Goal: Task Accomplishment & Management: Manage account settings

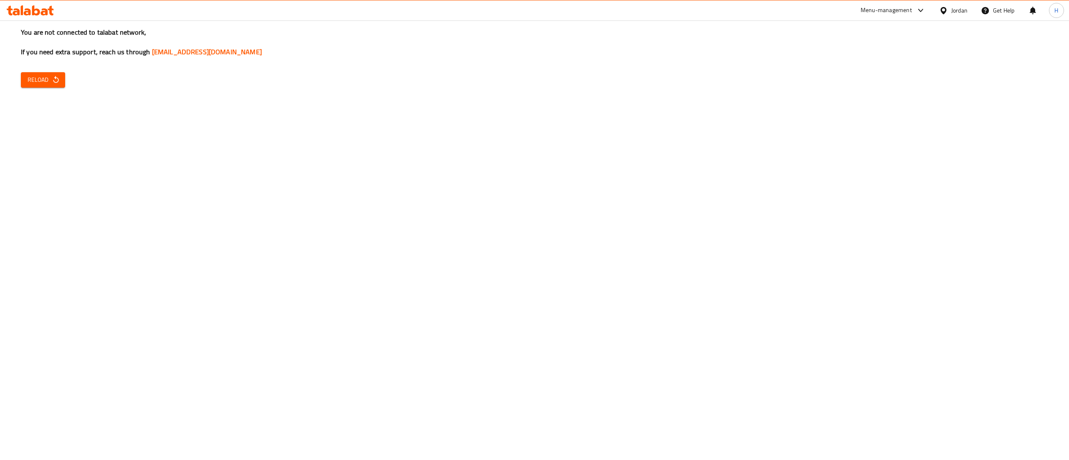
click at [42, 78] on span "Reload" at bounding box center [43, 80] width 31 height 10
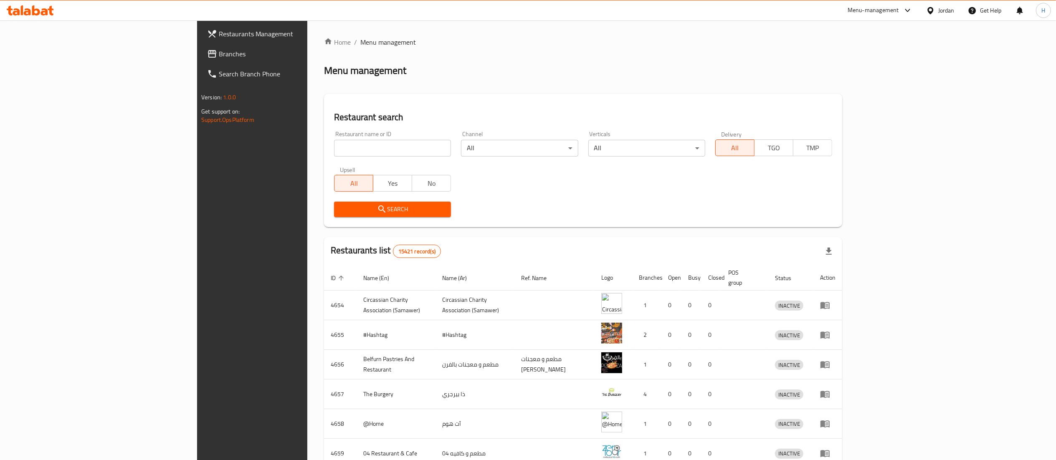
click at [334, 151] on input "search" at bounding box center [392, 148] width 117 height 17
paste input "748855"
type input "748855"
click button "Search" at bounding box center [392, 209] width 117 height 15
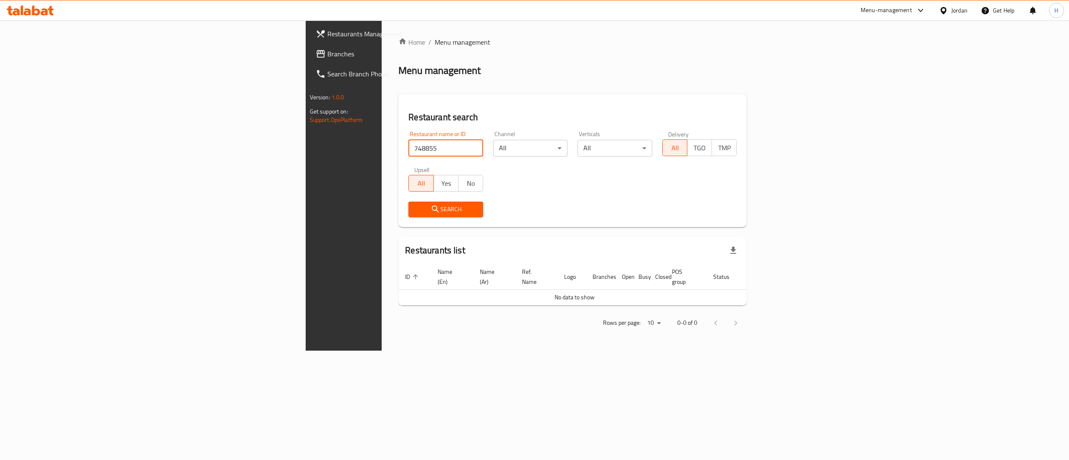
click at [327, 50] on span "Branches" at bounding box center [402, 54] width 150 height 10
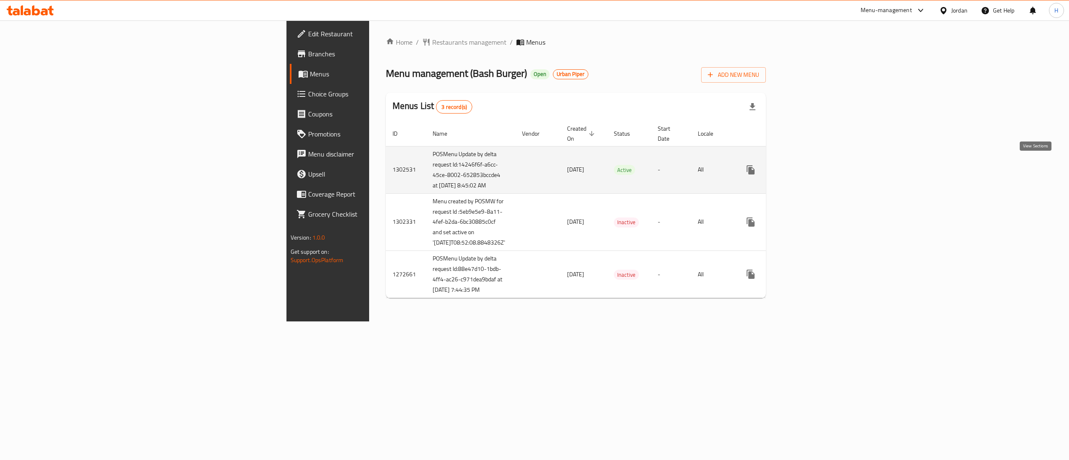
click at [821, 172] on link "enhanced table" at bounding box center [811, 170] width 20 height 20
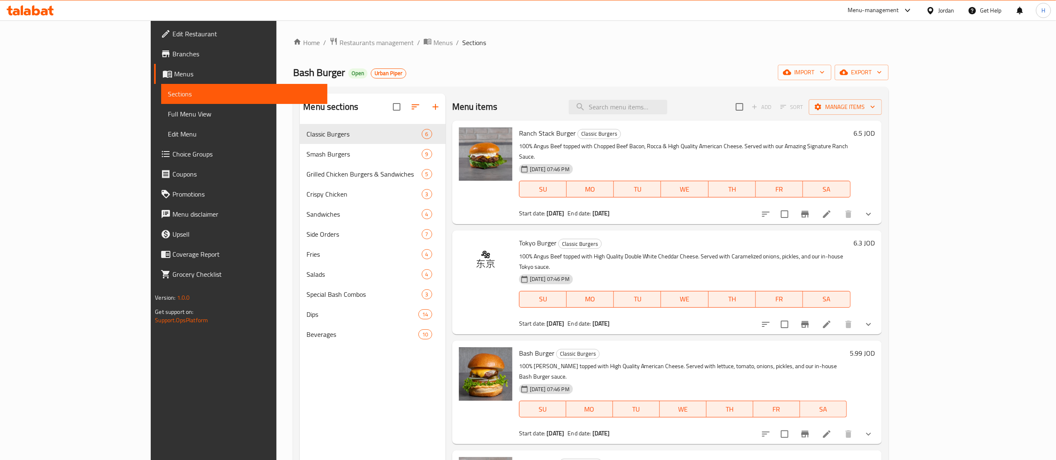
click at [371, 74] on span "Urban Piper" at bounding box center [388, 73] width 35 height 7
click at [875, 131] on h6 "6.5 JOD" at bounding box center [864, 133] width 21 height 12
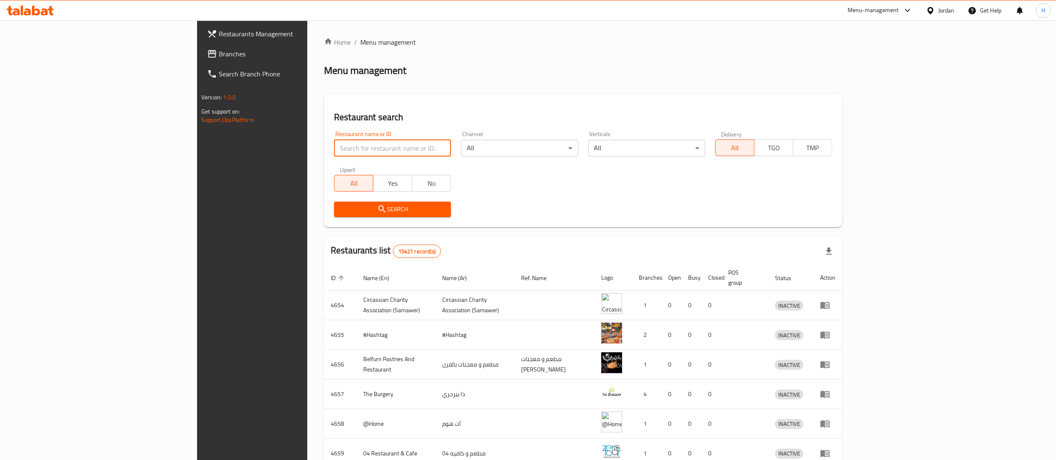
click at [334, 147] on input "search" at bounding box center [392, 148] width 117 height 17
paste input "776859"
type input "776859"
click button "Search" at bounding box center [392, 209] width 117 height 15
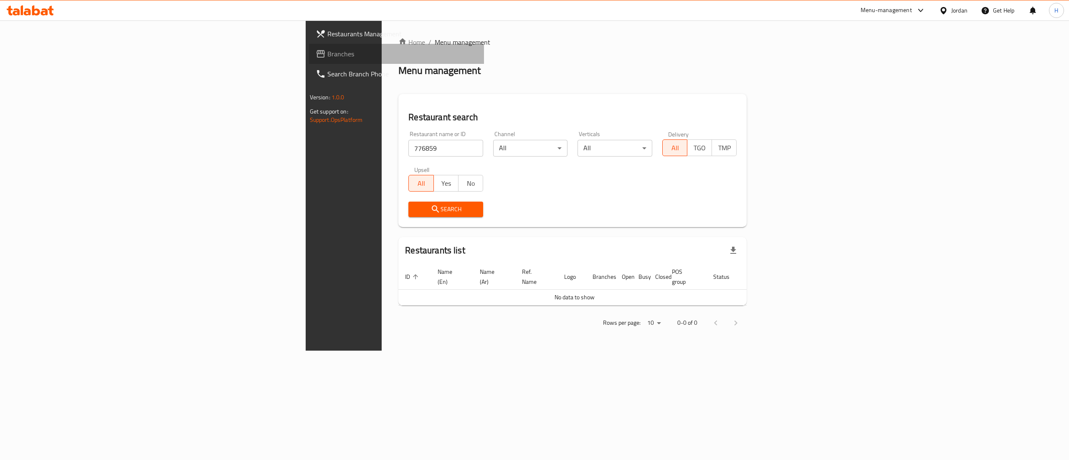
click at [327, 54] on span "Branches" at bounding box center [402, 54] width 150 height 10
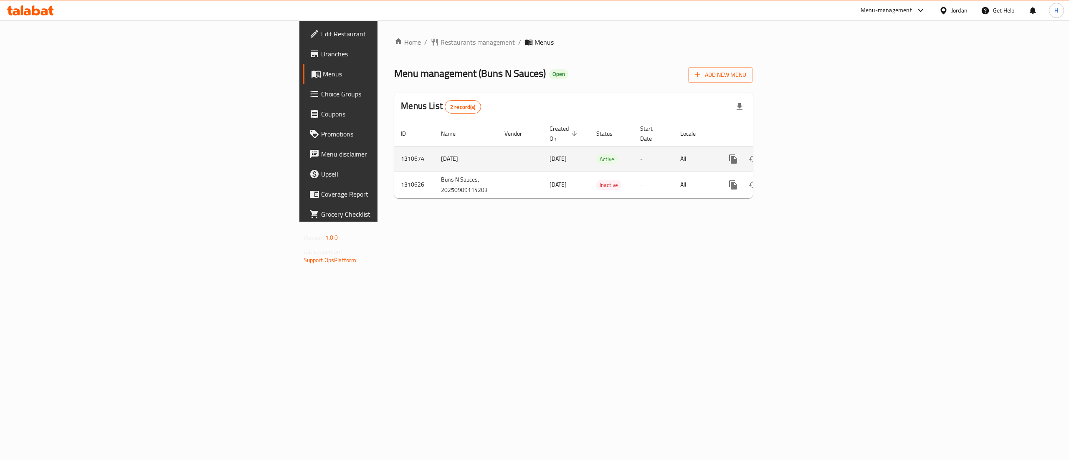
click at [798, 154] on icon "enhanced table" at bounding box center [793, 159] width 10 height 10
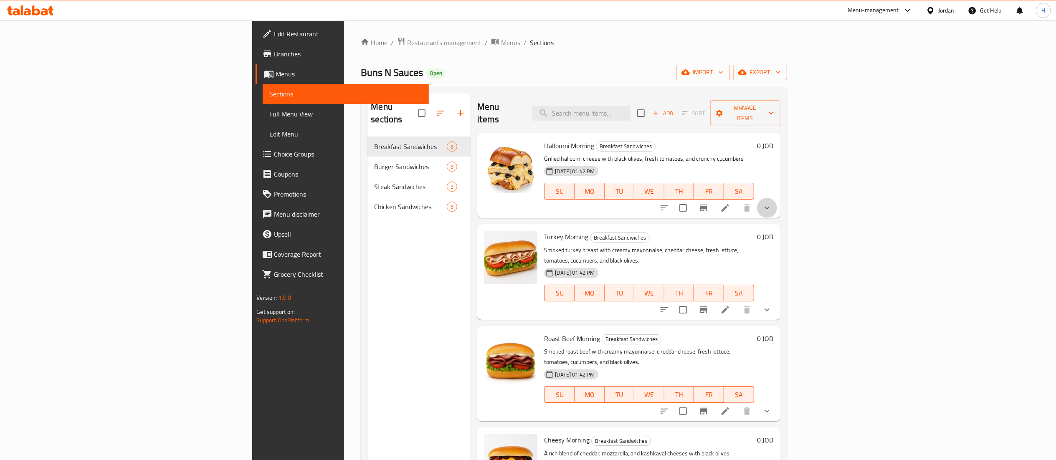
click at [772, 203] on icon "show more" at bounding box center [767, 208] width 10 height 10
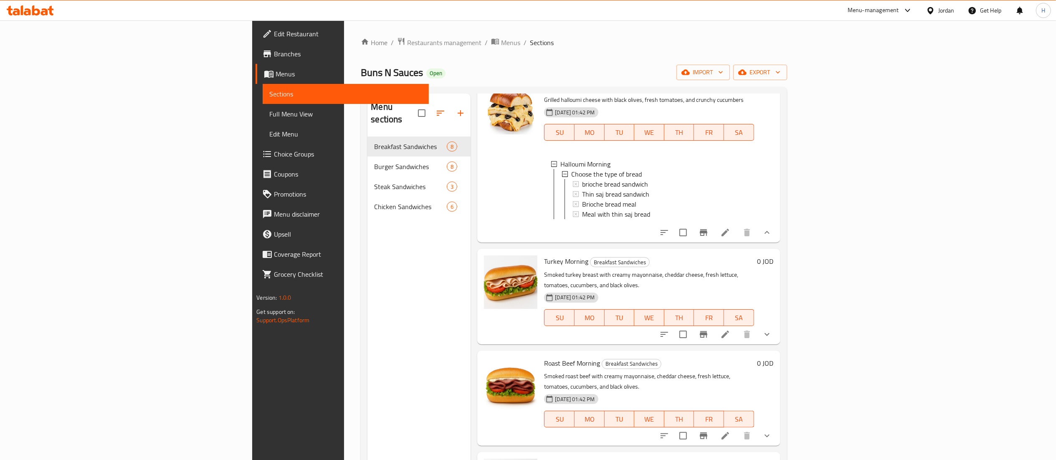
scroll to position [83, 0]
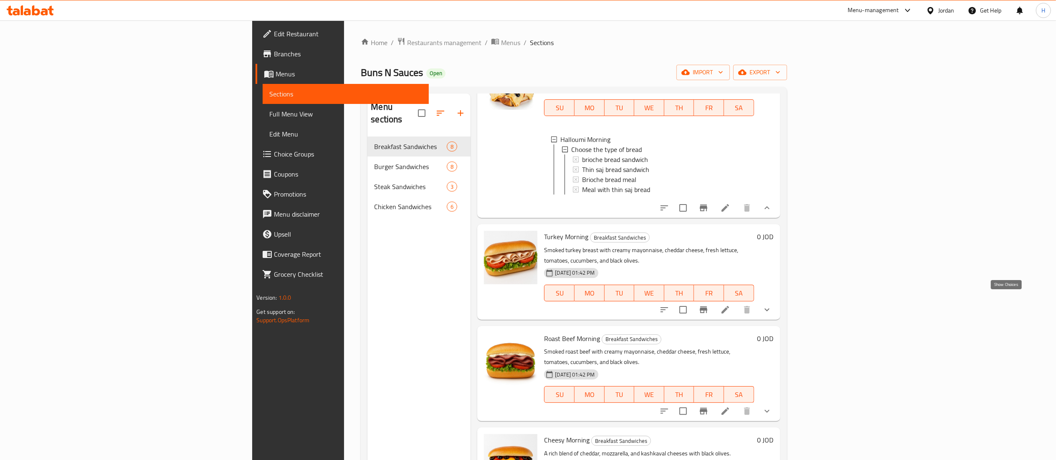
click at [772, 305] on icon "show more" at bounding box center [767, 310] width 10 height 10
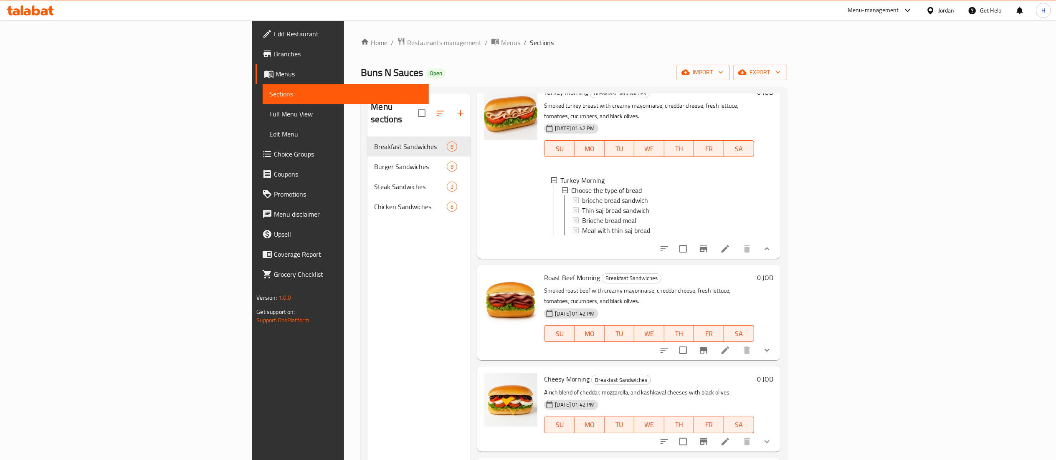
scroll to position [250, 0]
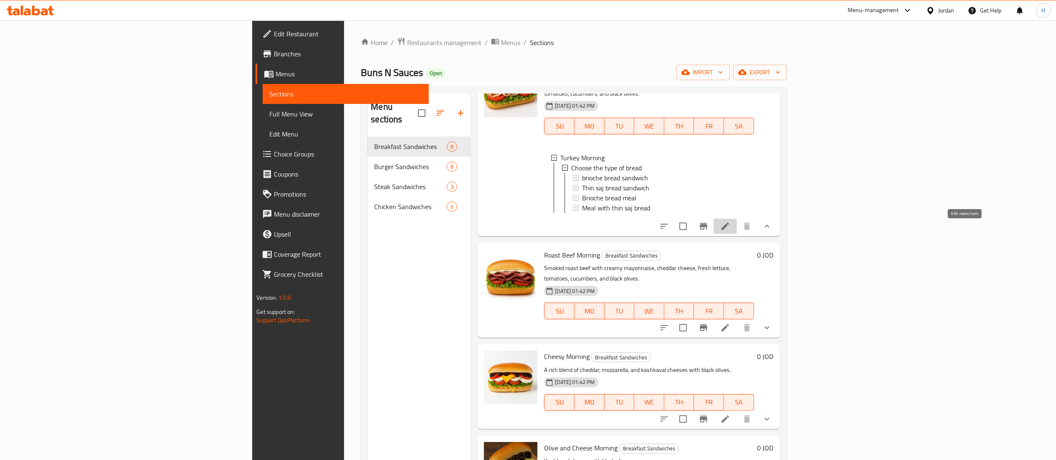
click at [730, 230] on icon at bounding box center [725, 226] width 10 height 10
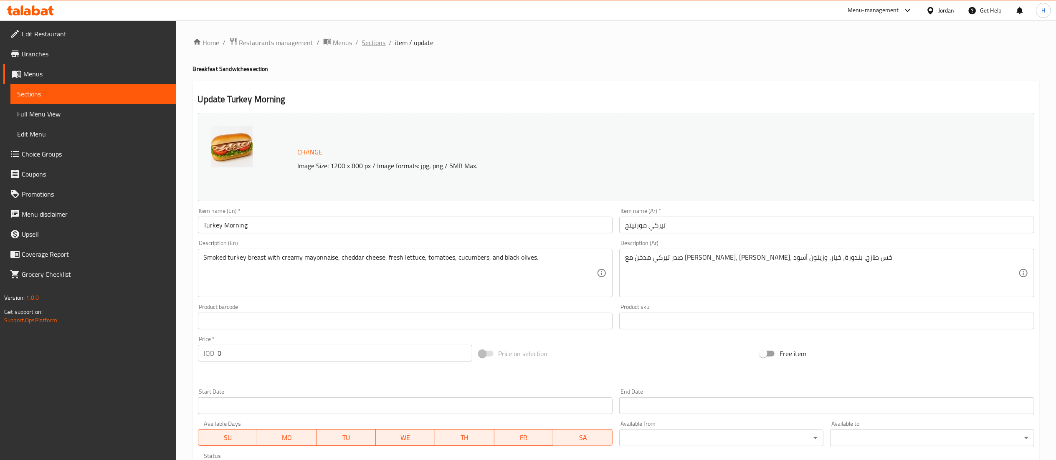
click at [374, 43] on span "Sections" at bounding box center [374, 43] width 24 height 10
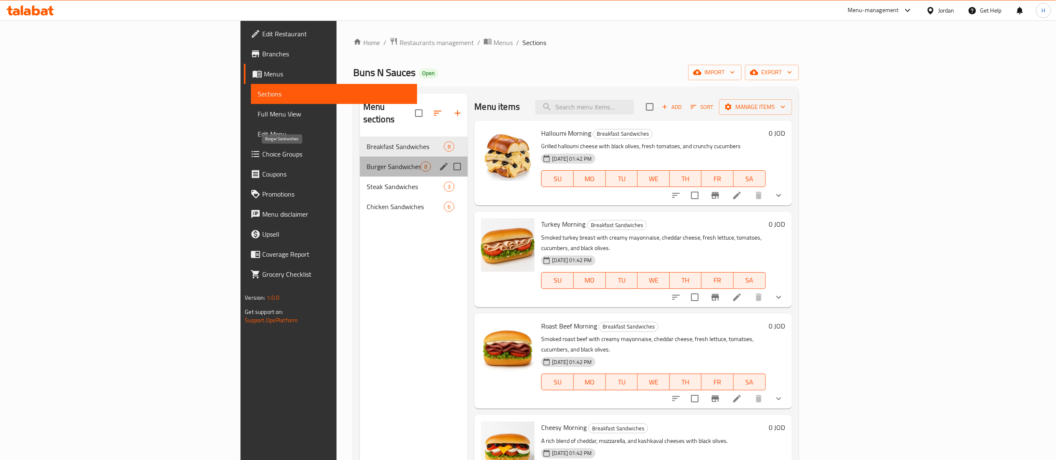
click at [366, 162] on span "Burger Sandwiches" at bounding box center [393, 167] width 54 height 10
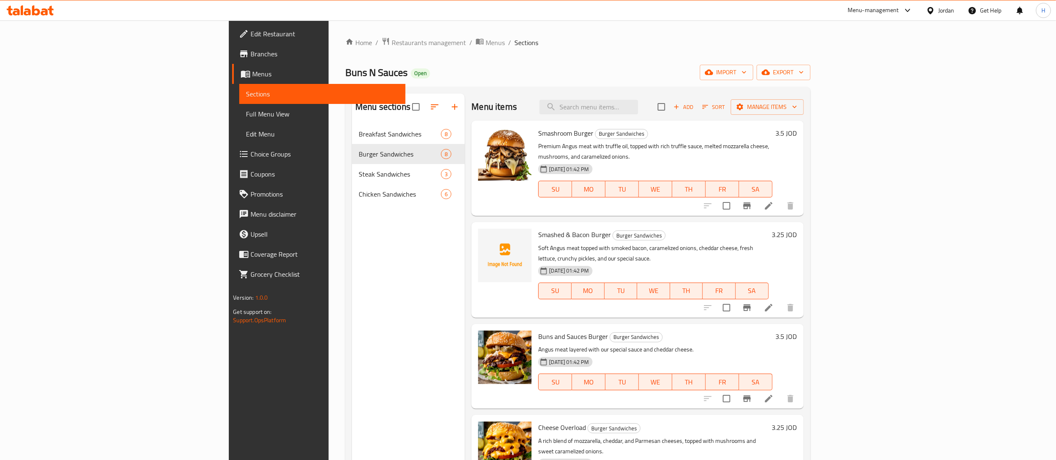
click at [352, 239] on div "Menu sections Breakfast Sandwiches 8 Burger Sandwiches 8 Steak Sandwiches 3 Chi…" at bounding box center [408, 323] width 113 height 460
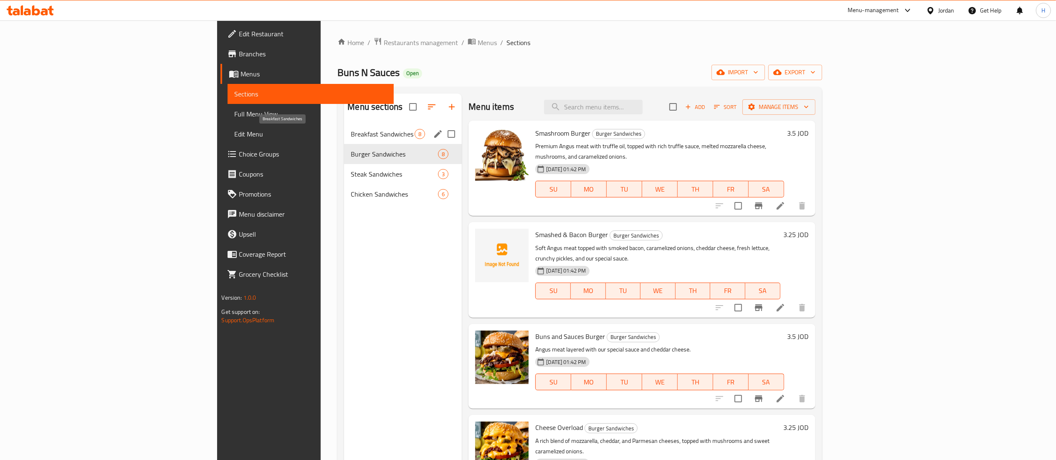
click at [351, 133] on span "Breakfast Sandwiches" at bounding box center [383, 134] width 64 height 10
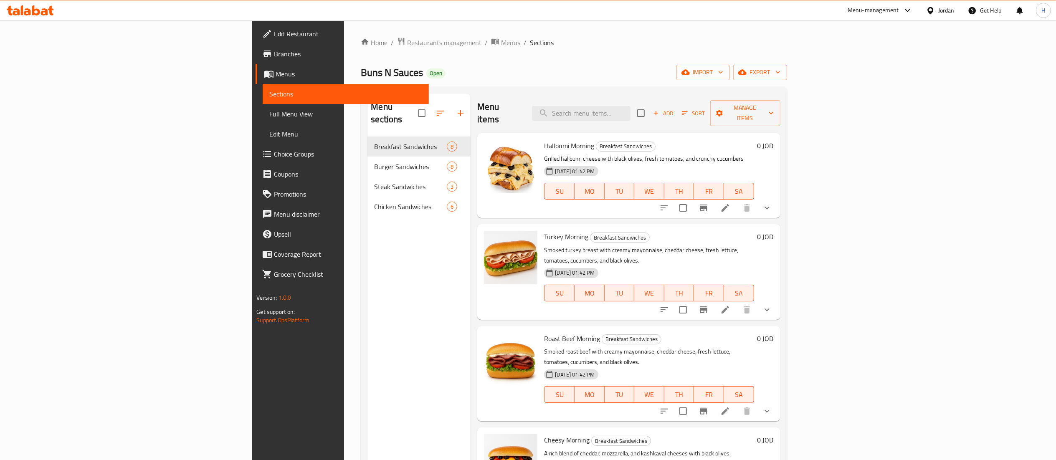
click at [274, 157] on span "Choice Groups" at bounding box center [348, 154] width 148 height 10
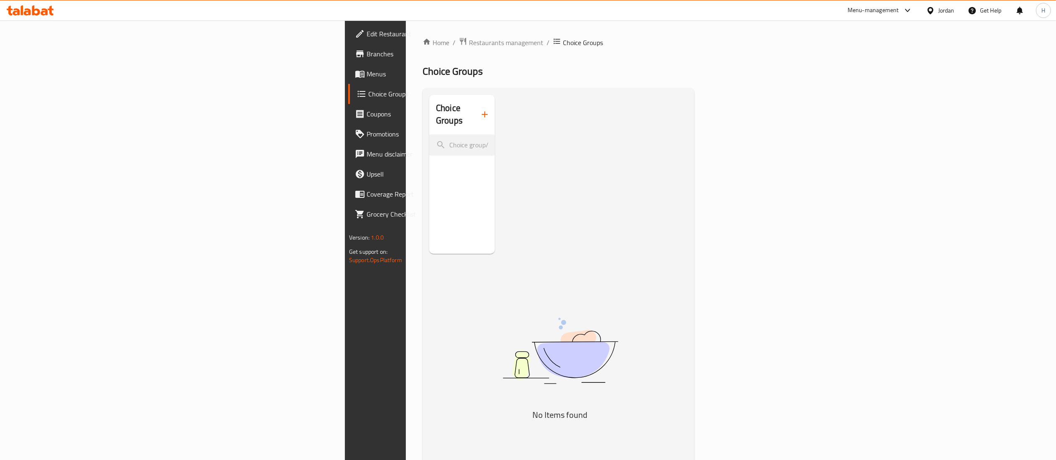
click at [480, 109] on icon "button" at bounding box center [485, 114] width 10 height 10
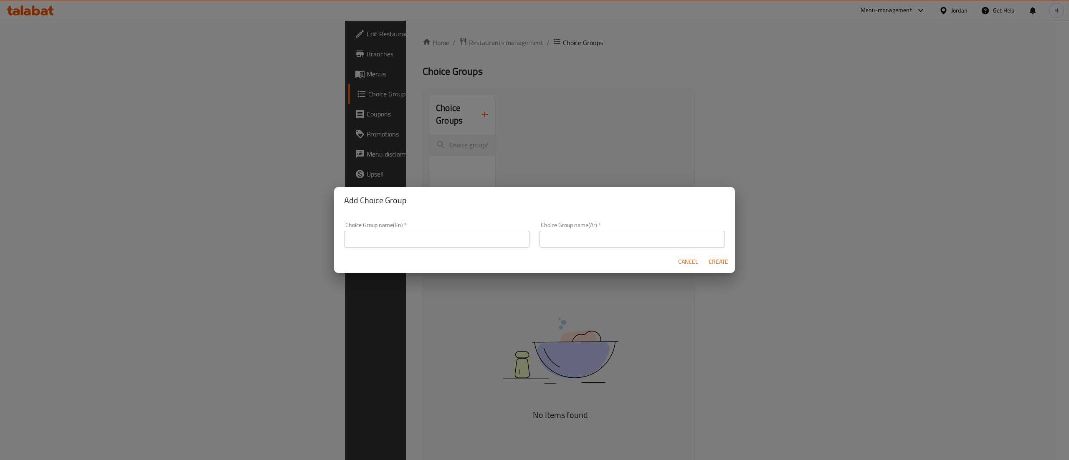
click at [472, 242] on input "text" at bounding box center [436, 239] width 185 height 17
type input "Upgrate To"
type input "أ"
type input "اضافة"
click at [715, 260] on span "Create" at bounding box center [718, 262] width 20 height 10
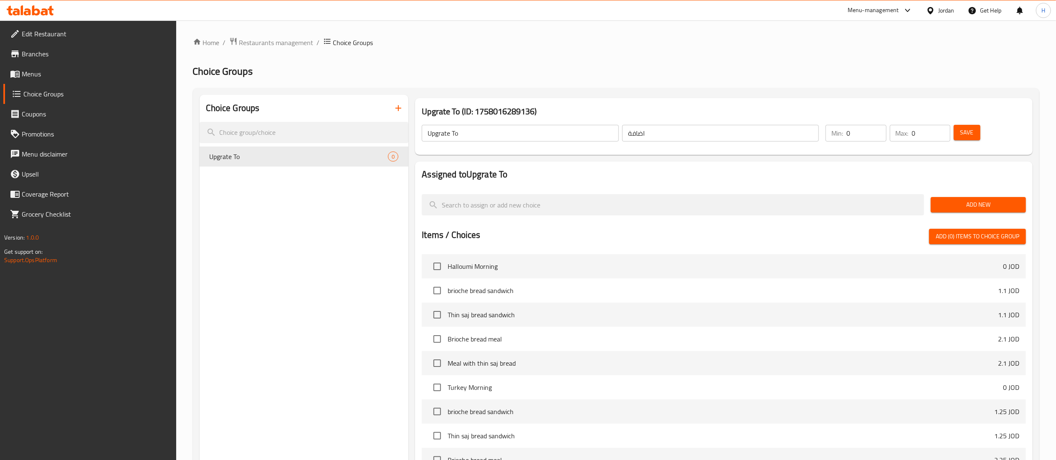
click at [934, 203] on button "Add New" at bounding box center [977, 204] width 95 height 15
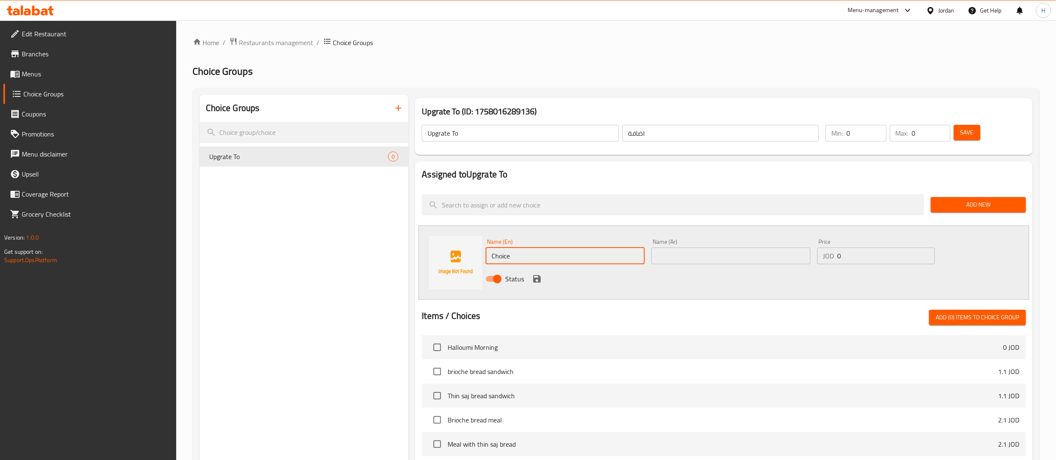
drag, startPoint x: 422, startPoint y: 262, endPoint x: 399, endPoint y: 263, distance: 23.0
click at [399, 263] on div "Choice Groups Upgrate To 0 Upgrate To (ID: 1758016289136) Upgrate To ​ اضافة ​ …" at bounding box center [618, 385] width 836 height 581
type input "’"
type input "Meal"
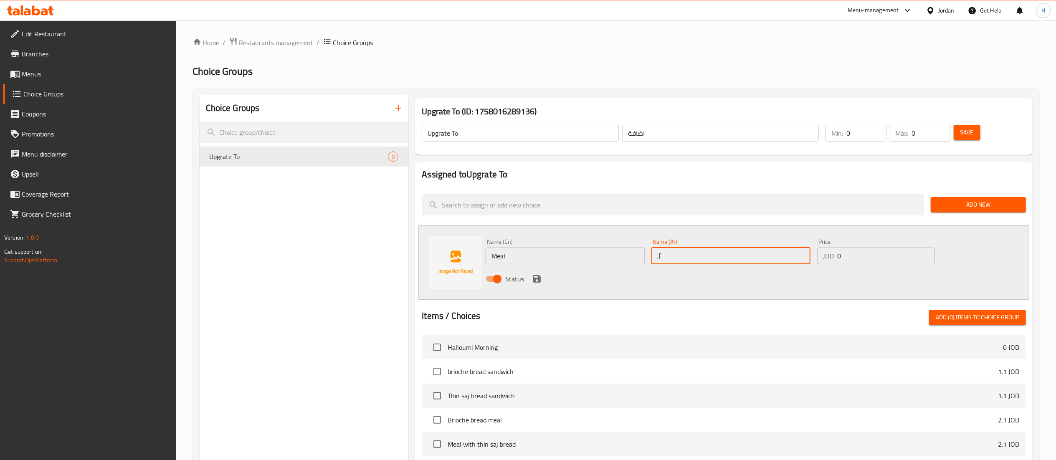
type input ","
click at [664, 260] on input "وجبة معلاق" at bounding box center [730, 256] width 159 height 17
type input "وجبة"
click at [722, 215] on div at bounding box center [672, 205] width 509 height 28
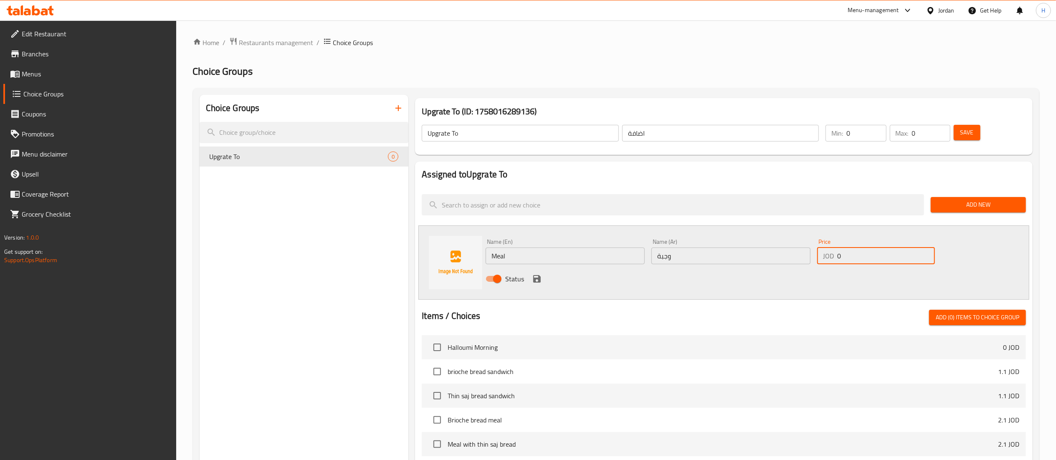
drag, startPoint x: 864, startPoint y: 252, endPoint x: 793, endPoint y: 253, distance: 70.5
click at [793, 253] on div "Name (En) Meal Name (En) Name (Ar) وجبة Name (Ar) Price JOD 0 Price Status" at bounding box center [730, 262] width 497 height 55
type input "1"
drag, startPoint x: 570, startPoint y: 291, endPoint x: 565, endPoint y: 289, distance: 5.3
click at [568, 291] on div "Name (En) Meal Name (En) Name (Ar) وجبة Name (Ar) Price JOD 1 Price Status" at bounding box center [723, 262] width 611 height 74
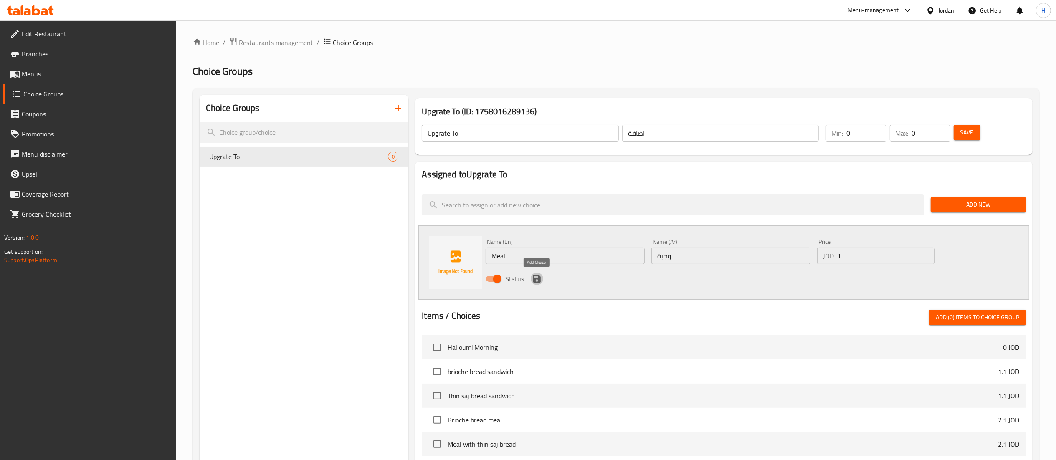
click at [538, 279] on icon "save" at bounding box center [537, 279] width 8 height 8
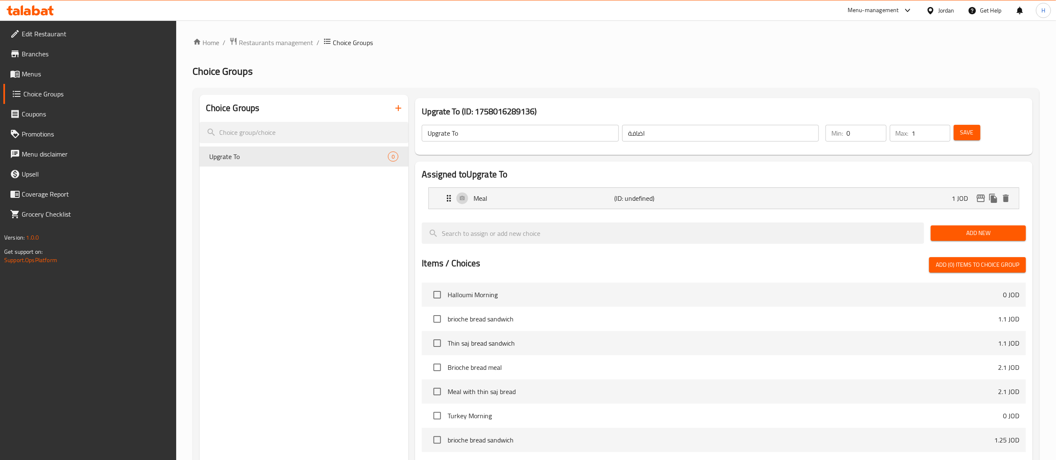
type input "1"
click at [939, 129] on input "1" at bounding box center [931, 133] width 38 height 17
click at [969, 136] on span "Save" at bounding box center [966, 132] width 13 height 10
click at [62, 77] on span "Menus" at bounding box center [96, 74] width 148 height 10
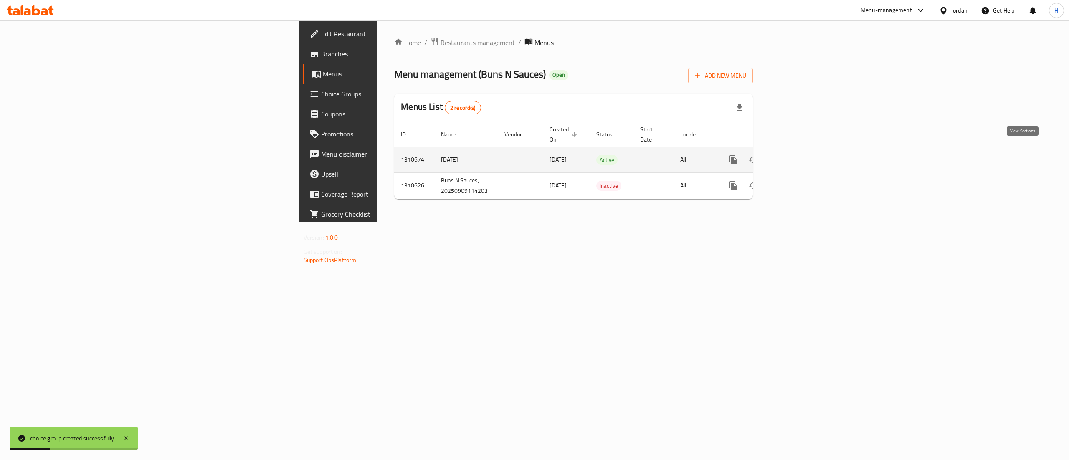
click at [803, 150] on link "enhanced table" at bounding box center [793, 160] width 20 height 20
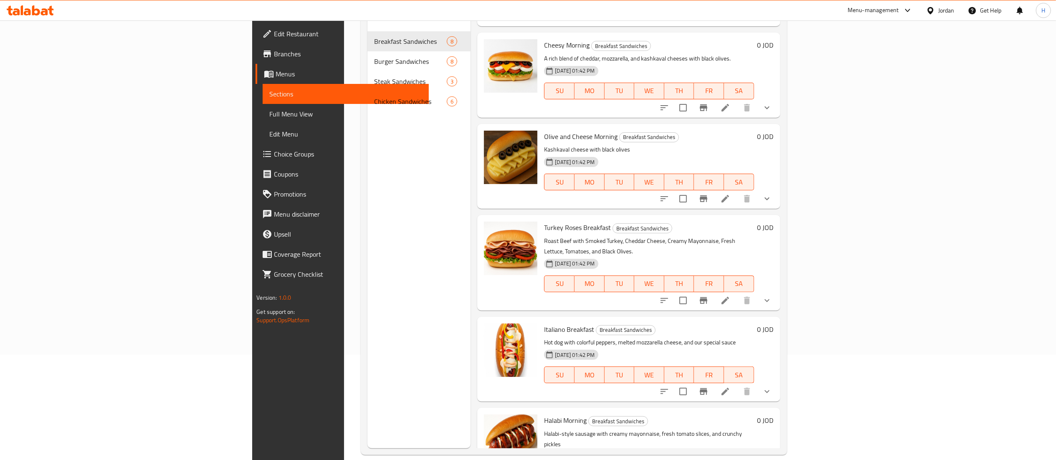
scroll to position [117, 0]
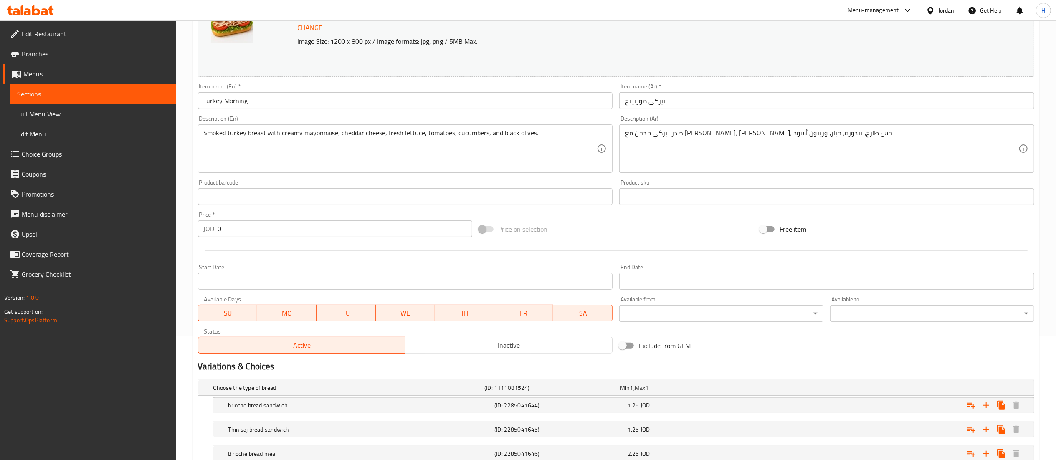
scroll to position [210, 0]
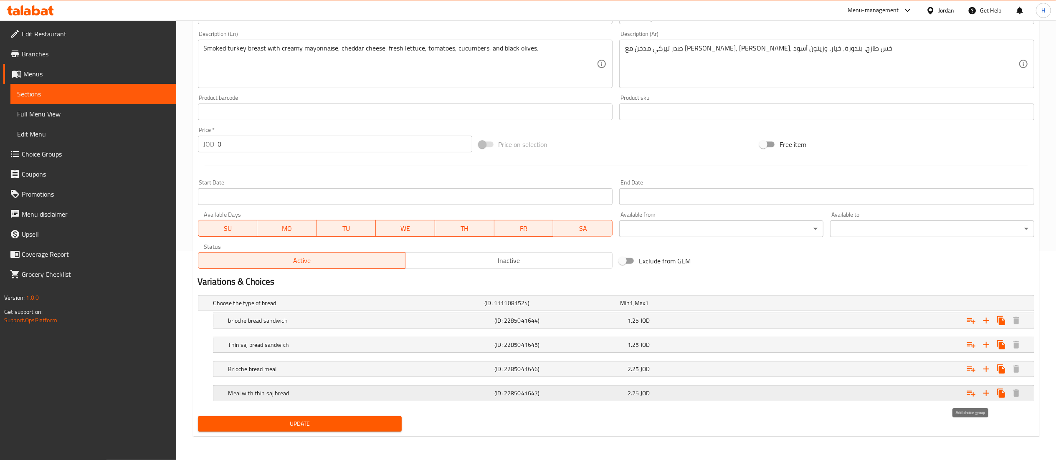
click at [969, 397] on icon "Expand" at bounding box center [971, 393] width 10 height 10
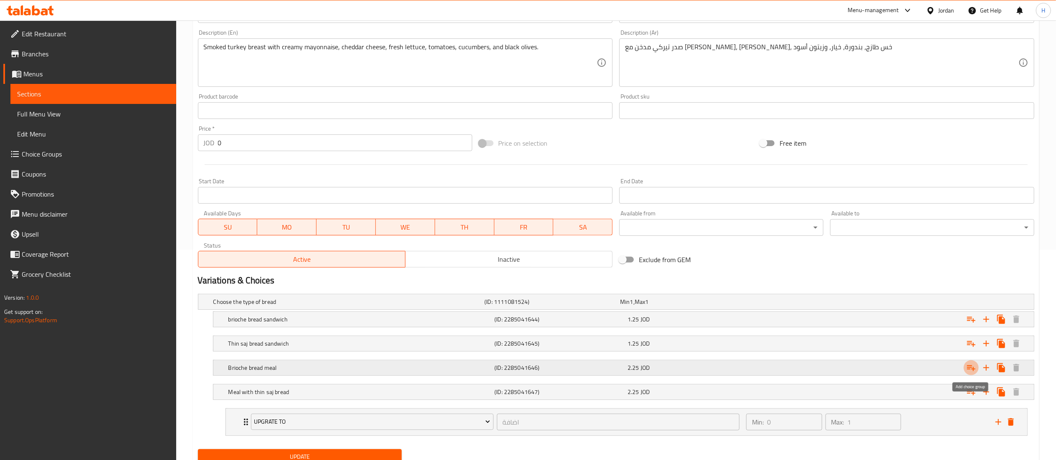
click at [972, 367] on icon "Expand" at bounding box center [971, 368] width 10 height 10
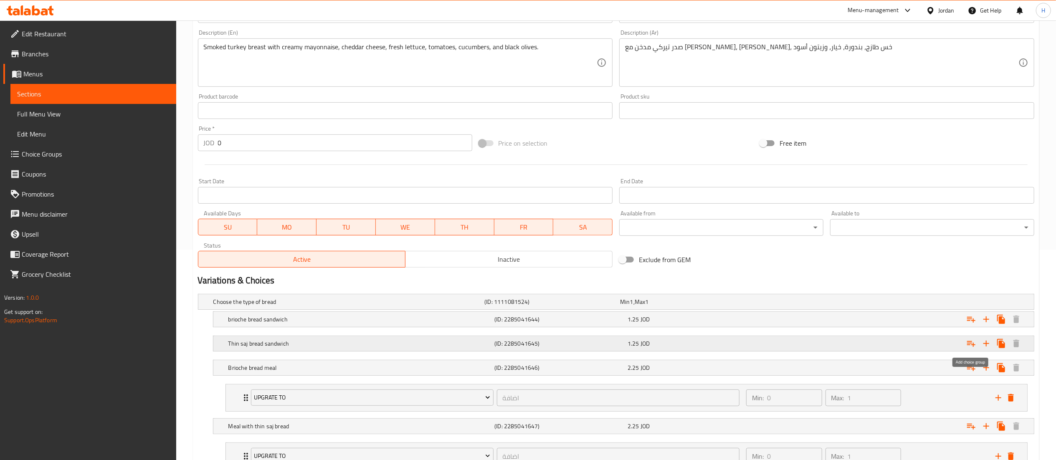
click at [969, 344] on icon "Expand" at bounding box center [971, 344] width 10 height 10
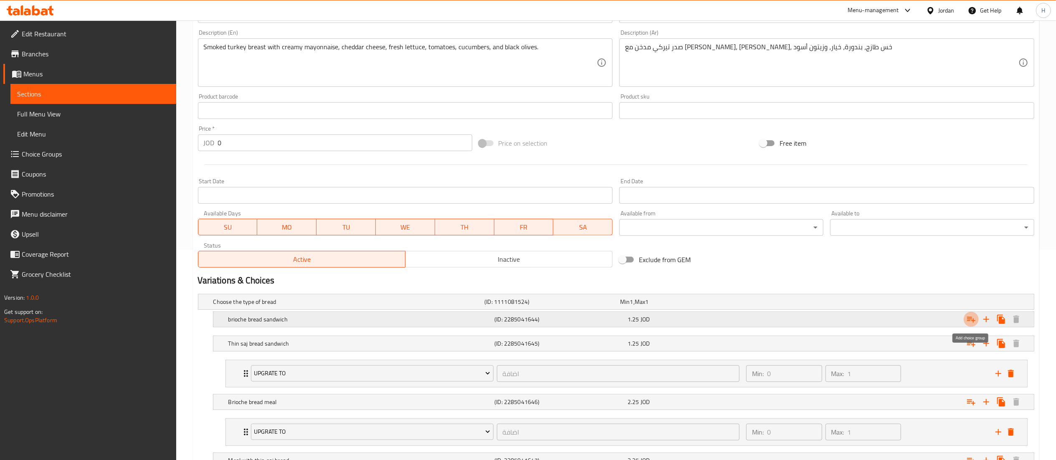
click at [972, 322] on icon "Expand" at bounding box center [971, 319] width 10 height 10
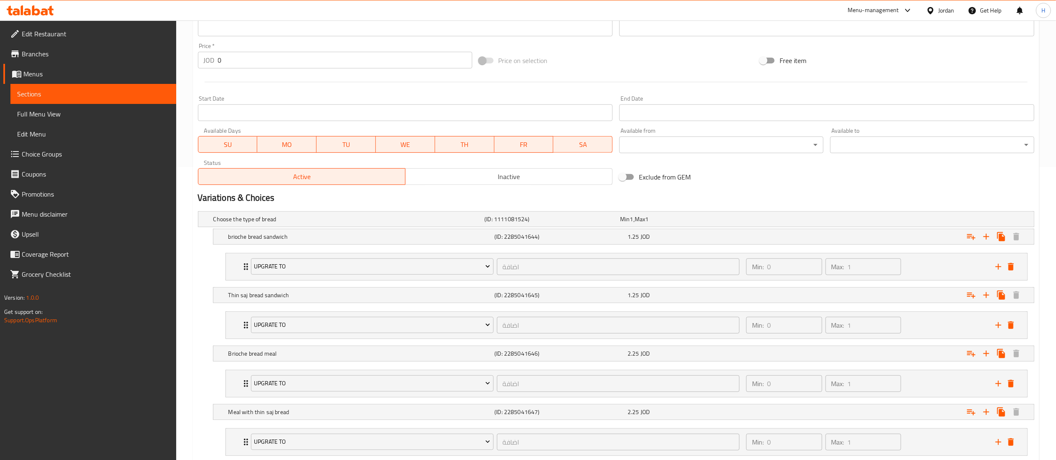
scroll to position [349, 0]
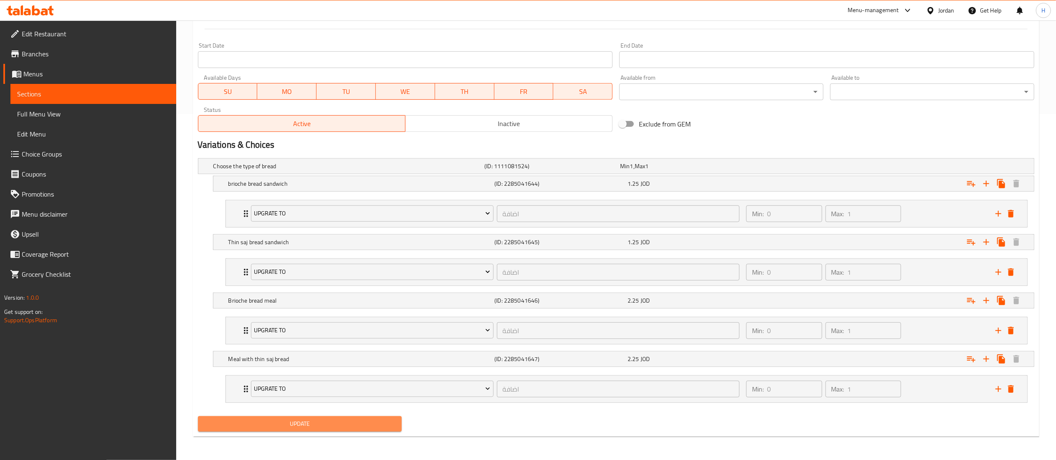
click at [278, 417] on button "Update" at bounding box center [300, 423] width 204 height 15
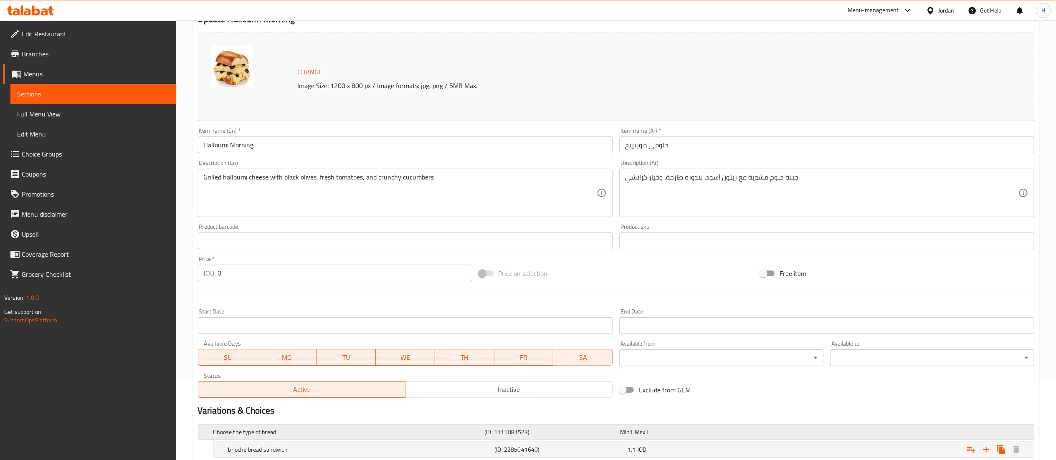
scroll to position [210, 0]
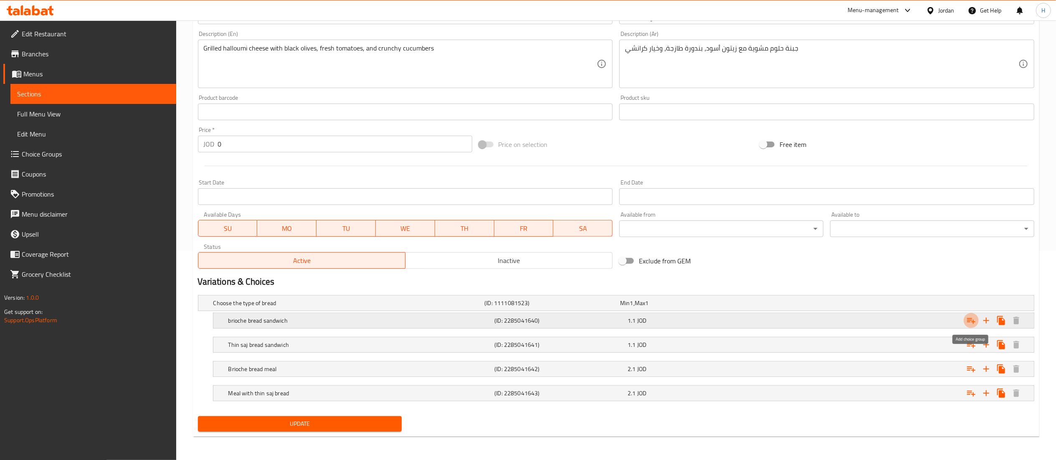
click at [970, 321] on icon "Expand" at bounding box center [971, 321] width 10 height 10
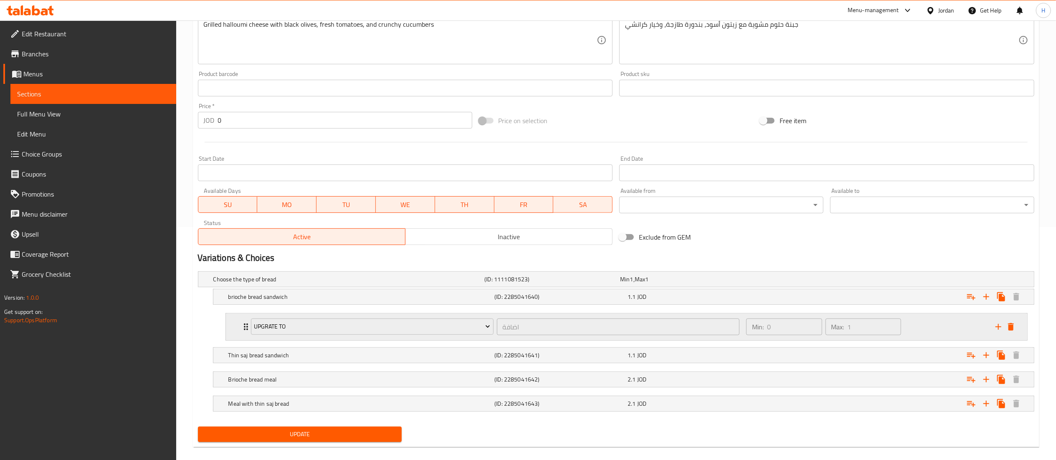
scroll to position [245, 0]
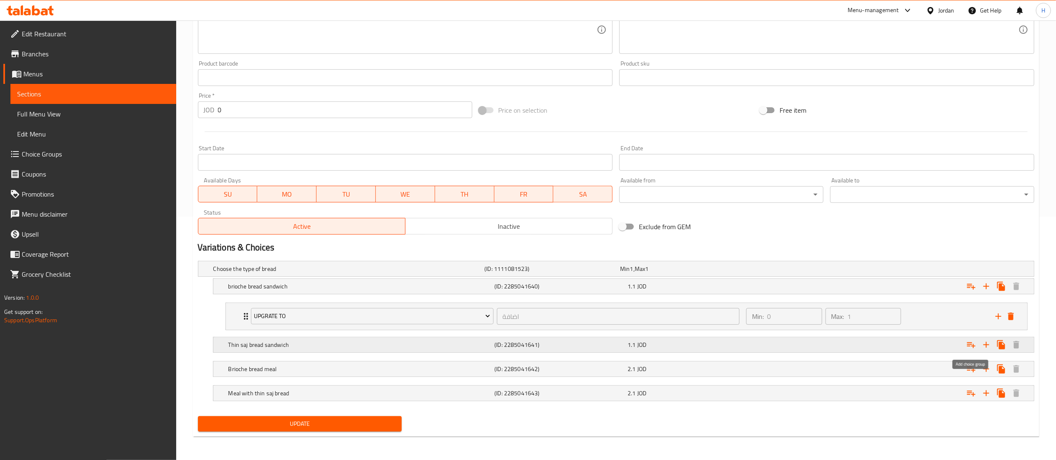
click at [969, 347] on icon "Expand" at bounding box center [971, 345] width 10 height 10
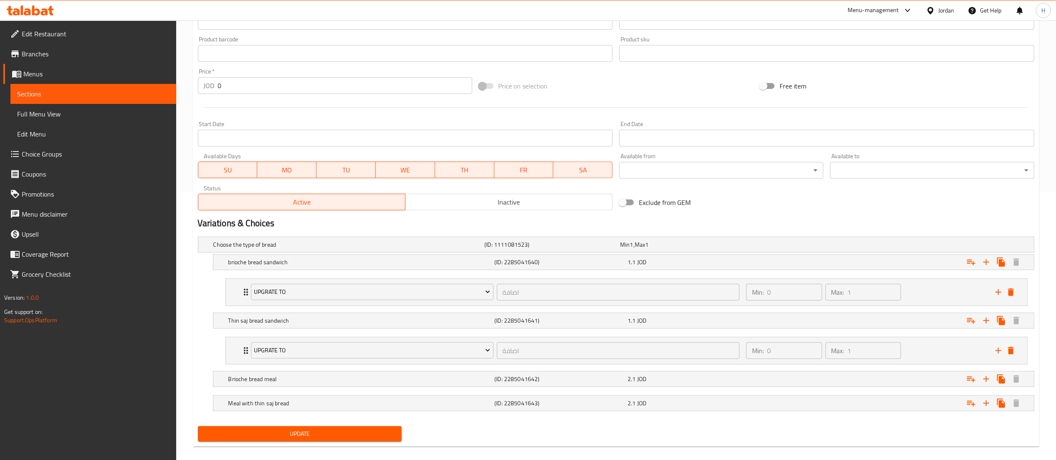
scroll to position [280, 0]
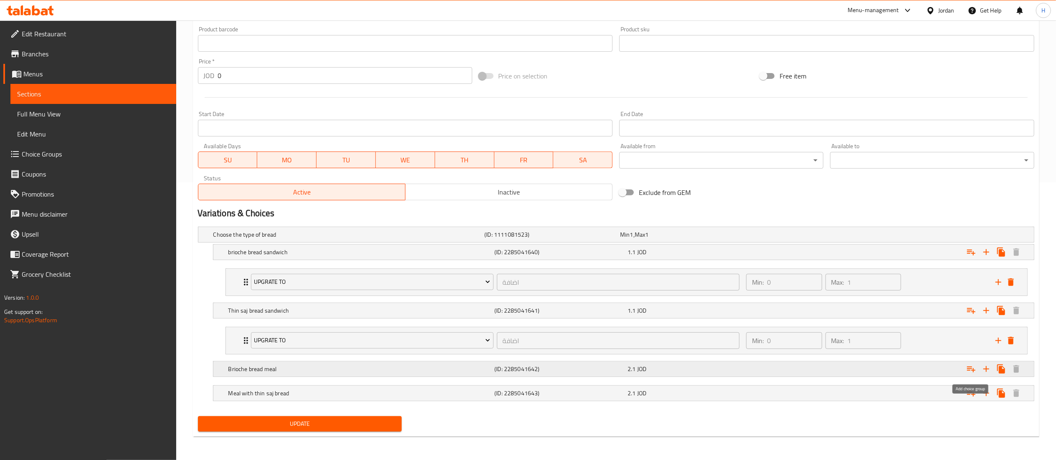
click at [969, 369] on icon "Expand" at bounding box center [971, 369] width 10 height 10
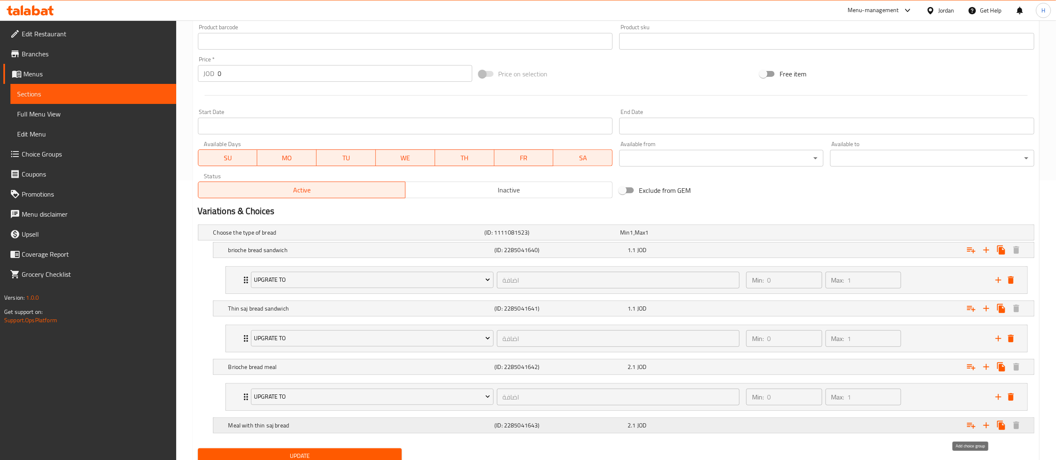
click at [969, 430] on icon "Expand" at bounding box center [971, 425] width 10 height 10
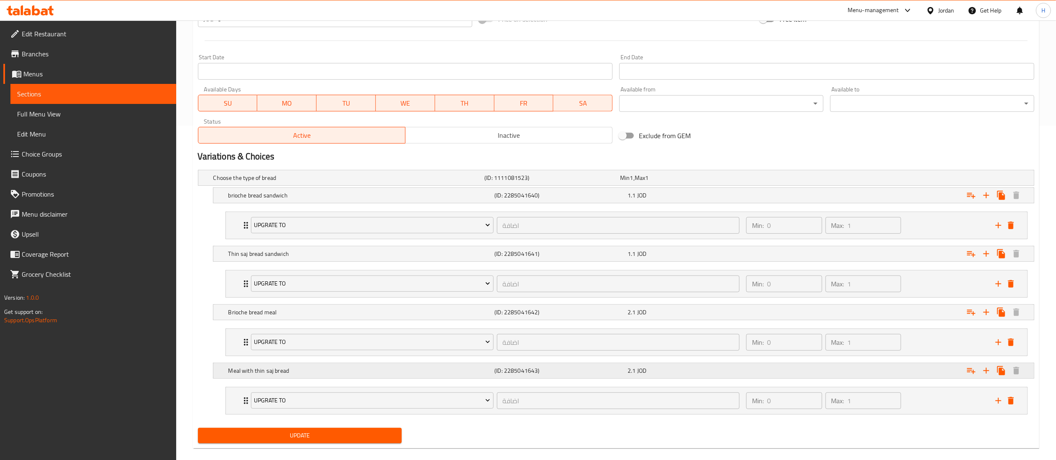
scroll to position [349, 0]
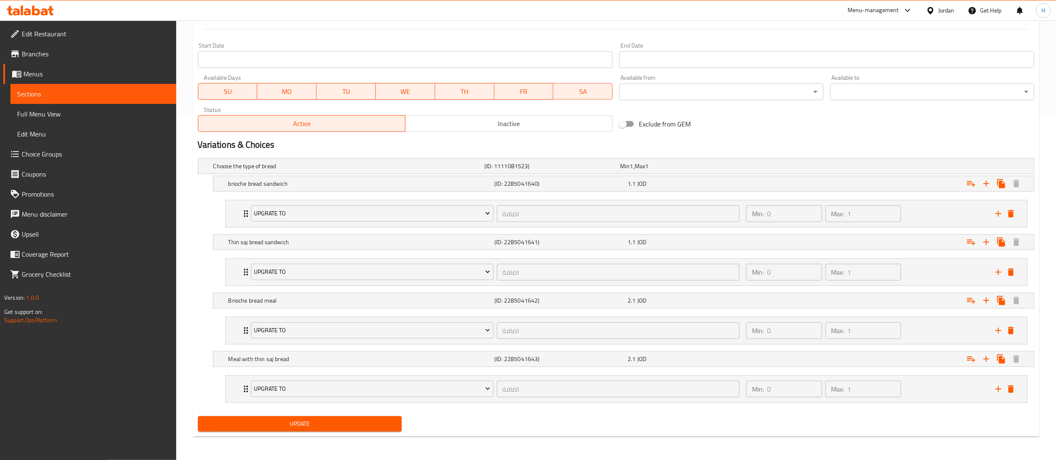
click at [263, 420] on span "Update" at bounding box center [300, 424] width 191 height 10
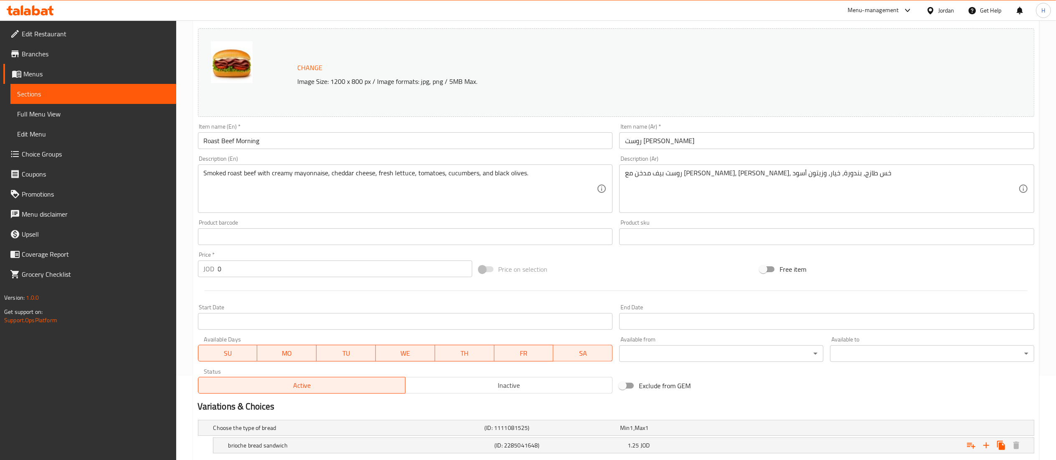
scroll to position [210, 0]
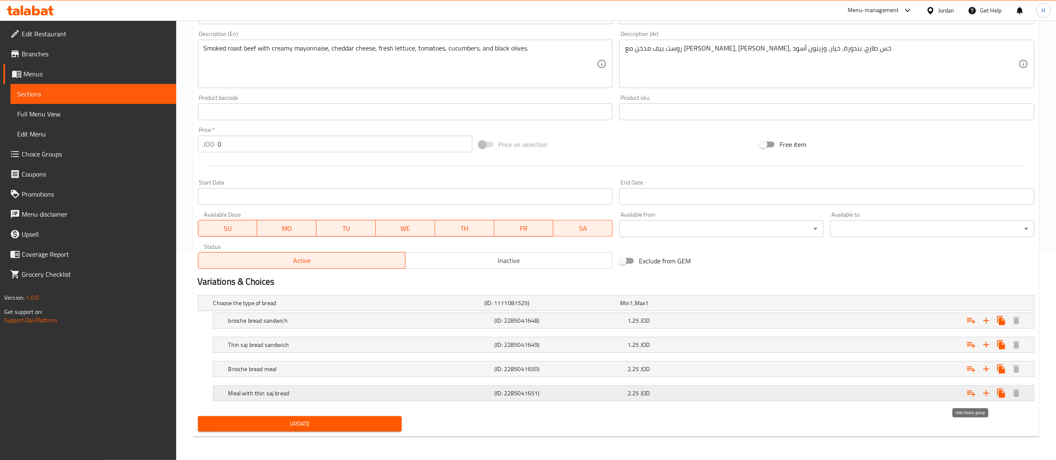
click at [968, 389] on icon "Expand" at bounding box center [971, 393] width 10 height 10
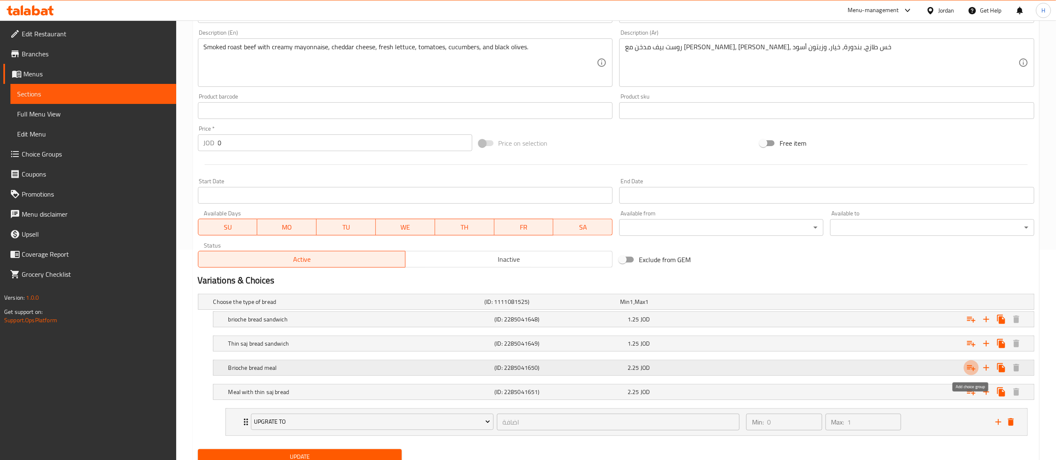
click at [973, 371] on icon "Expand" at bounding box center [971, 368] width 8 height 6
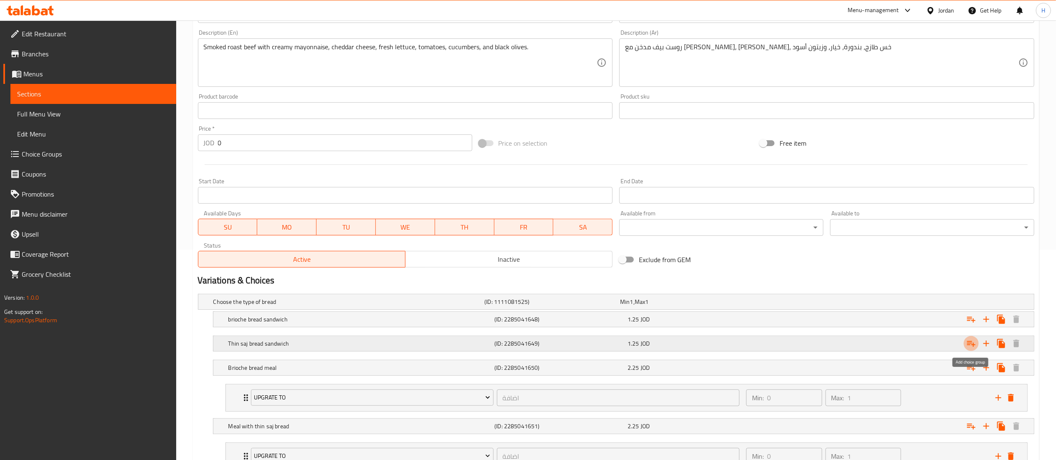
click at [971, 345] on icon "Expand" at bounding box center [971, 344] width 10 height 10
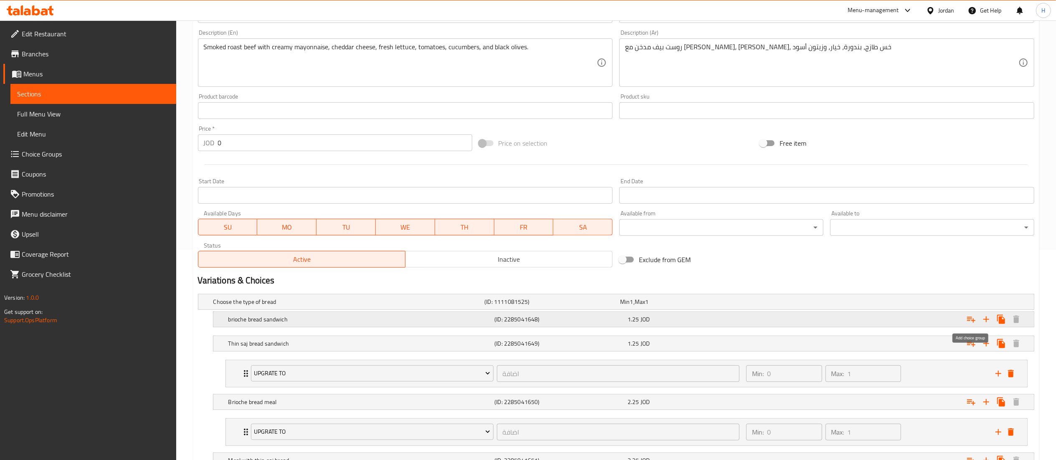
click at [971, 320] on icon "Expand" at bounding box center [971, 319] width 10 height 10
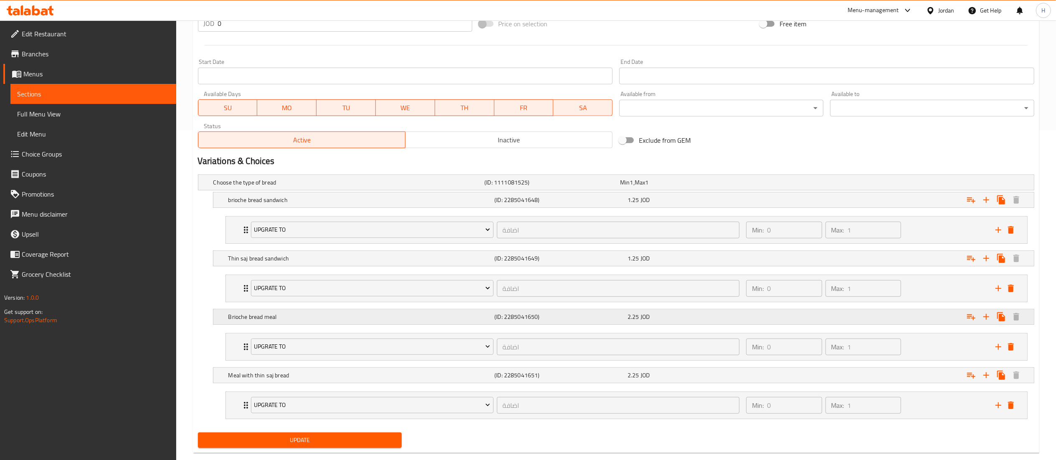
scroll to position [349, 0]
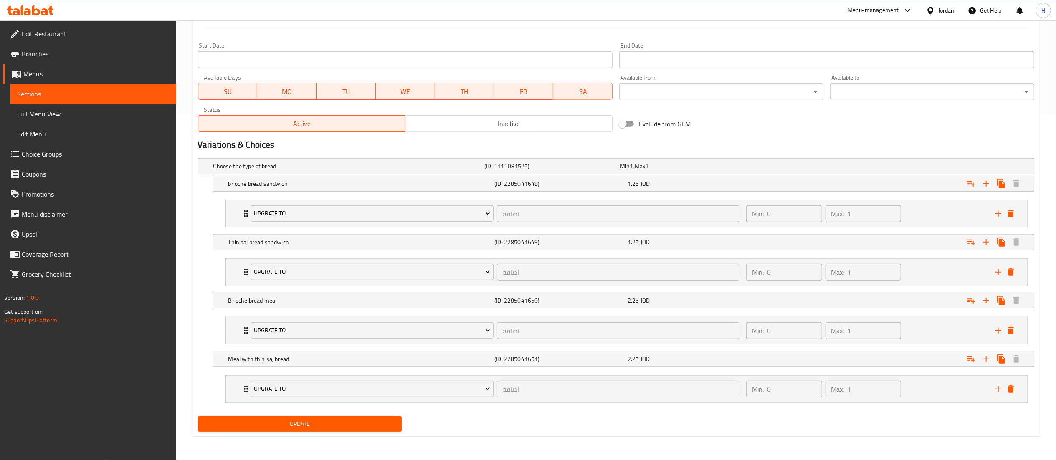
click at [273, 424] on span "Update" at bounding box center [300, 424] width 191 height 10
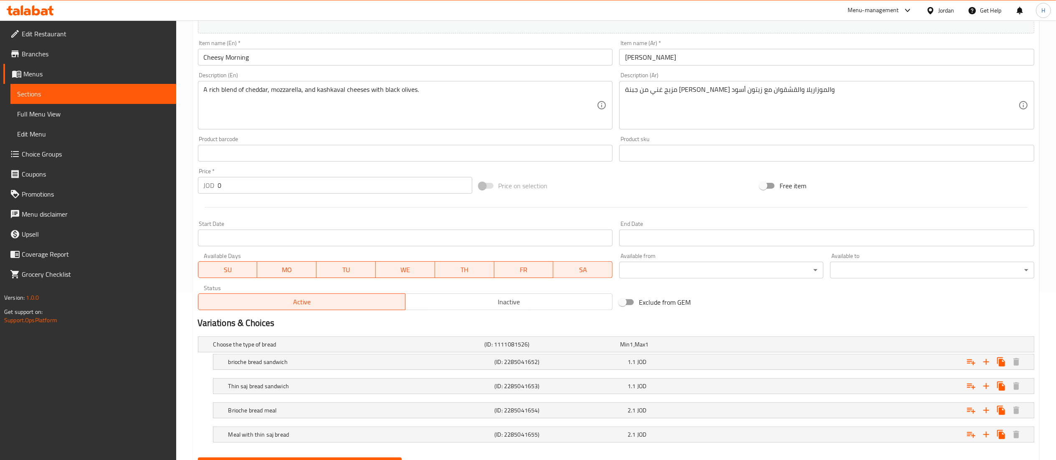
scroll to position [210, 0]
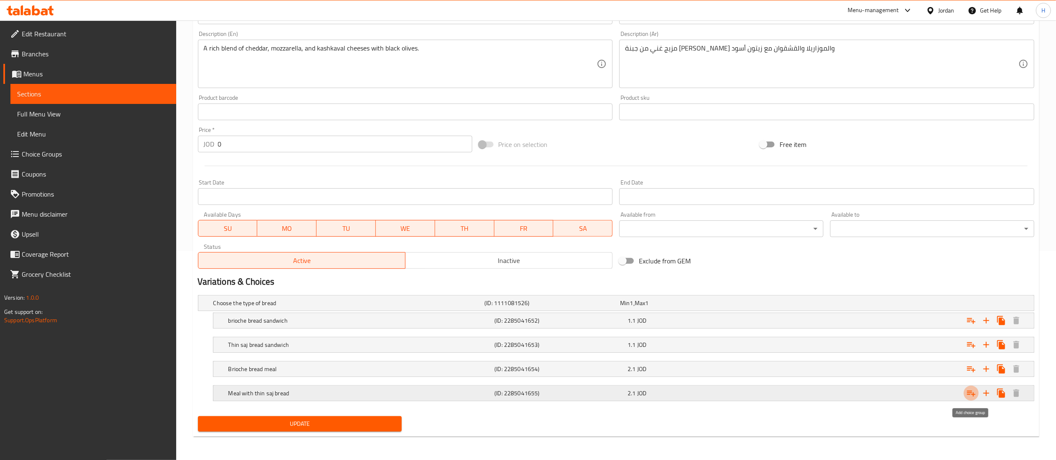
click at [972, 392] on icon "Expand" at bounding box center [971, 393] width 10 height 10
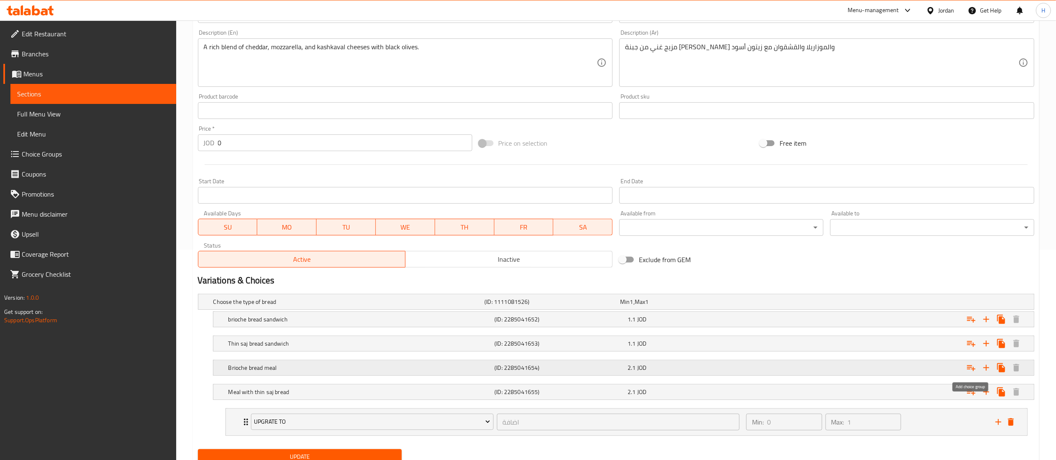
click at [972, 368] on icon "Expand" at bounding box center [971, 368] width 10 height 10
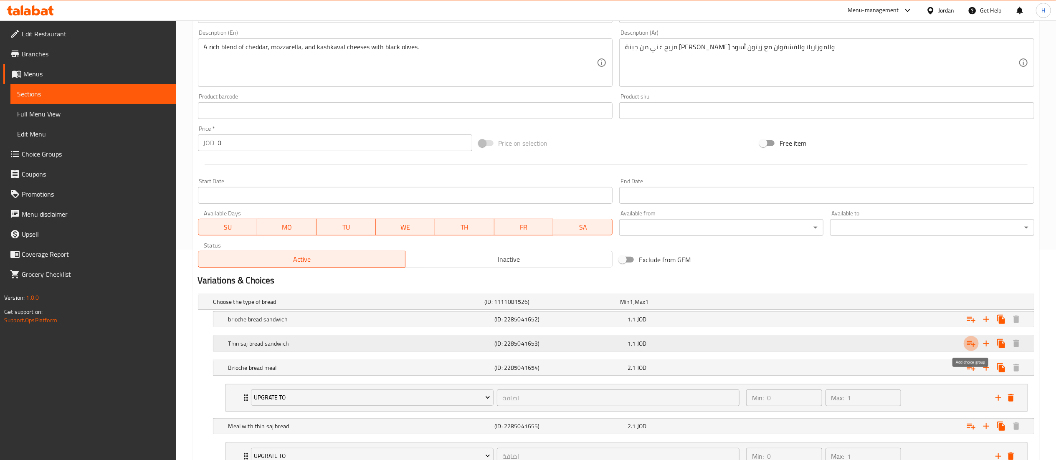
click at [972, 341] on icon "Expand" at bounding box center [971, 344] width 10 height 10
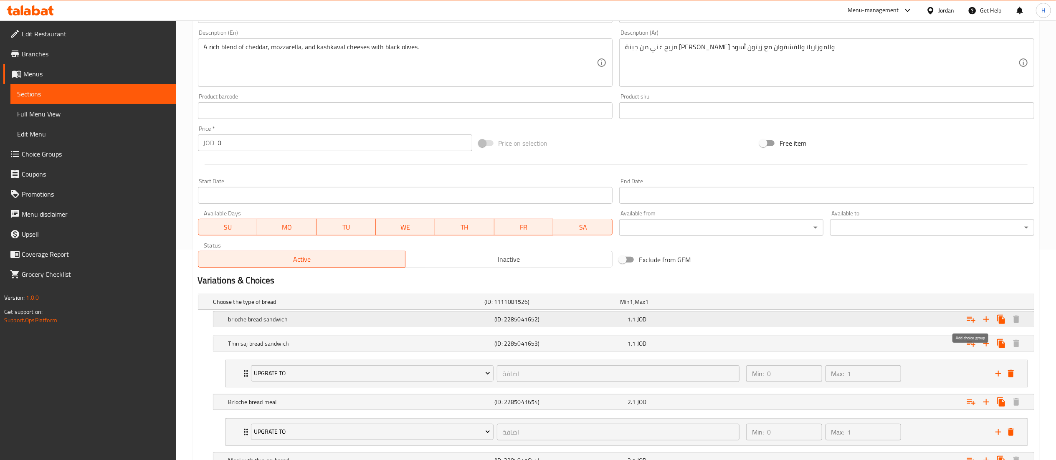
click at [969, 320] on icon "Expand" at bounding box center [971, 319] width 10 height 10
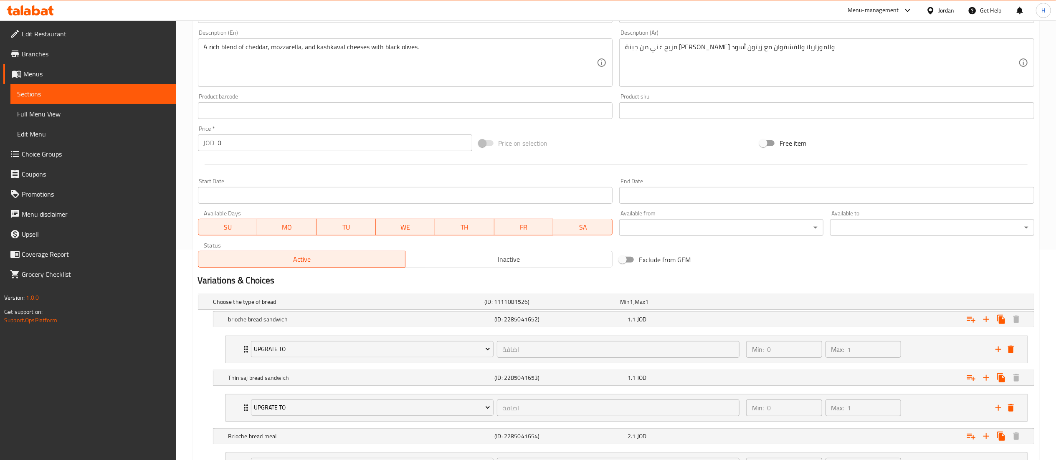
scroll to position [349, 0]
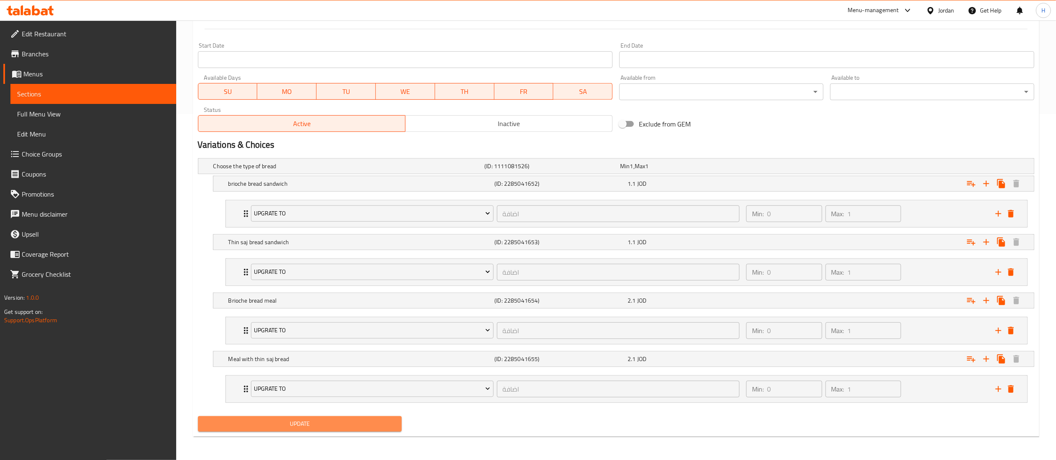
click at [347, 420] on span "Update" at bounding box center [300, 424] width 191 height 10
click at [271, 431] on button "Update" at bounding box center [300, 423] width 204 height 15
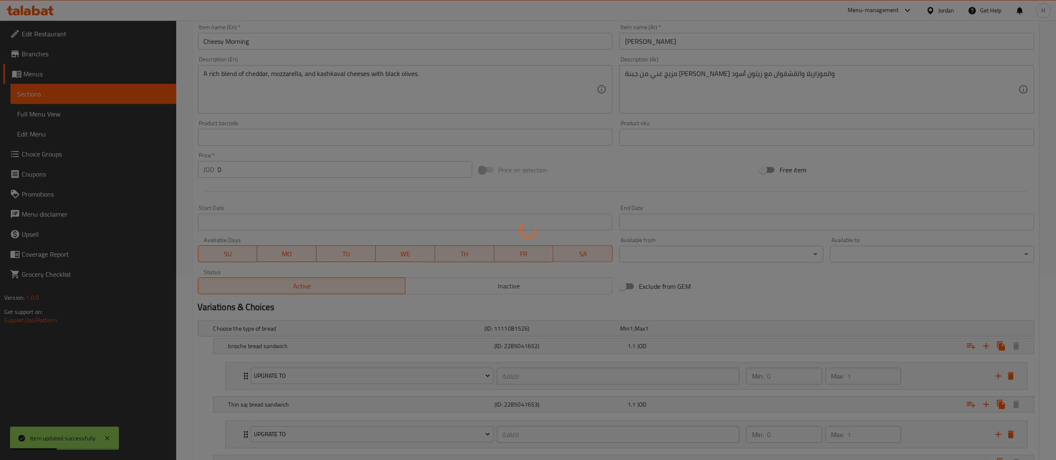
scroll to position [0, 0]
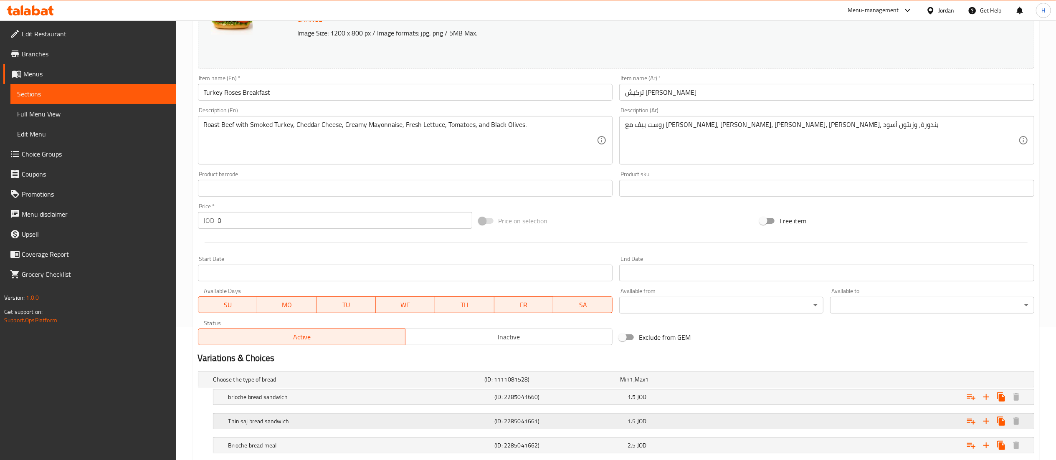
scroll to position [210, 0]
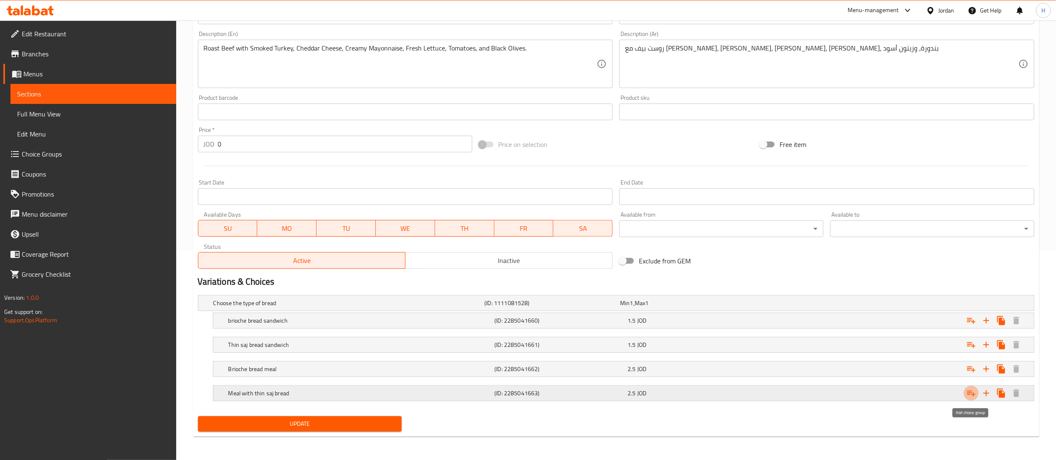
click at [972, 395] on icon "Expand" at bounding box center [971, 393] width 10 height 10
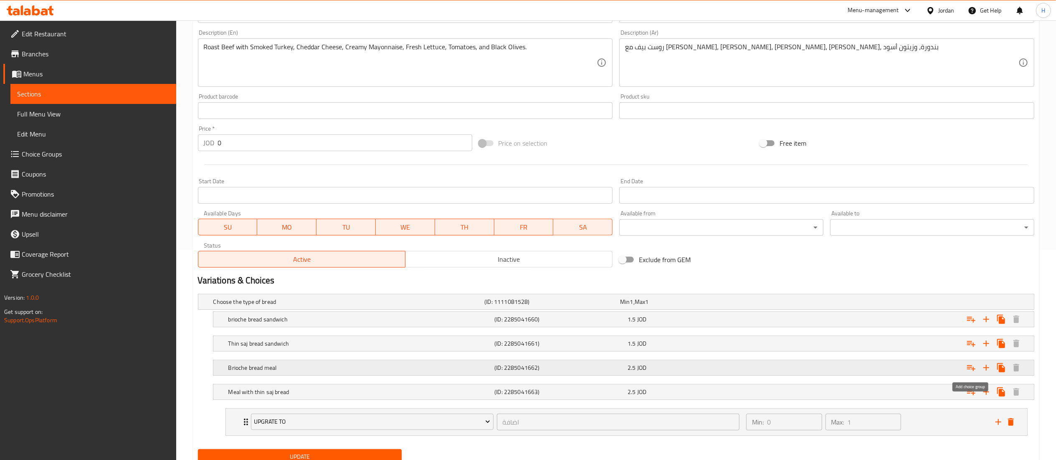
click at [970, 368] on icon "Expand" at bounding box center [971, 368] width 10 height 10
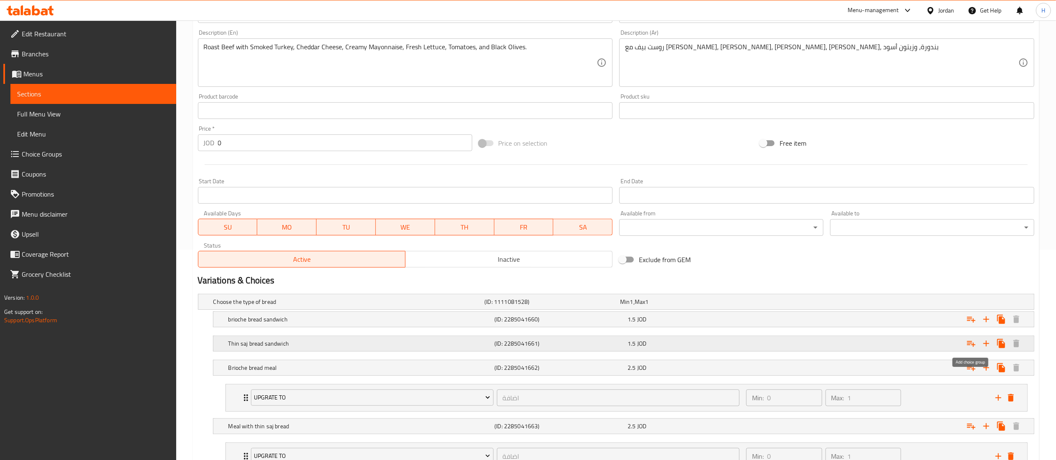
click at [969, 344] on icon "Expand" at bounding box center [971, 344] width 10 height 10
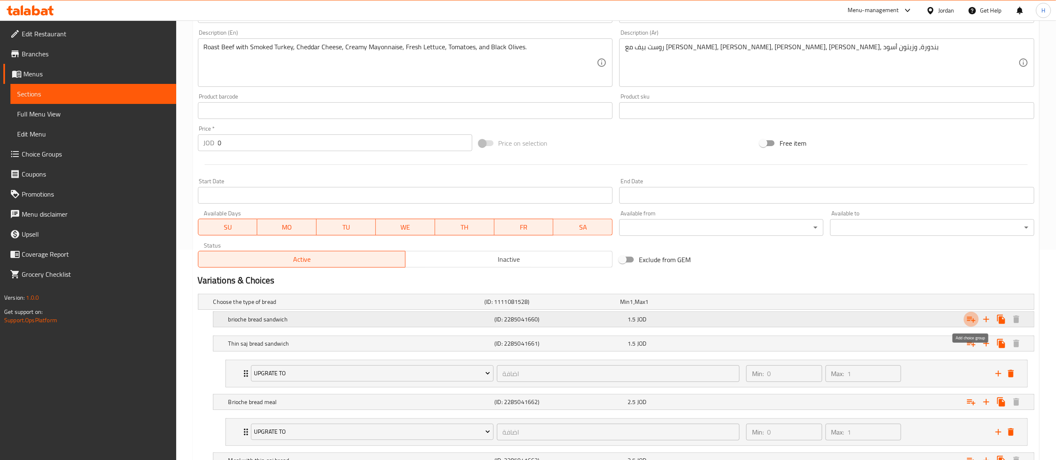
click at [969, 321] on icon "Expand" at bounding box center [971, 320] width 8 height 6
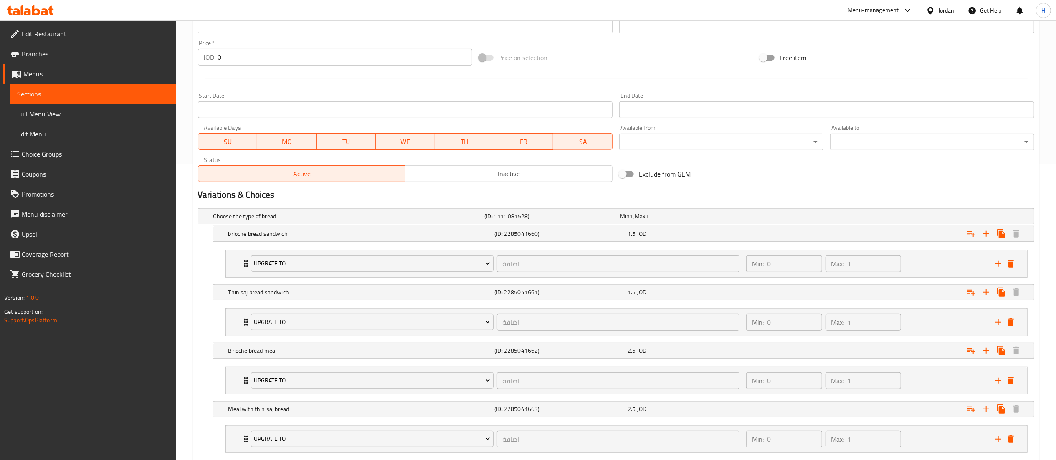
scroll to position [349, 0]
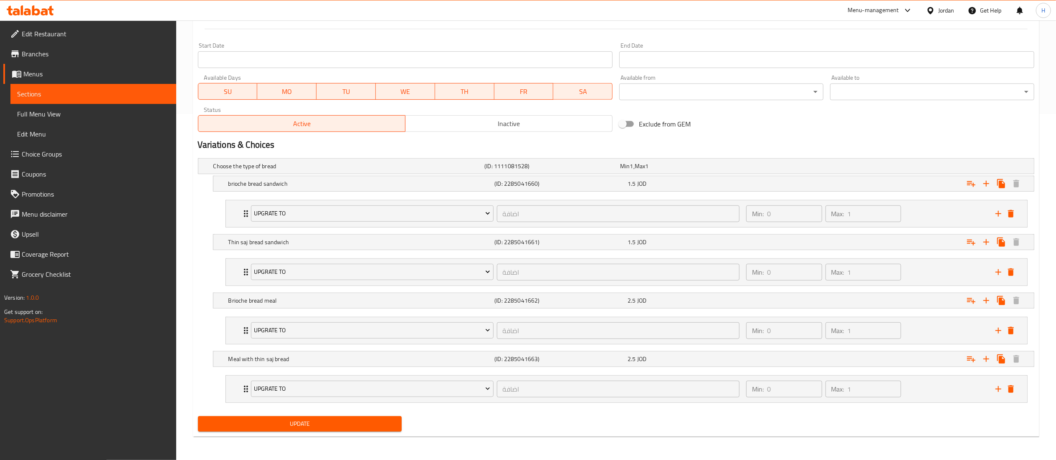
click at [215, 421] on span "Update" at bounding box center [300, 424] width 191 height 10
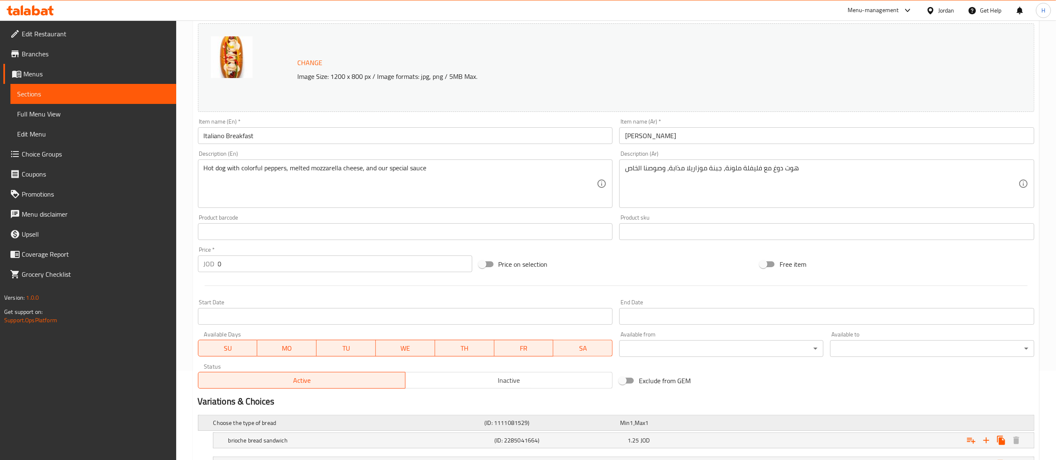
scroll to position [210, 0]
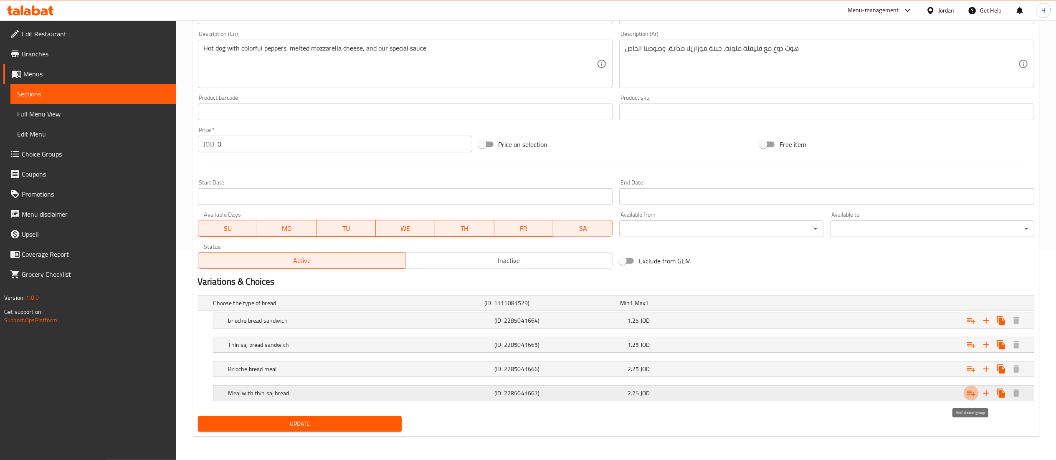
click at [970, 392] on icon "Expand" at bounding box center [971, 393] width 10 height 10
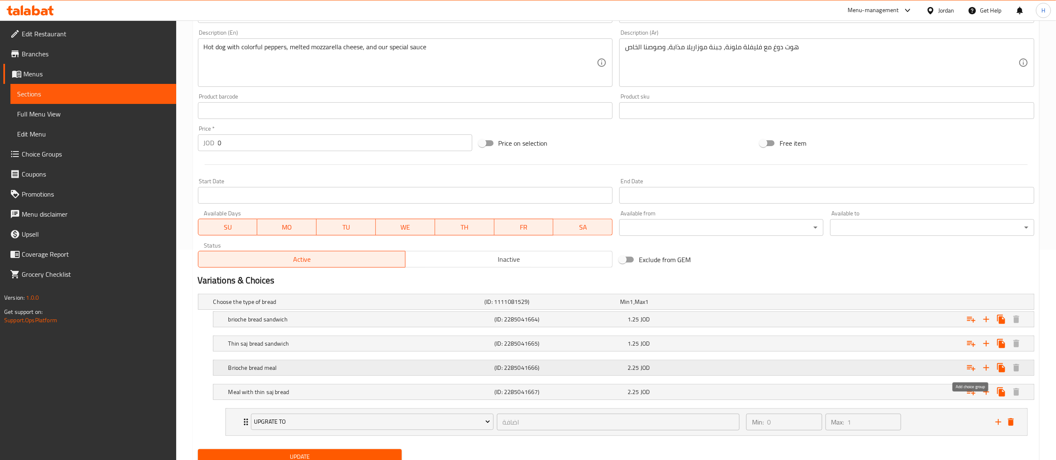
click at [968, 364] on icon "Expand" at bounding box center [971, 368] width 10 height 10
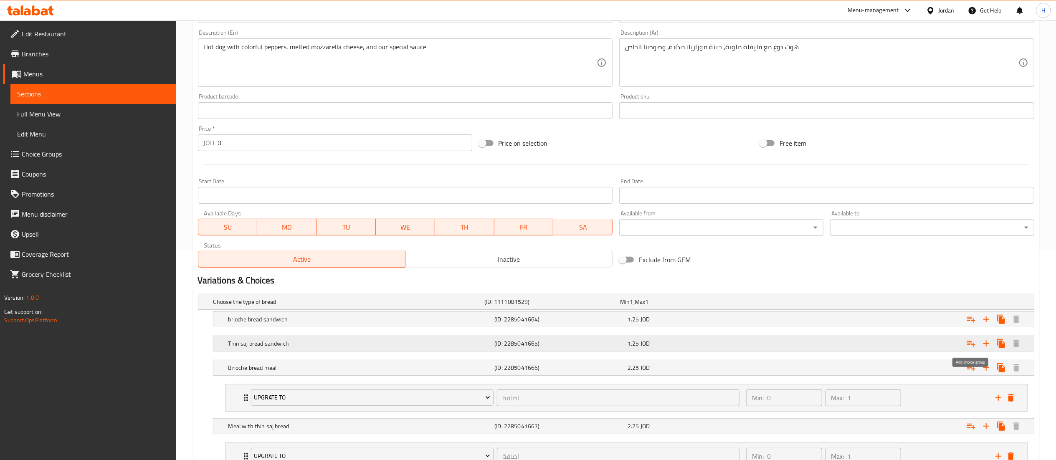
click at [971, 345] on icon "Expand" at bounding box center [971, 344] width 10 height 10
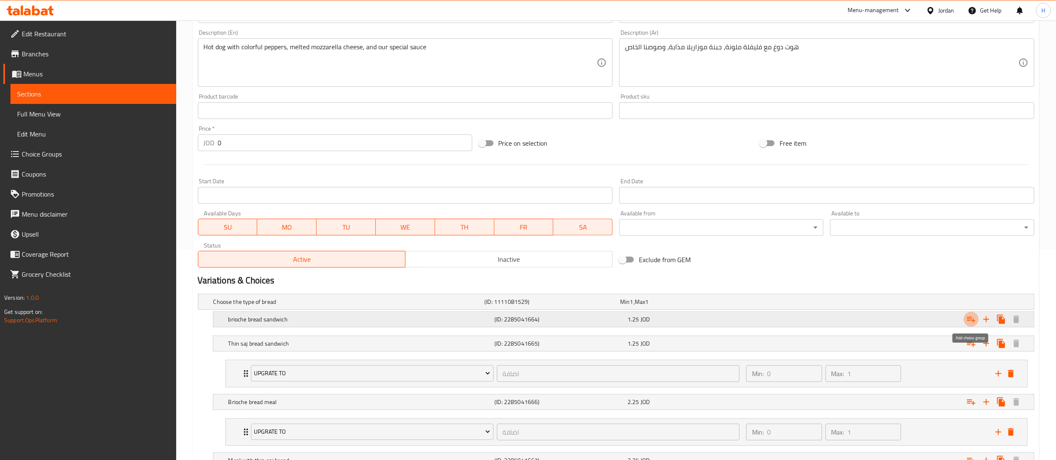
click at [971, 318] on icon "Expand" at bounding box center [971, 319] width 10 height 10
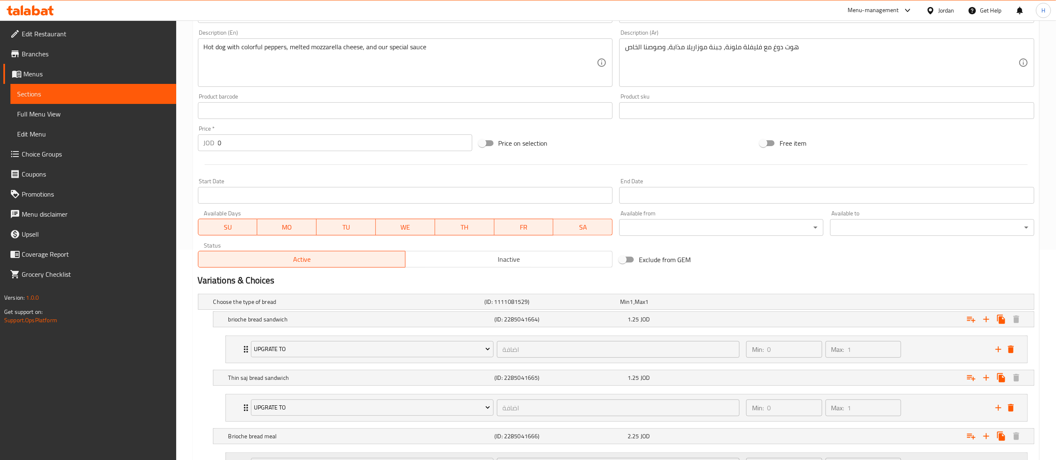
scroll to position [349, 0]
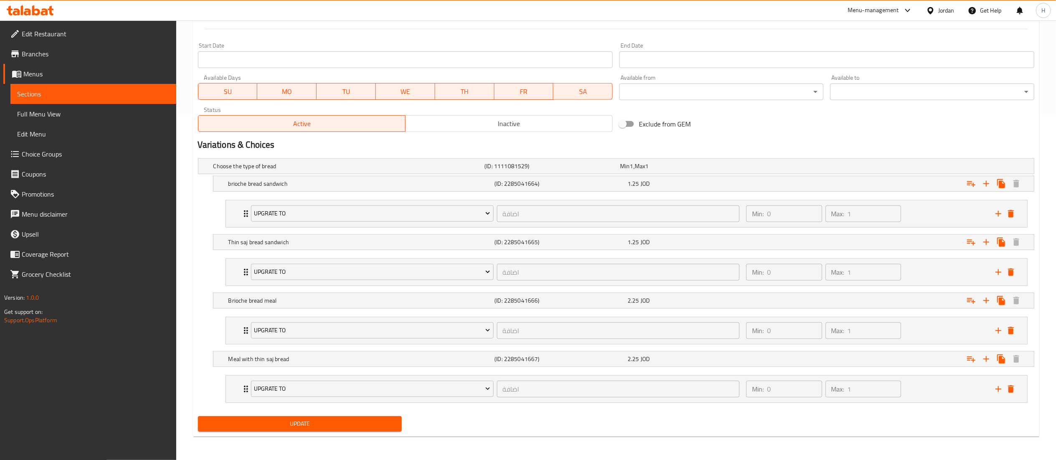
click at [269, 417] on button "Update" at bounding box center [300, 423] width 204 height 15
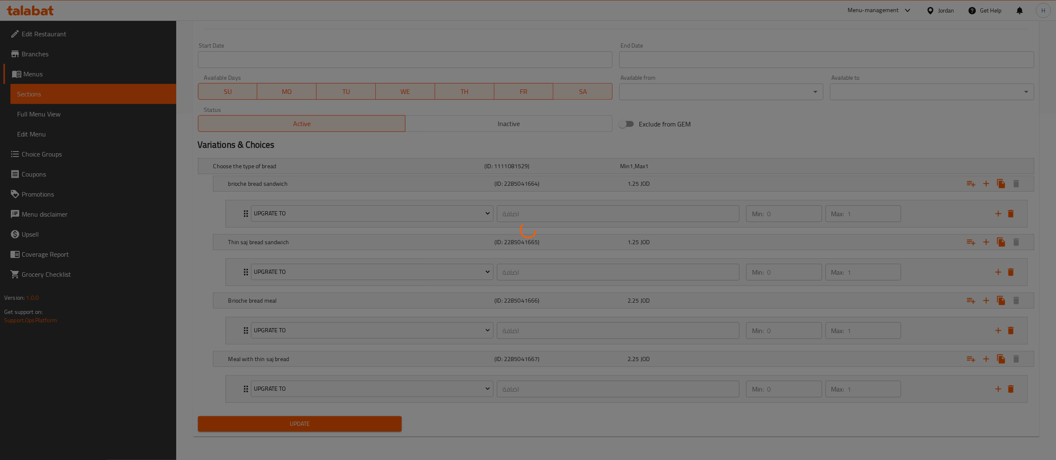
click at [267, 426] on div at bounding box center [528, 230] width 1056 height 460
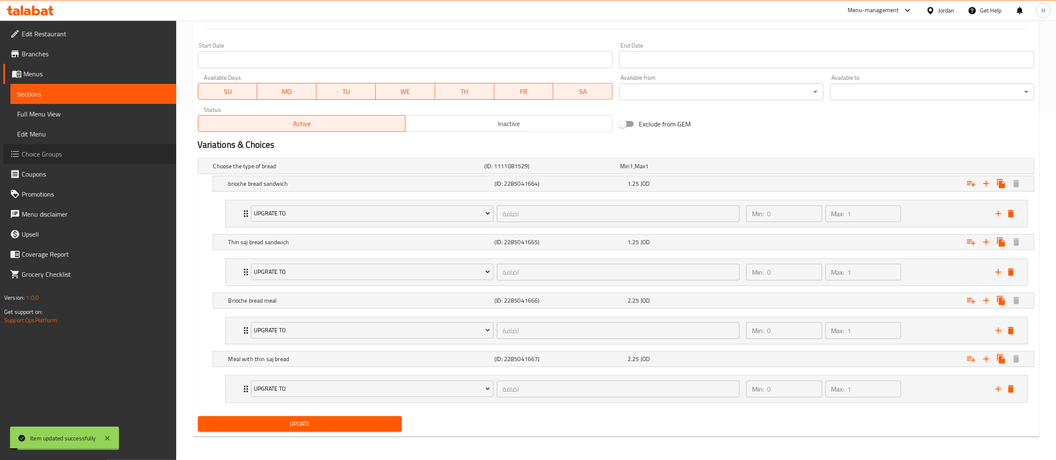
click at [89, 158] on span "Choice Groups" at bounding box center [96, 154] width 148 height 10
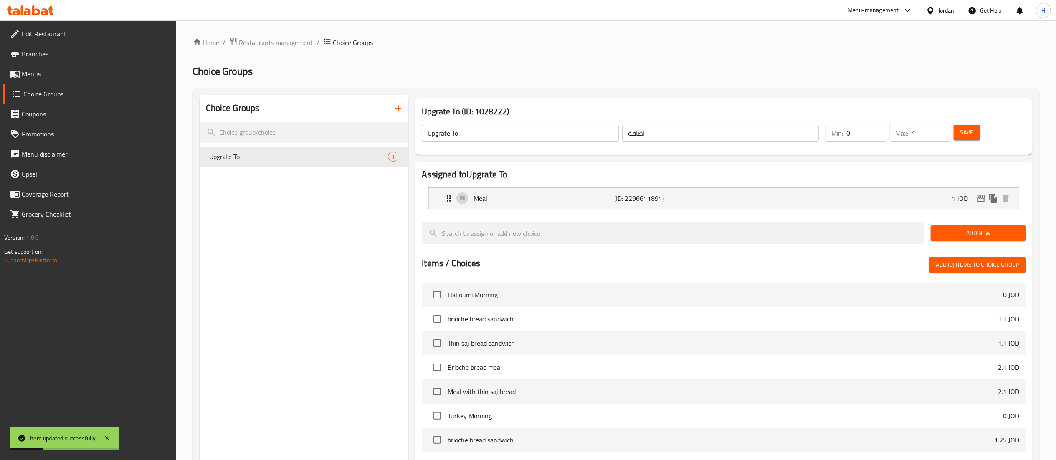
click at [447, 133] on input "Upgrate To" at bounding box center [520, 133] width 197 height 17
type input "Upgrade To"
click at [970, 121] on div "Min: 0 ​ Max: 1 ​ Save" at bounding box center [922, 133] width 204 height 27
click at [974, 130] on button "Save" at bounding box center [966, 132] width 27 height 15
click at [974, 130] on div at bounding box center [528, 230] width 1056 height 460
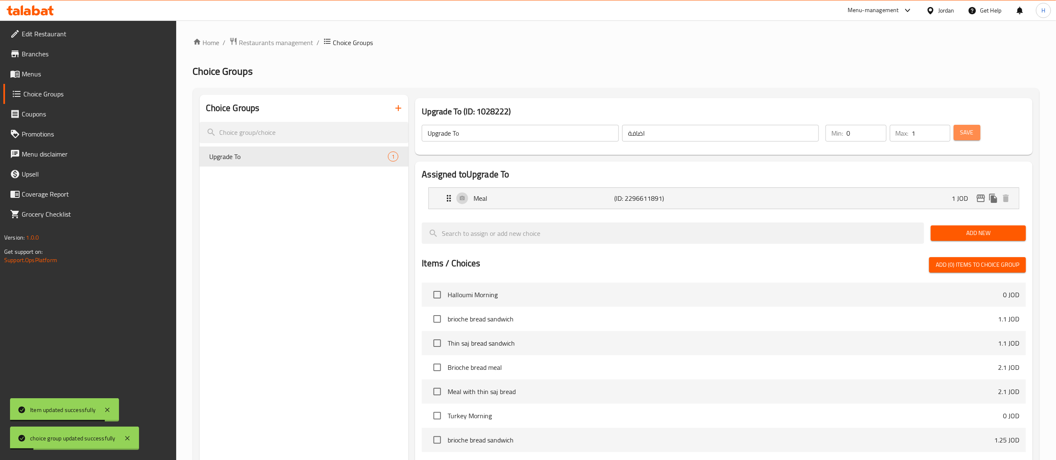
click at [968, 138] on button "Save" at bounding box center [966, 132] width 27 height 15
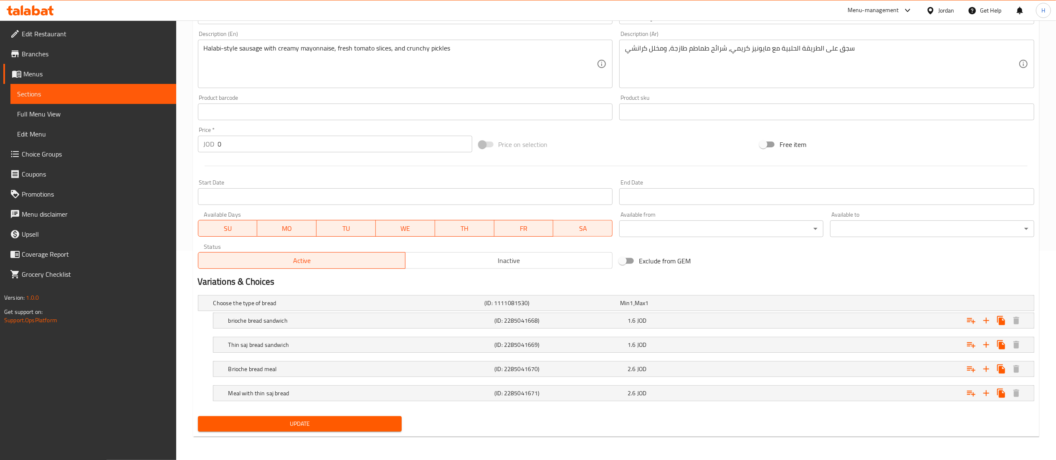
scroll to position [210, 0]
click at [969, 394] on icon "Expand" at bounding box center [971, 393] width 10 height 10
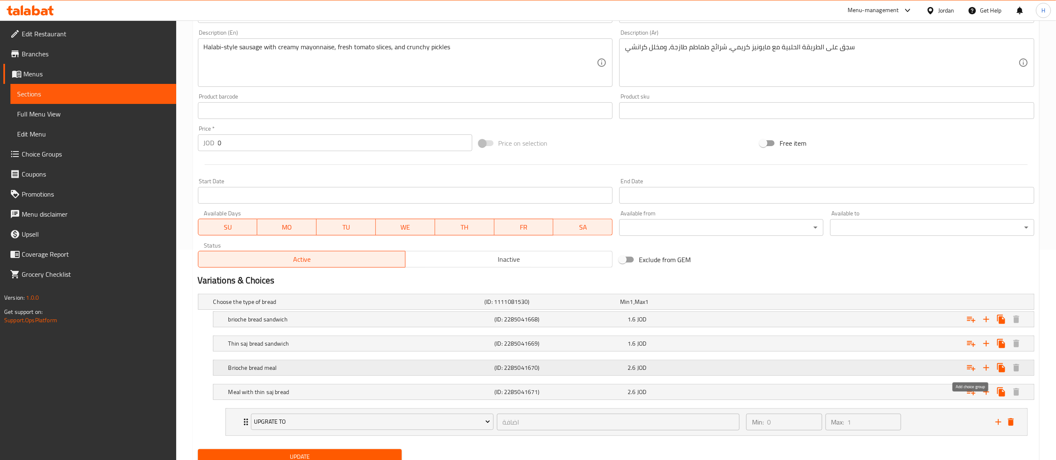
click at [967, 369] on icon "Expand" at bounding box center [971, 368] width 10 height 10
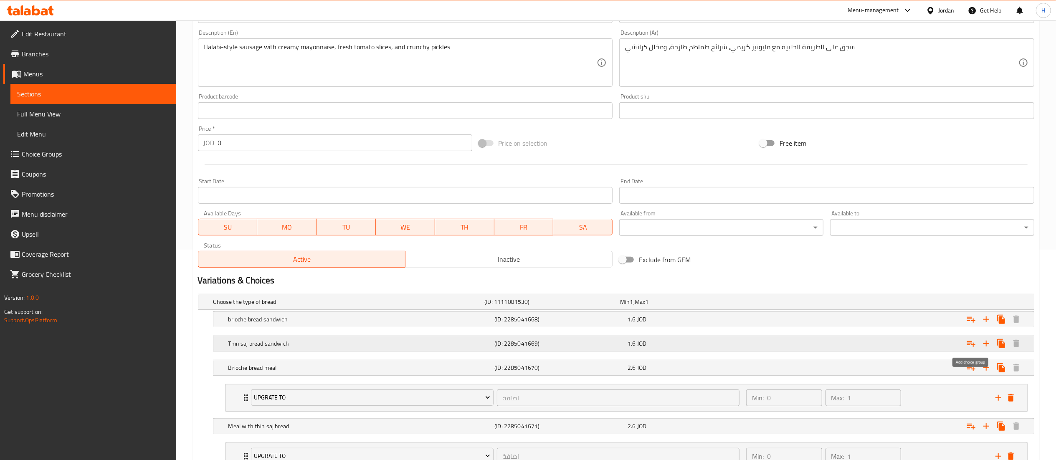
click at [972, 341] on icon "Expand" at bounding box center [971, 344] width 10 height 10
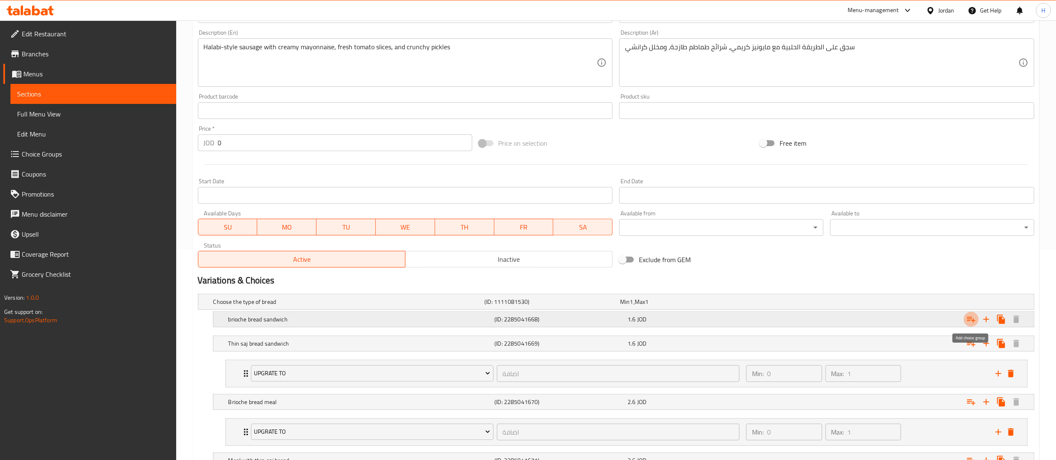
click at [971, 321] on icon "Expand" at bounding box center [971, 320] width 8 height 6
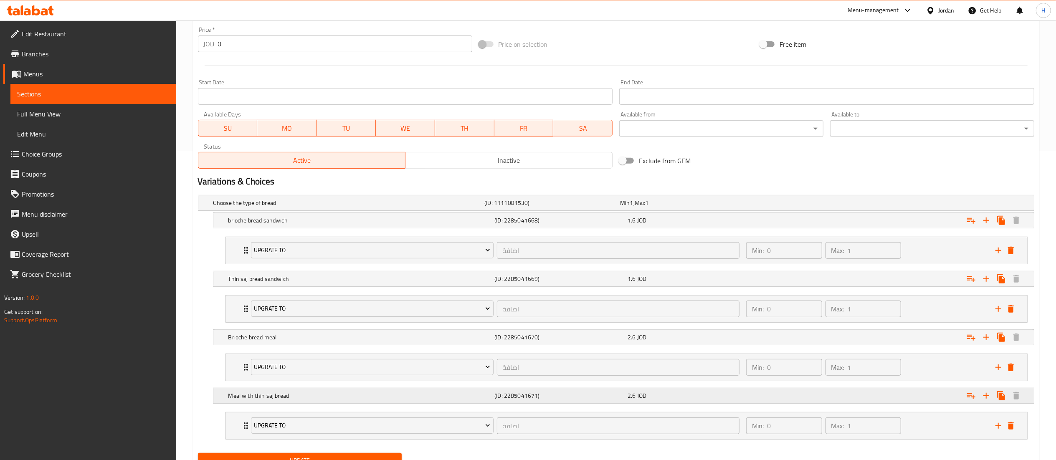
scroll to position [349, 0]
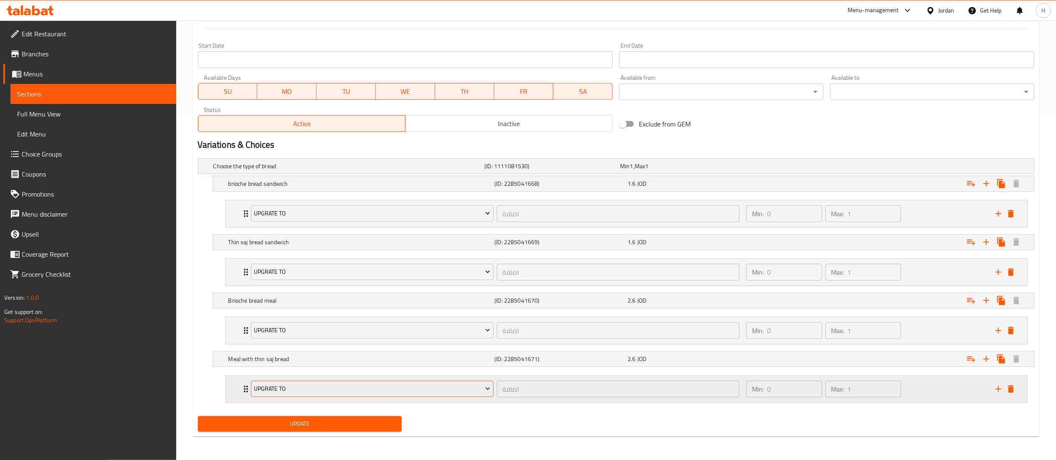
click at [294, 387] on span "Upgrate To" at bounding box center [372, 389] width 236 height 10
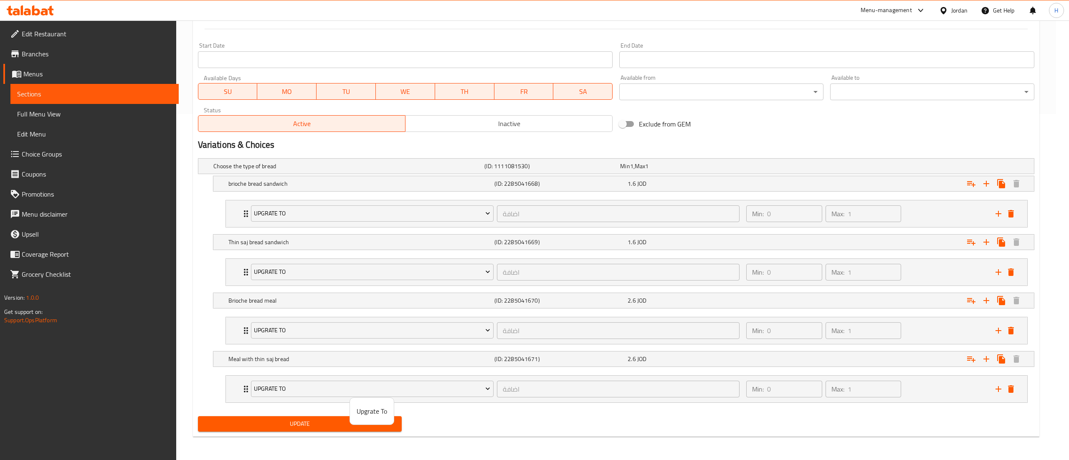
click at [275, 413] on div at bounding box center [534, 230] width 1069 height 460
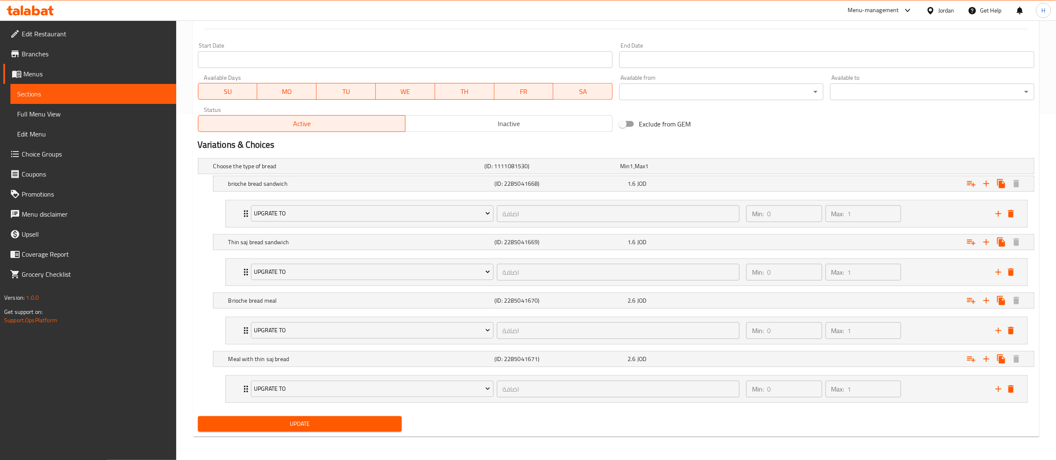
click at [271, 419] on div "Update" at bounding box center [300, 424] width 211 height 22
click at [271, 419] on span "Update" at bounding box center [300, 424] width 191 height 10
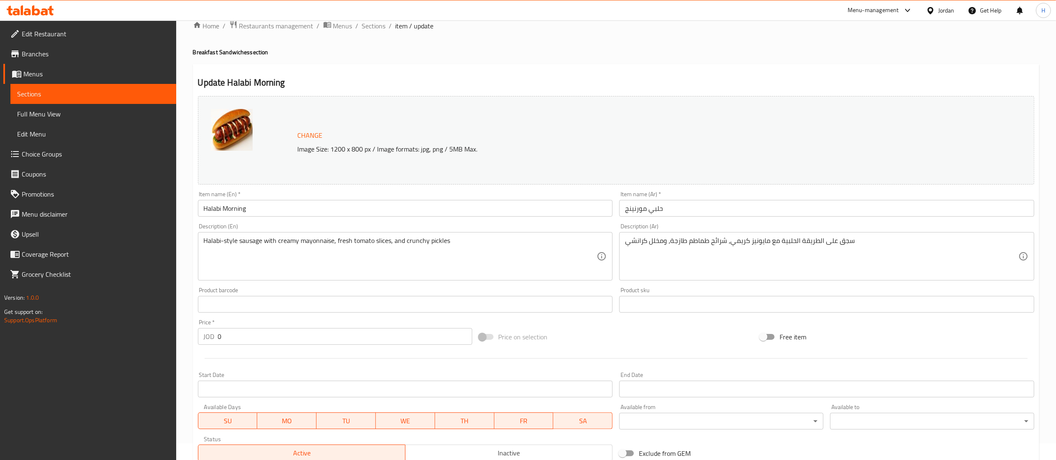
scroll to position [15, 0]
click at [371, 27] on span "Sections" at bounding box center [374, 27] width 24 height 10
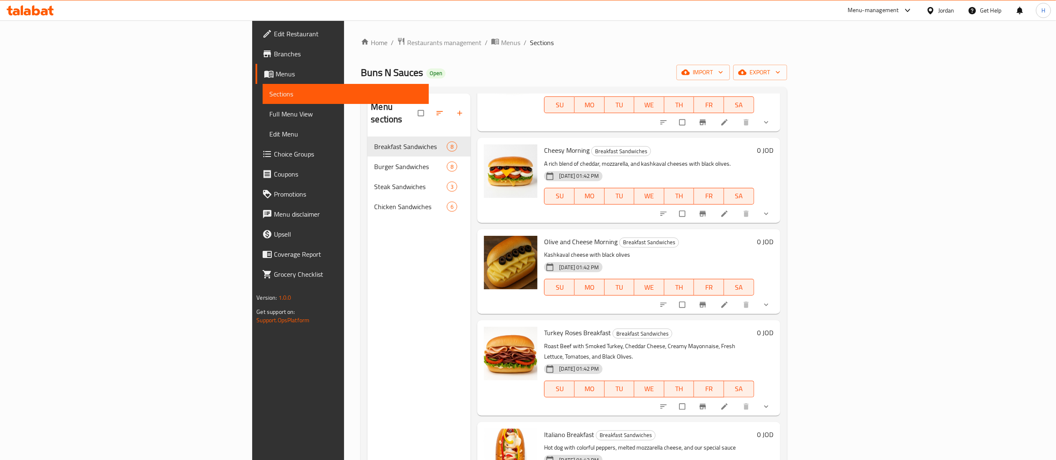
scroll to position [117, 0]
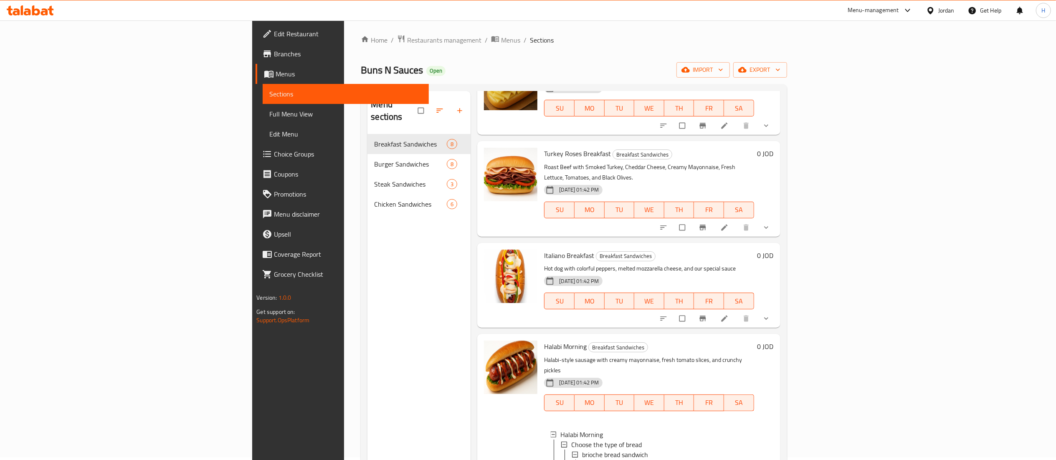
scroll to position [0, 0]
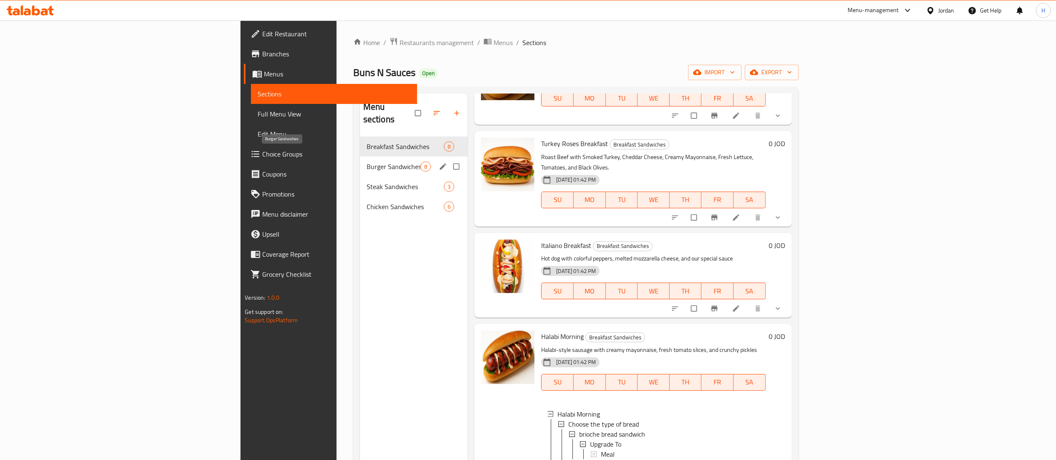
click at [366, 162] on span "Burger Sandwiches" at bounding box center [393, 167] width 54 height 10
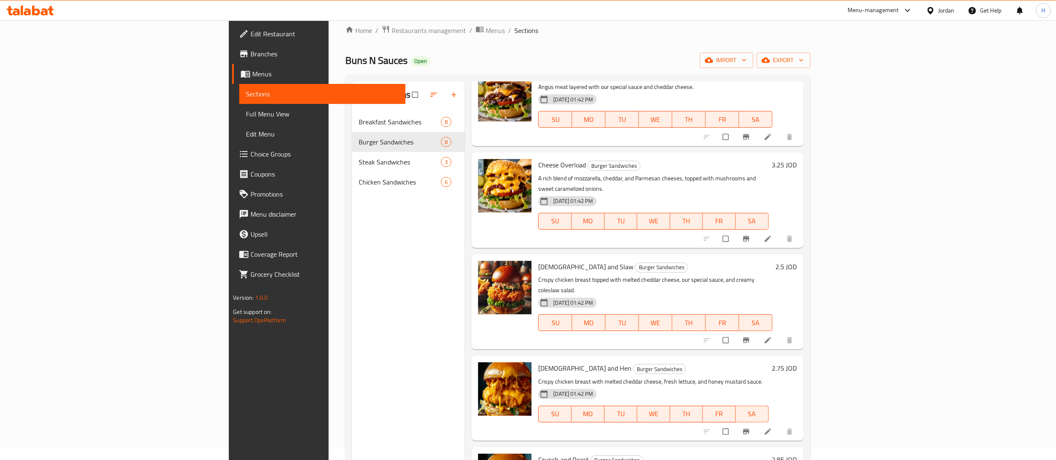
scroll to position [290, 0]
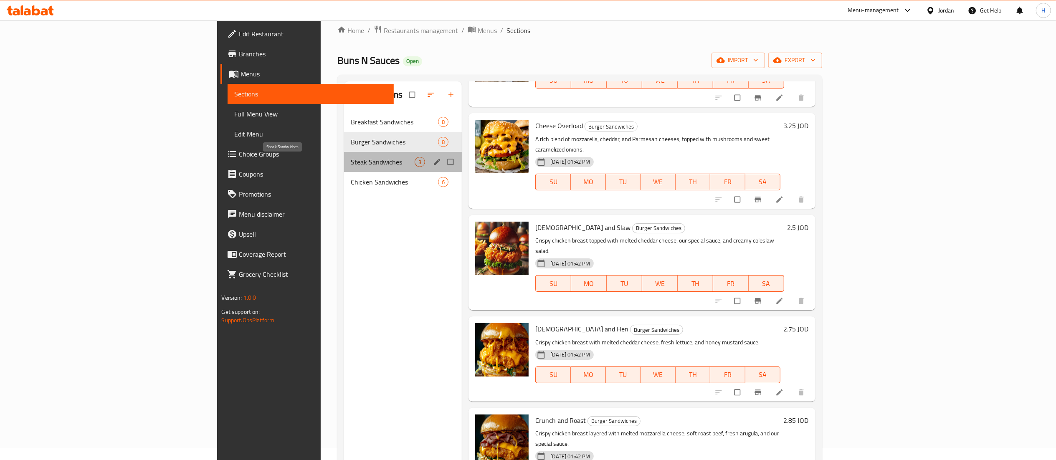
click at [351, 159] on span "Steak Sandwiches" at bounding box center [383, 162] width 64 height 10
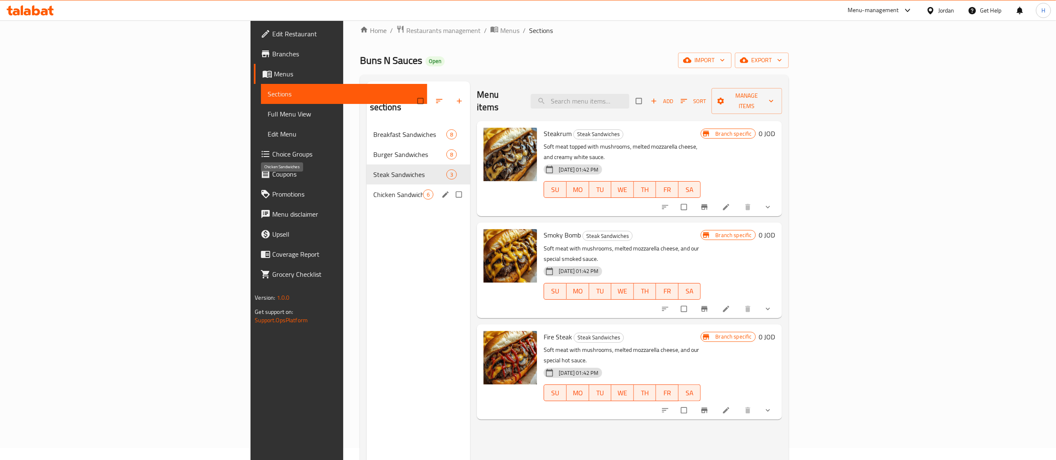
click at [373, 189] on span "Chicken Sandwiches" at bounding box center [398, 194] width 50 height 10
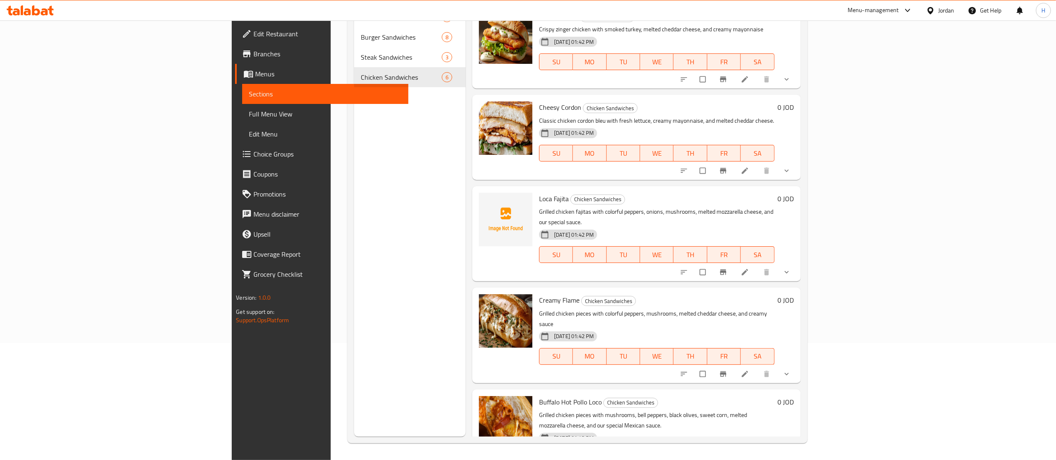
scroll to position [34, 0]
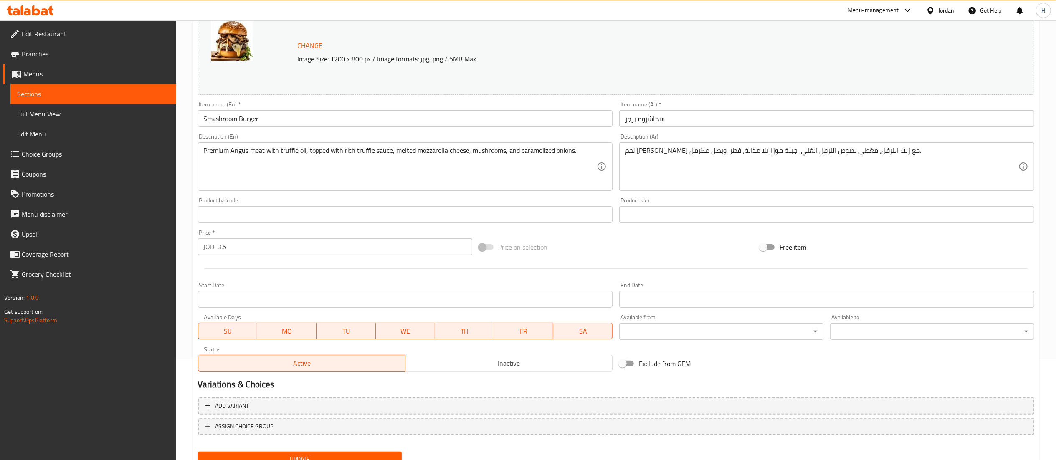
scroll to position [136, 0]
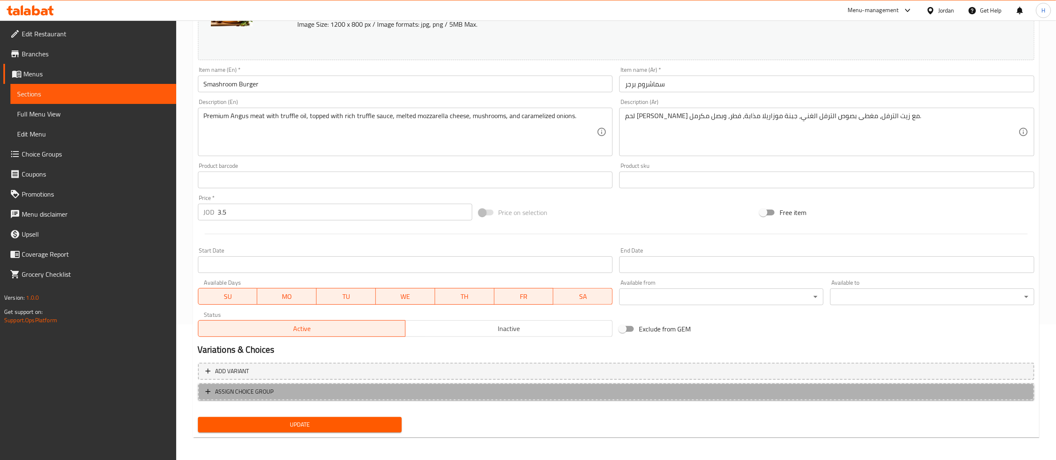
click at [283, 392] on span "ASSIGN CHOICE GROUP" at bounding box center [615, 392] width 821 height 10
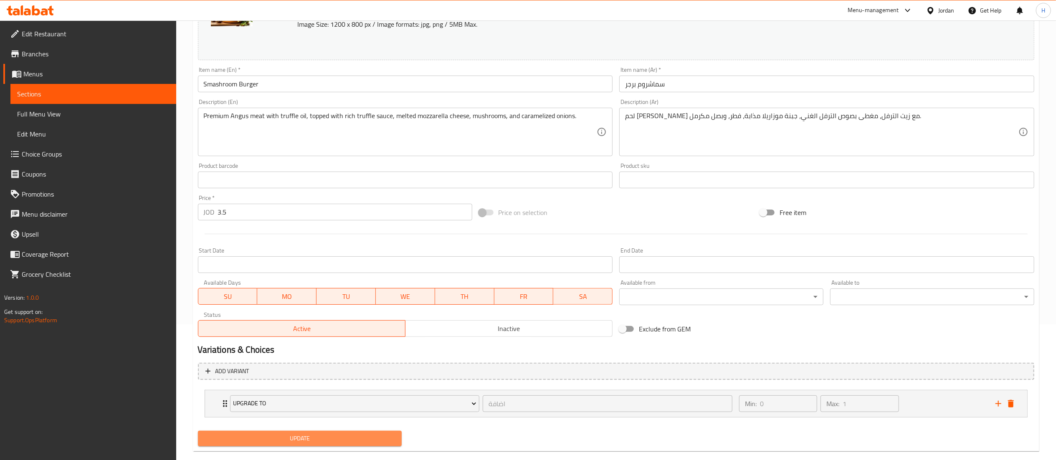
click at [276, 440] on span "Update" at bounding box center [300, 438] width 191 height 10
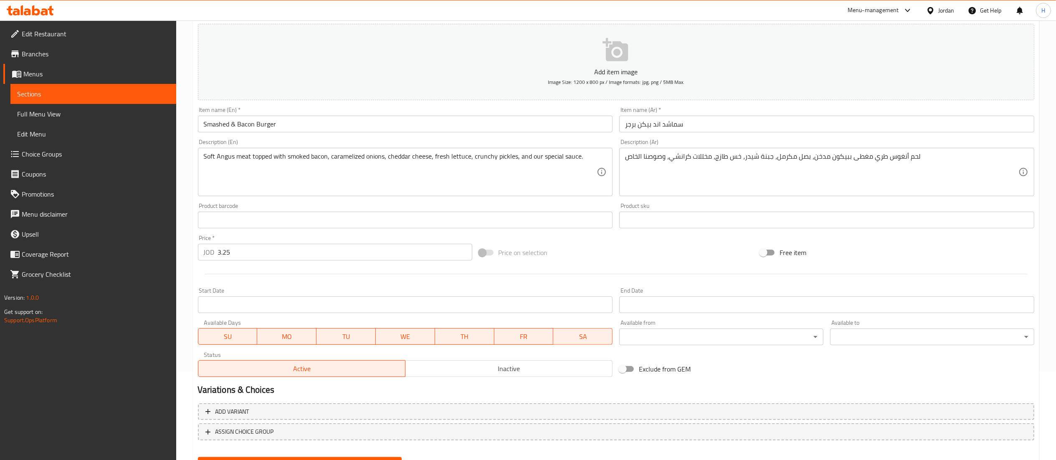
scroll to position [129, 0]
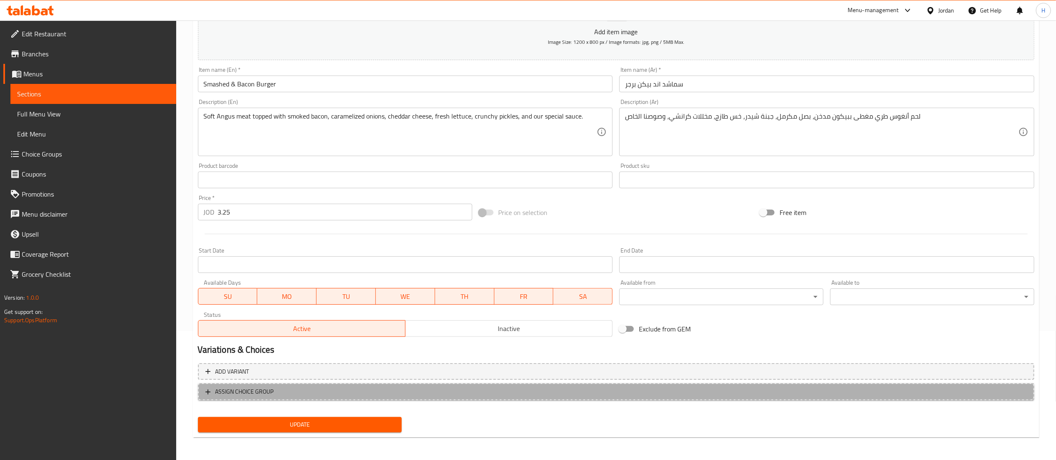
click at [334, 390] on span "ASSIGN CHOICE GROUP" at bounding box center [615, 392] width 821 height 10
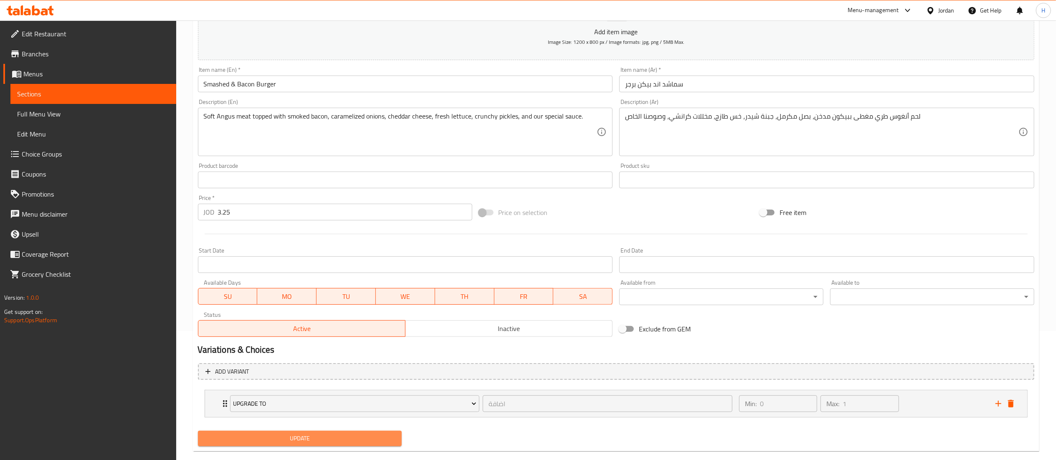
click at [302, 442] on span "Update" at bounding box center [300, 438] width 191 height 10
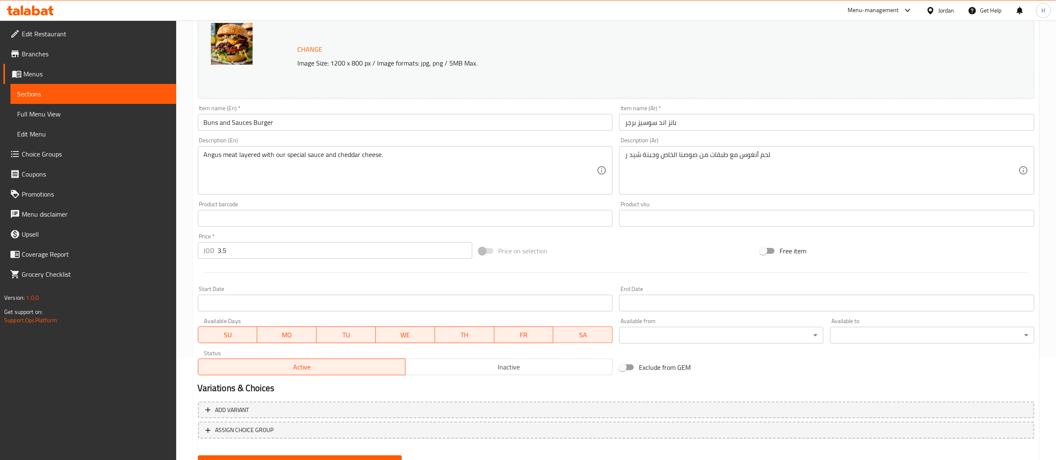
scroll to position [141, 0]
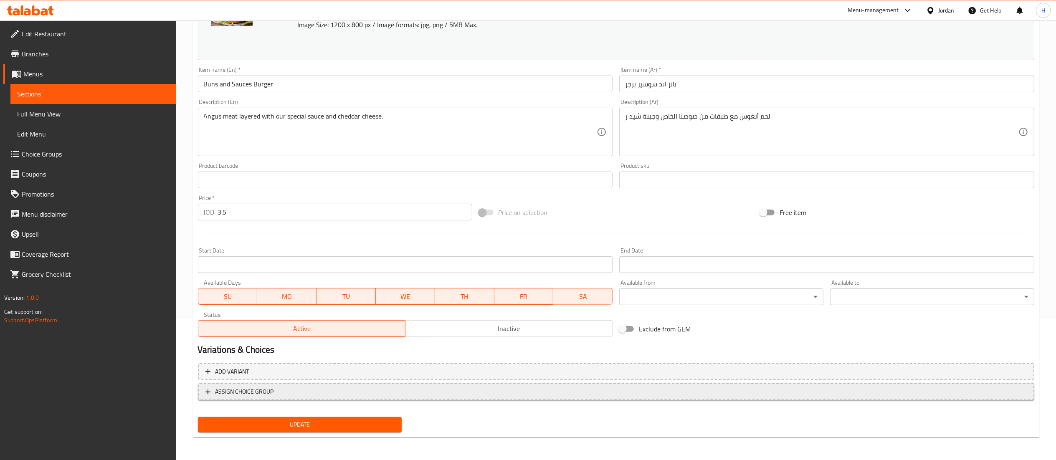
click at [254, 394] on span "ASSIGN CHOICE GROUP" at bounding box center [244, 392] width 58 height 10
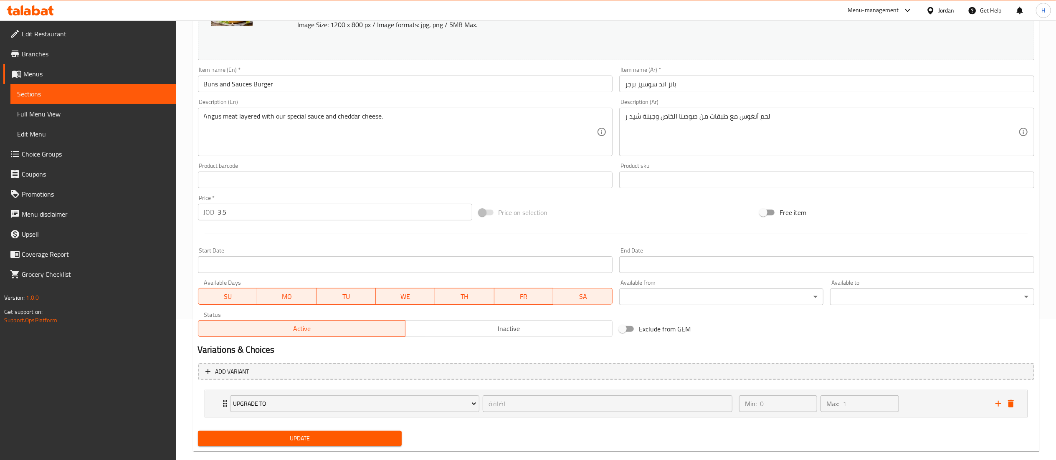
click at [271, 434] on span "Update" at bounding box center [300, 438] width 191 height 10
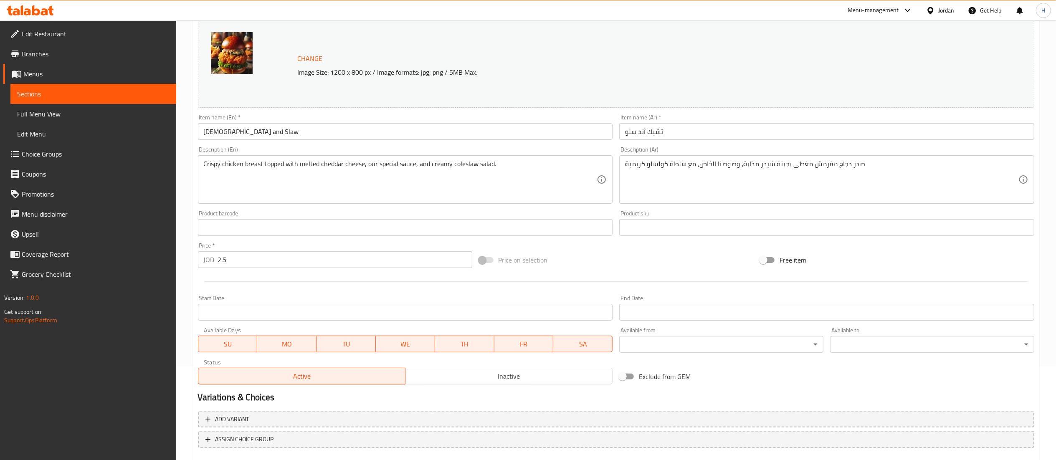
scroll to position [141, 0]
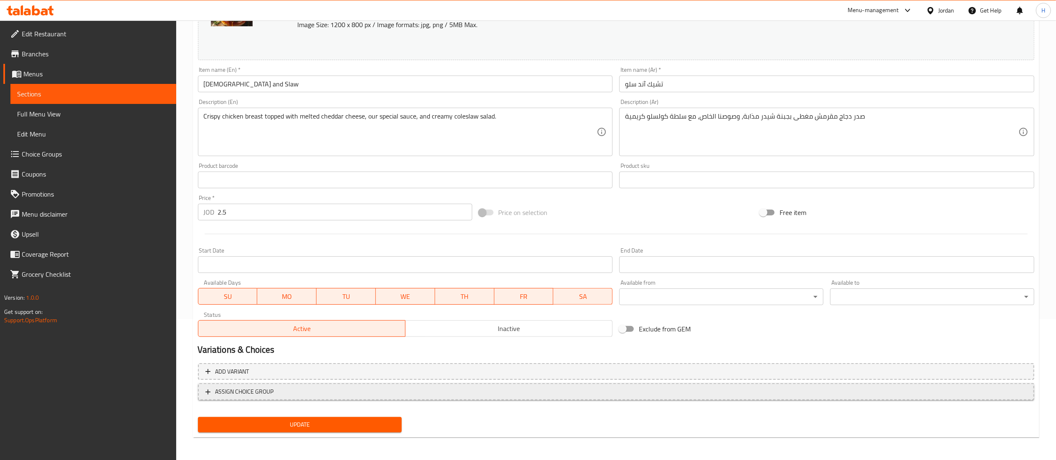
click at [258, 397] on button "ASSIGN CHOICE GROUP" at bounding box center [616, 391] width 836 height 17
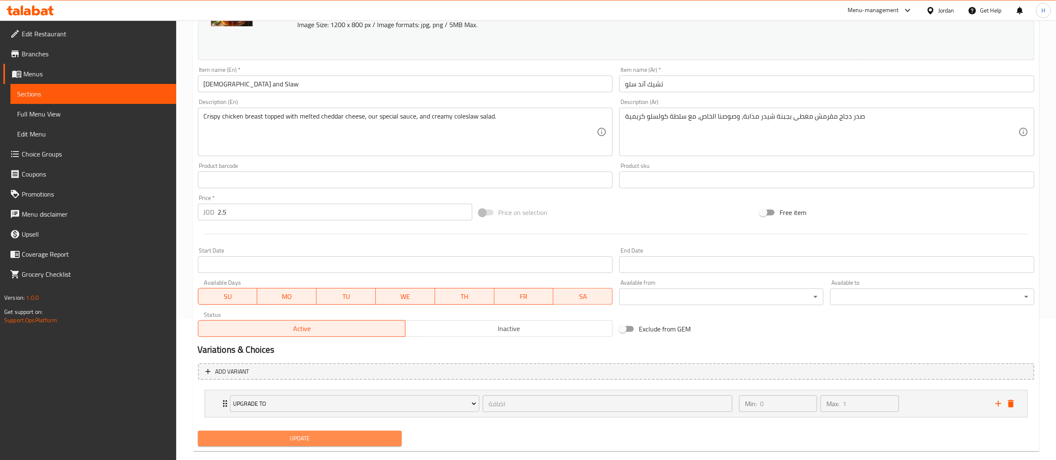
click at [258, 442] on span "Update" at bounding box center [300, 438] width 191 height 10
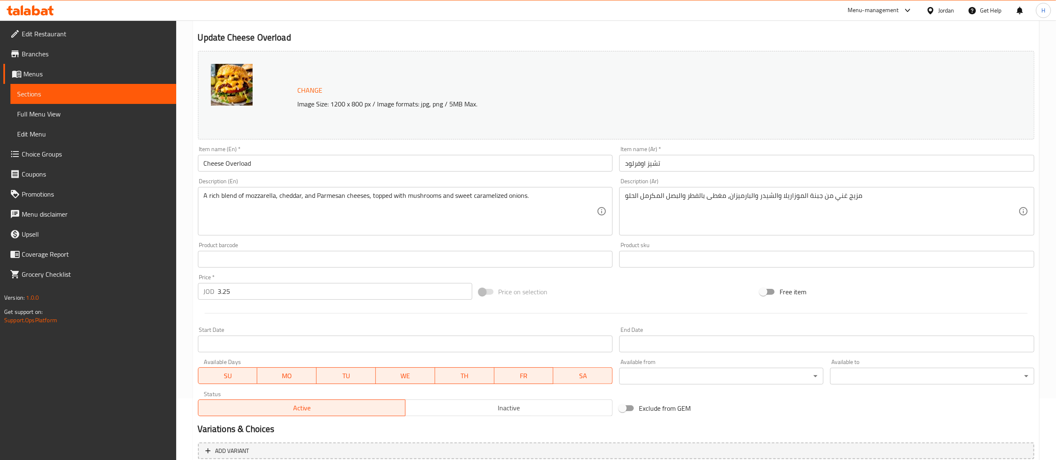
scroll to position [141, 0]
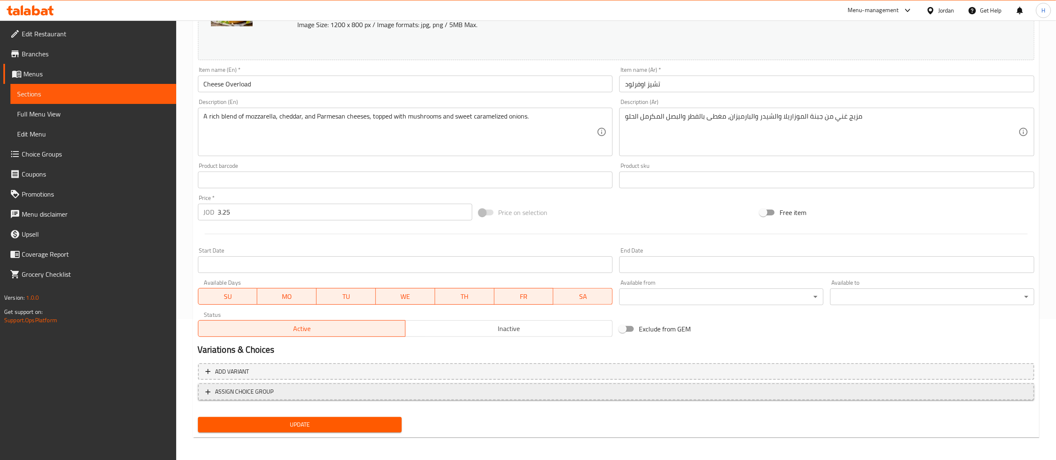
click at [263, 392] on span "ASSIGN CHOICE GROUP" at bounding box center [244, 392] width 58 height 10
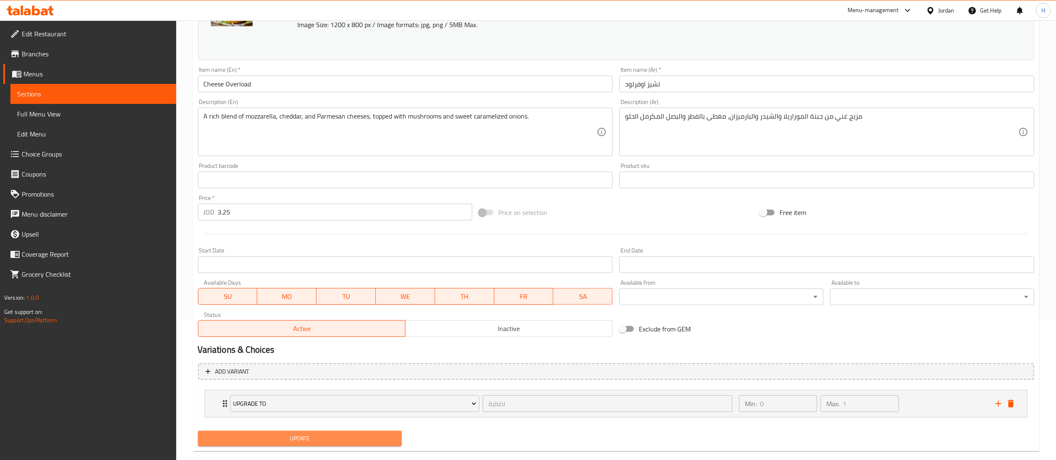
click at [254, 442] on span "Update" at bounding box center [300, 438] width 191 height 10
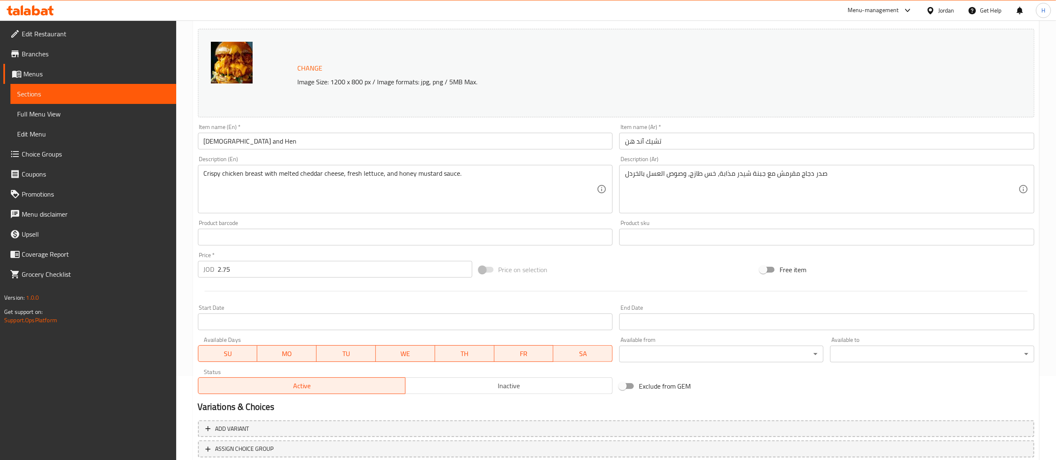
scroll to position [141, 0]
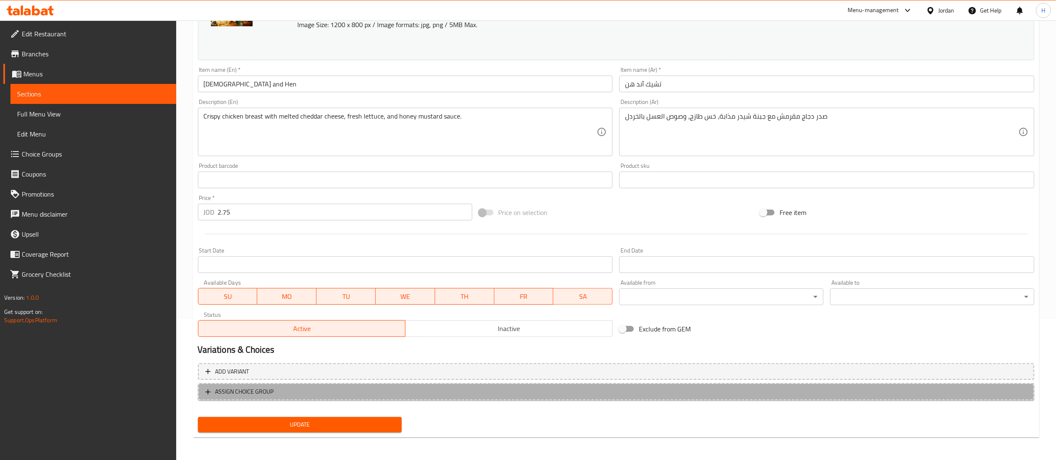
click at [269, 393] on span "ASSIGN CHOICE GROUP" at bounding box center [244, 392] width 58 height 10
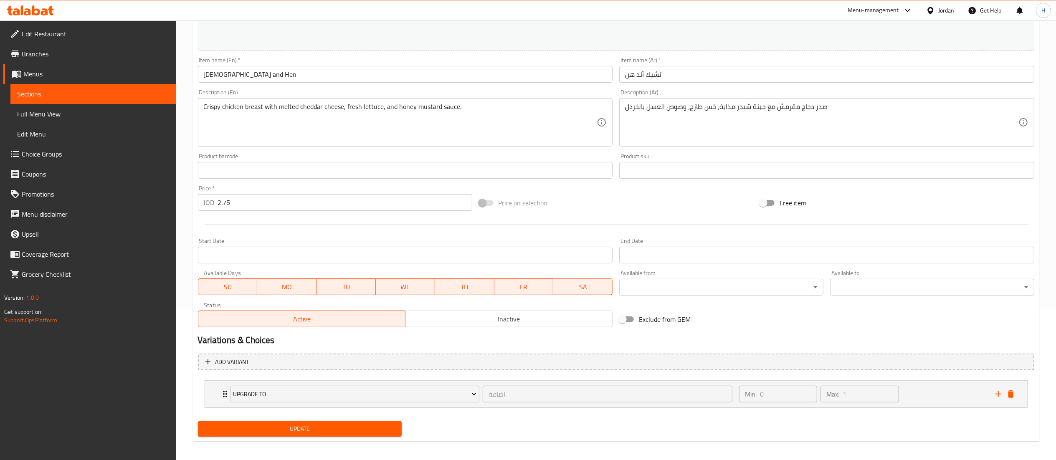
scroll to position [156, 0]
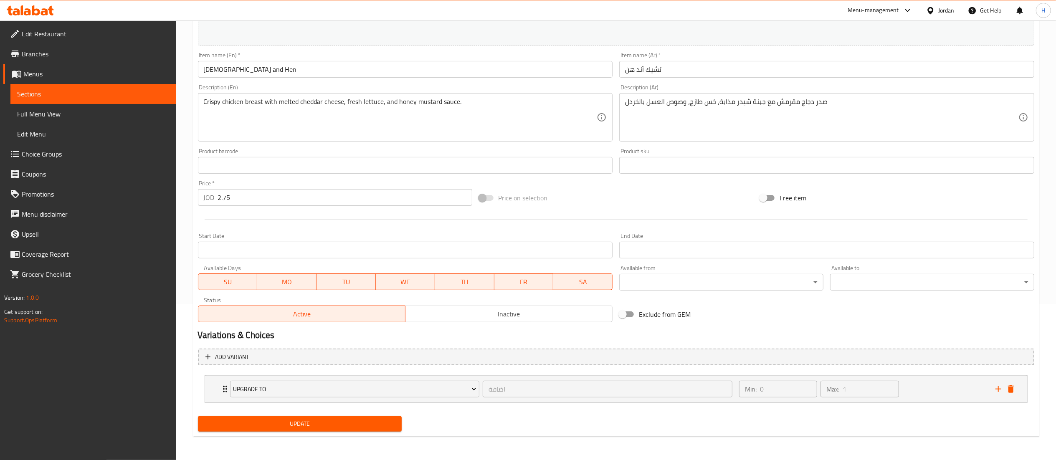
click at [274, 422] on span "Update" at bounding box center [300, 424] width 191 height 10
click at [264, 424] on span "Update" at bounding box center [300, 424] width 191 height 10
click at [291, 423] on span "Update" at bounding box center [300, 424] width 191 height 10
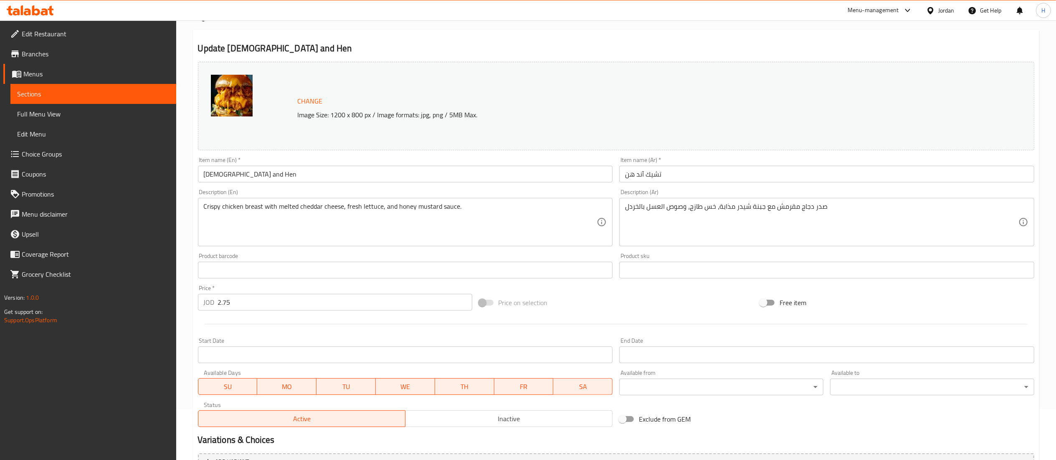
scroll to position [0, 0]
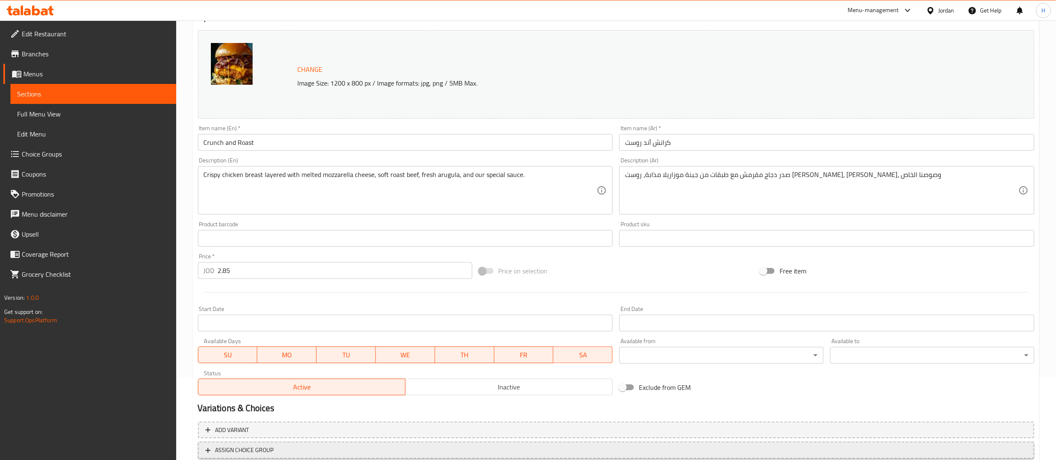
scroll to position [141, 0]
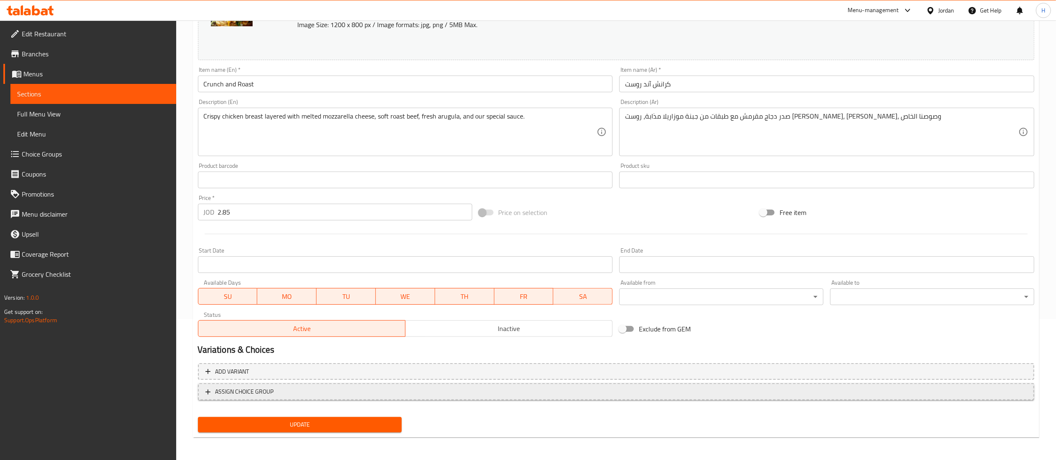
click at [351, 387] on span "ASSIGN CHOICE GROUP" at bounding box center [615, 392] width 821 height 10
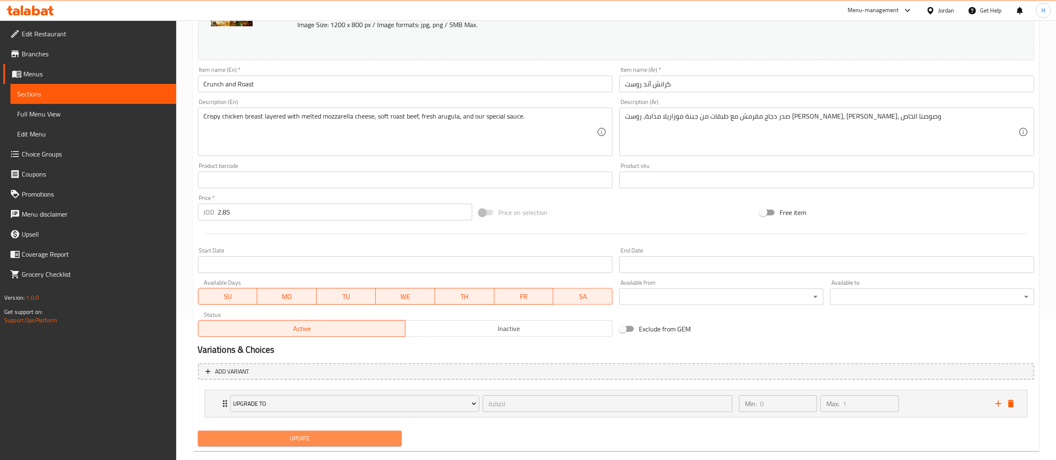
click at [275, 432] on button "Update" at bounding box center [300, 438] width 204 height 15
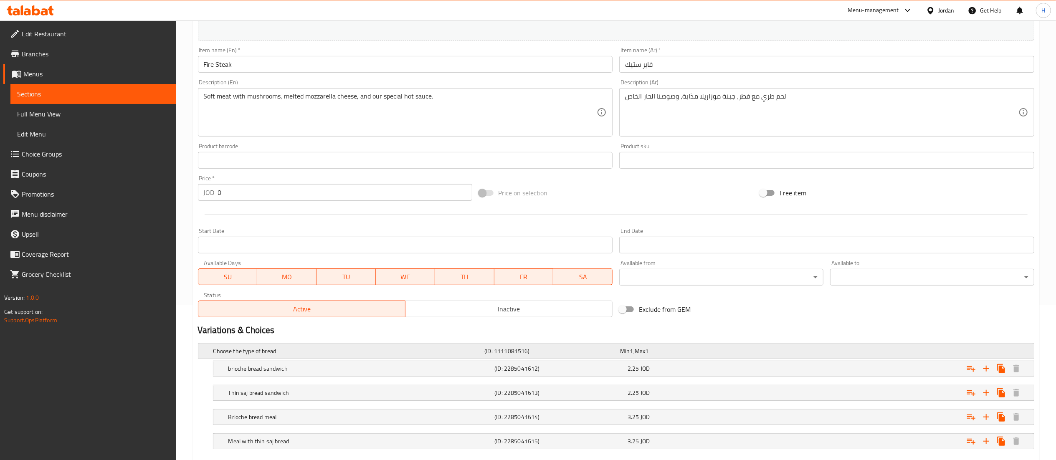
scroll to position [205, 0]
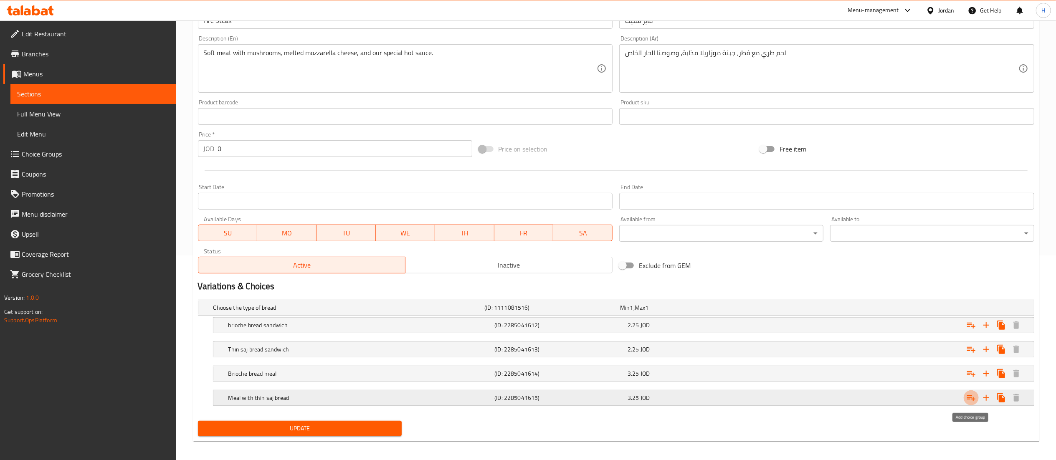
click at [967, 392] on button "Expand" at bounding box center [970, 397] width 15 height 15
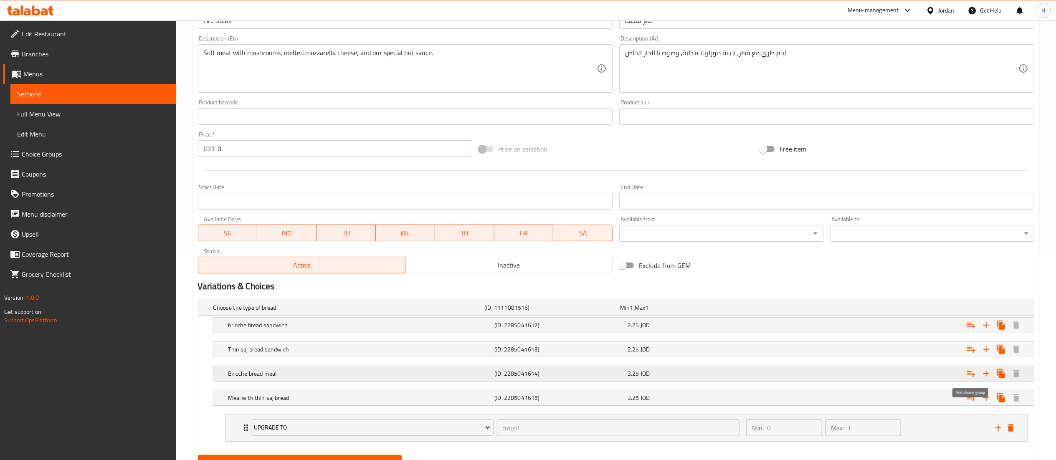
click at [973, 377] on icon "Expand" at bounding box center [971, 374] width 10 height 10
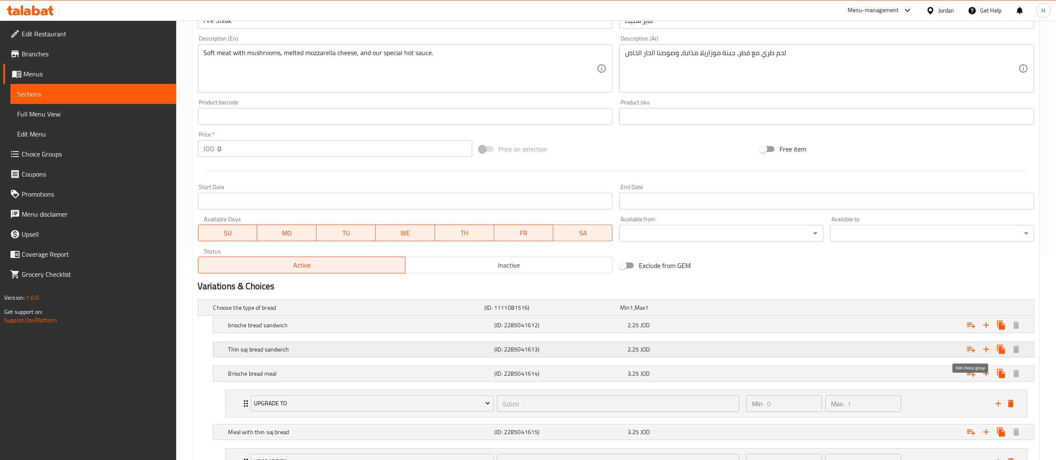
click at [971, 347] on icon "Expand" at bounding box center [971, 349] width 10 height 10
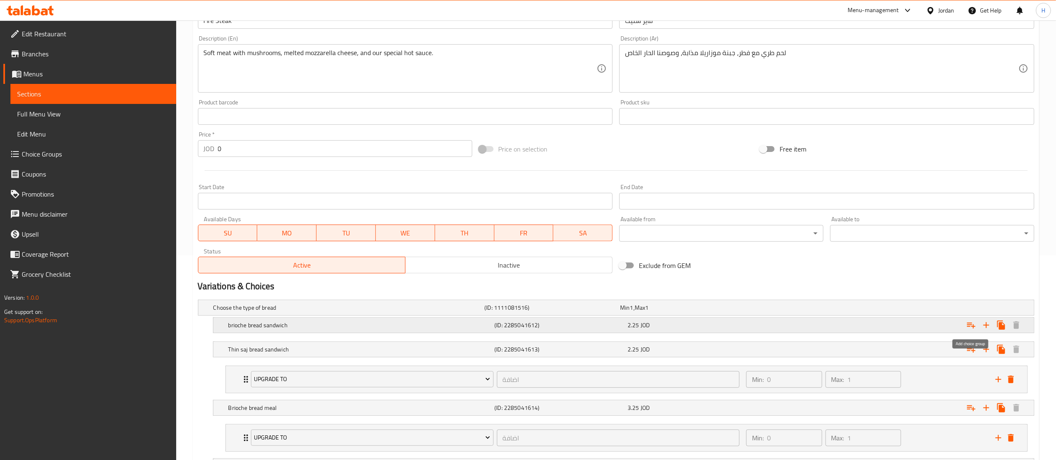
click at [968, 327] on icon "Expand" at bounding box center [971, 326] width 8 height 6
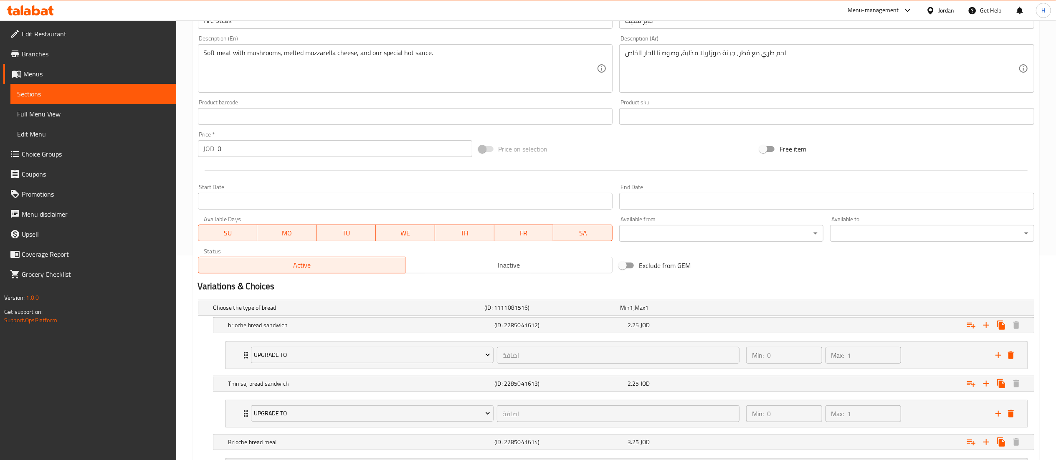
scroll to position [349, 0]
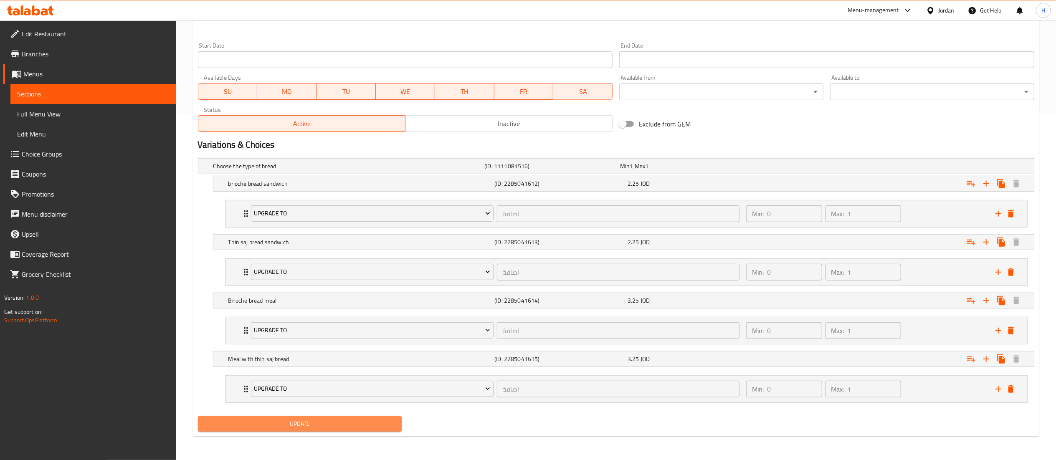
click at [280, 426] on span "Update" at bounding box center [300, 424] width 191 height 10
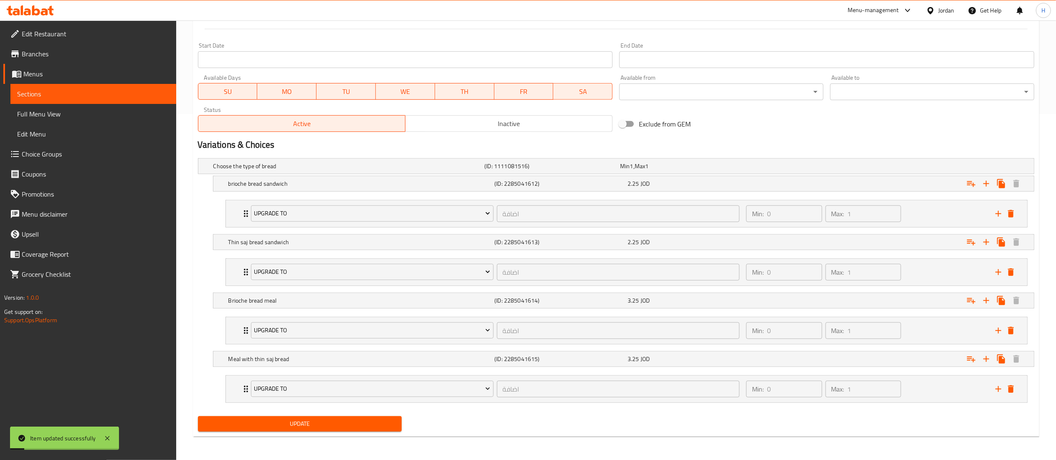
click at [273, 433] on div "Update" at bounding box center [300, 424] width 211 height 22
click at [270, 432] on button "Update" at bounding box center [300, 423] width 204 height 15
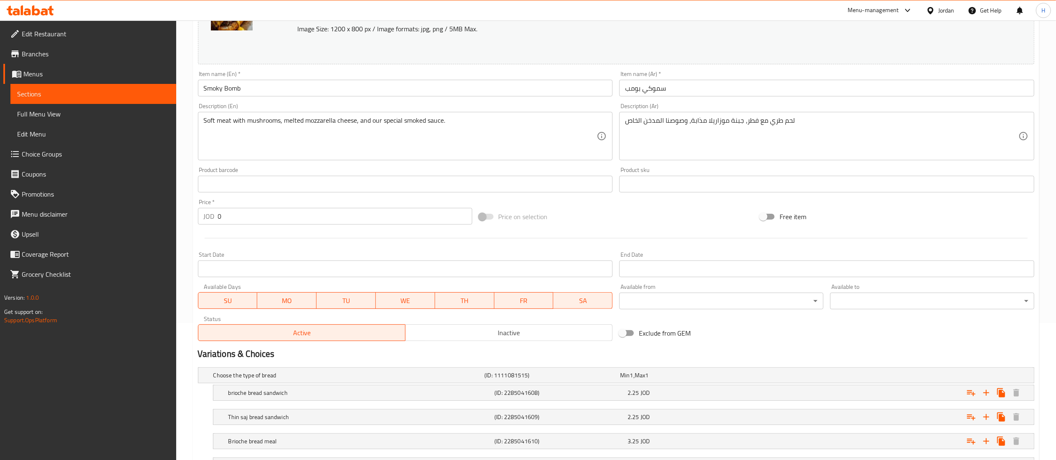
scroll to position [210, 0]
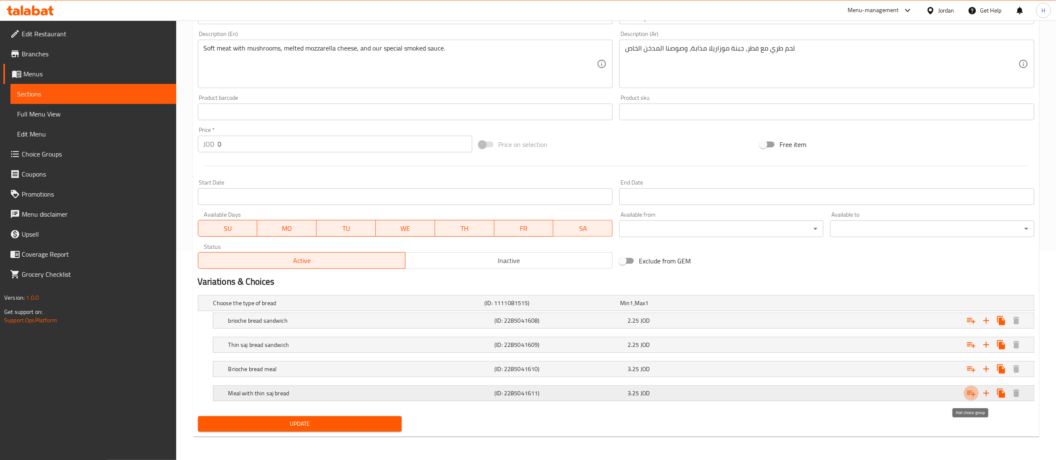
click at [970, 394] on icon "Expand" at bounding box center [971, 393] width 10 height 10
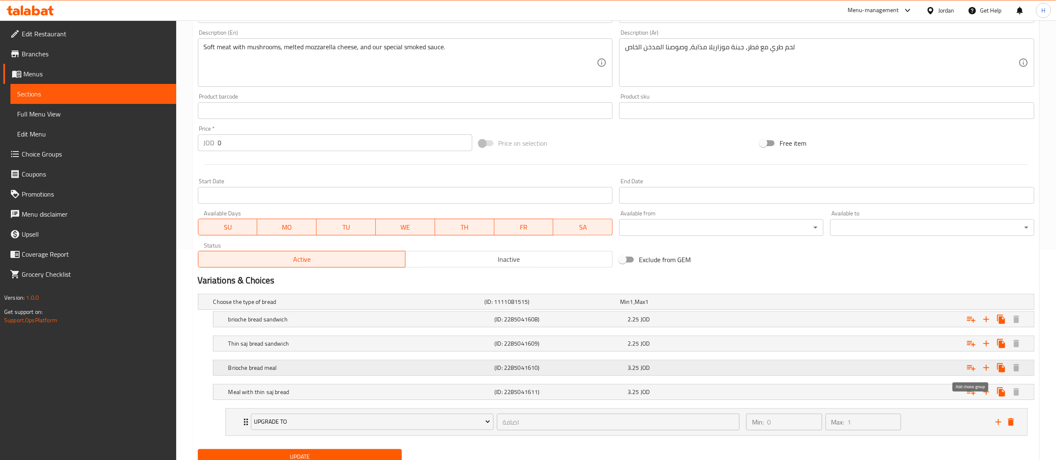
click at [970, 371] on icon "Expand" at bounding box center [971, 368] width 10 height 10
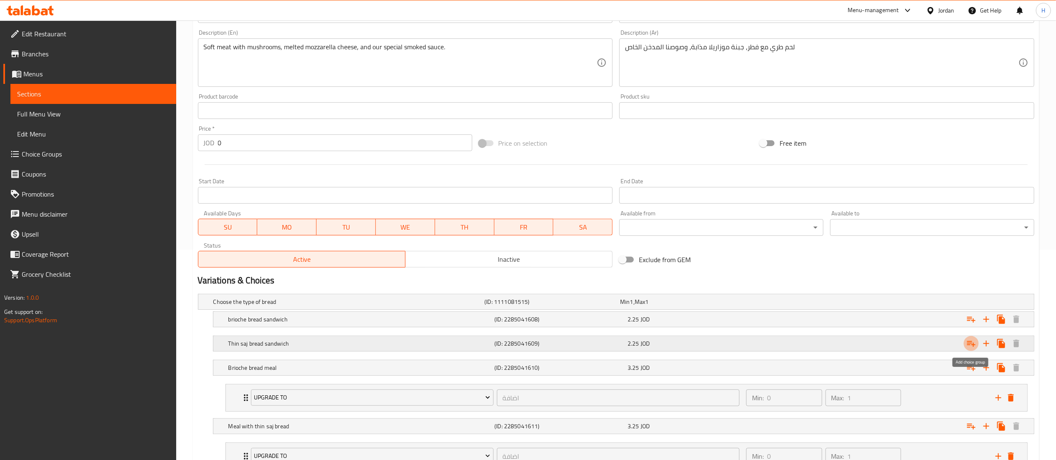
click at [970, 345] on icon "Expand" at bounding box center [971, 344] width 10 height 10
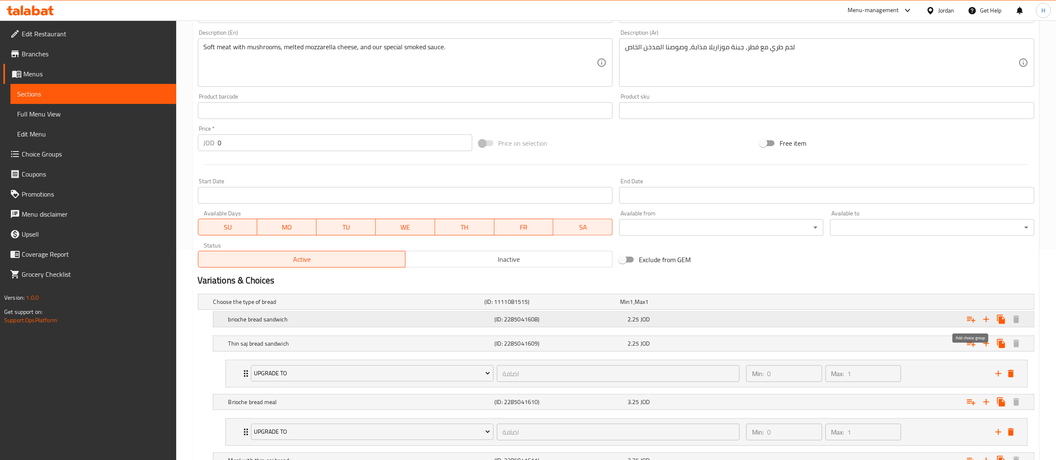
click at [970, 322] on icon "Expand" at bounding box center [971, 319] width 10 height 10
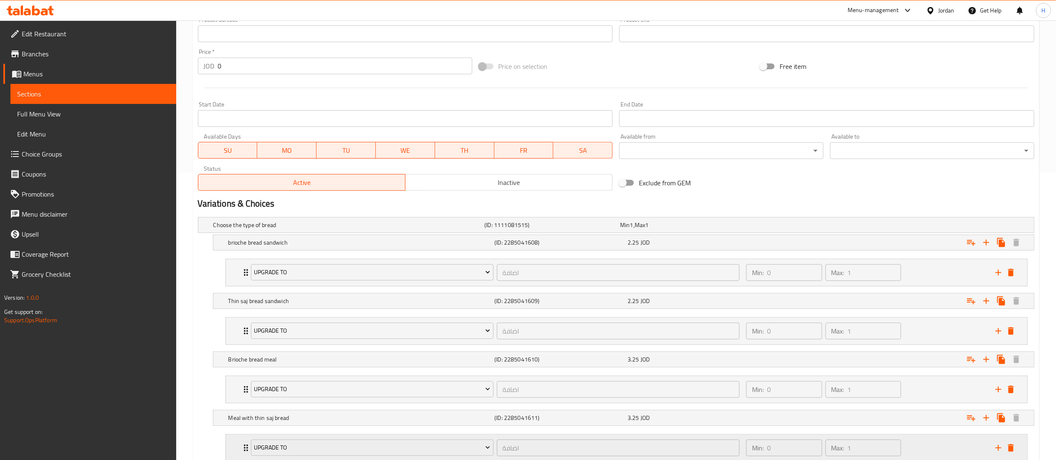
scroll to position [349, 0]
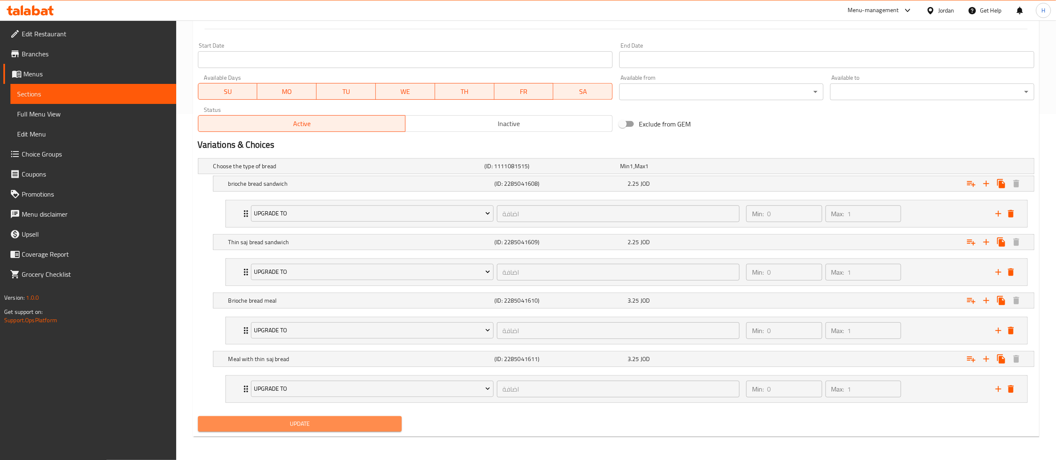
click at [227, 424] on span "Update" at bounding box center [300, 424] width 191 height 10
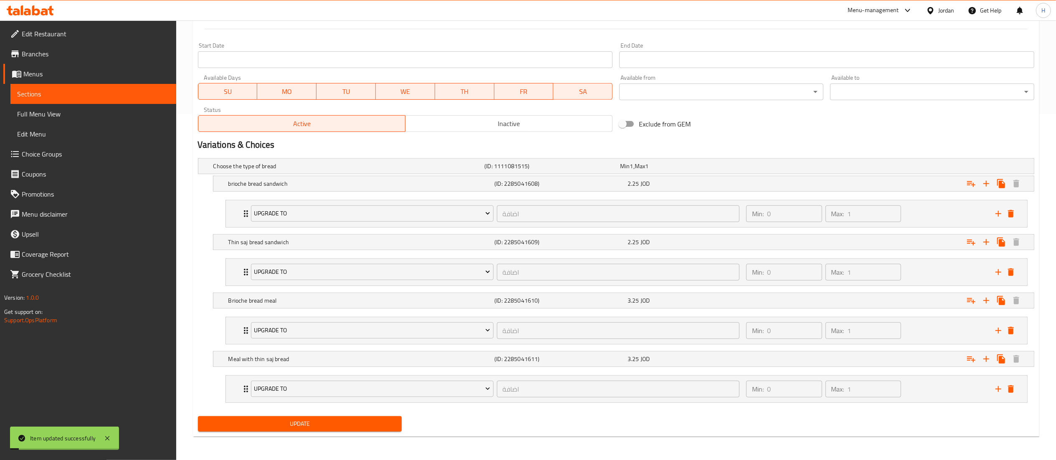
click at [243, 417] on button "Update" at bounding box center [300, 423] width 204 height 15
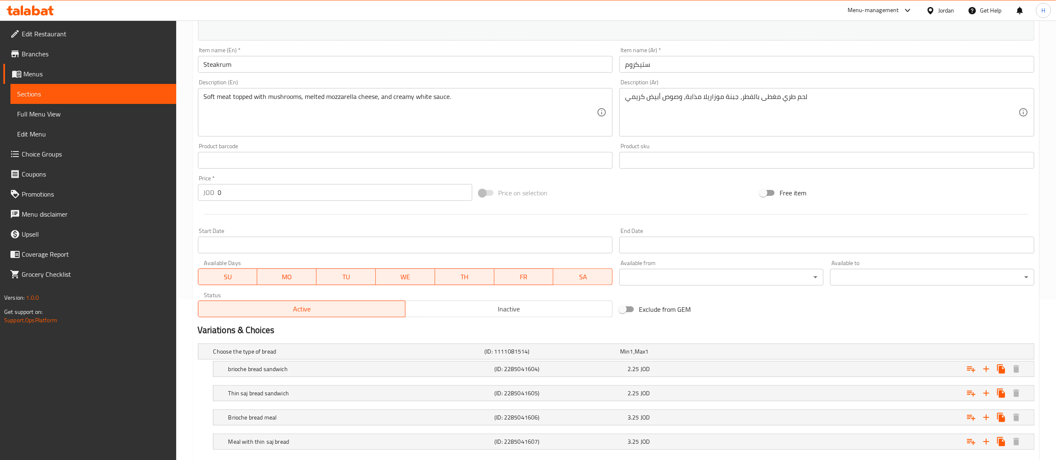
scroll to position [210, 0]
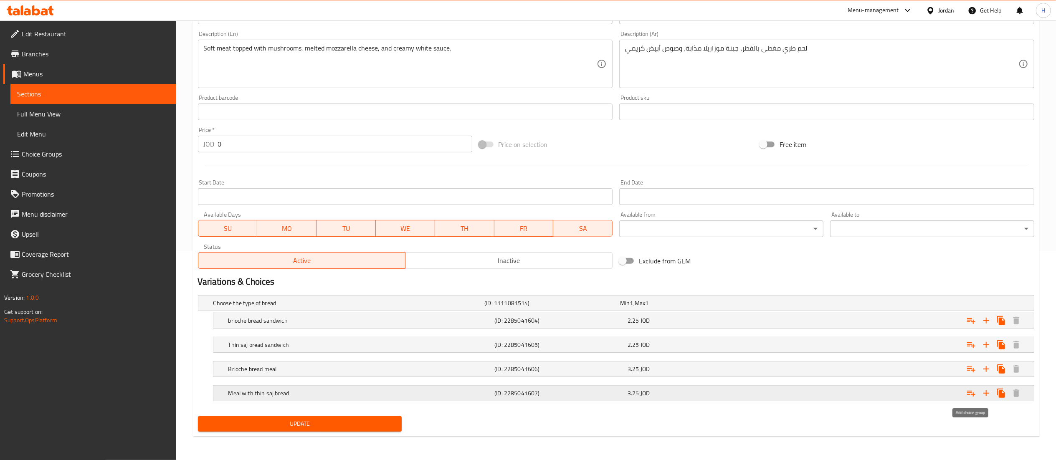
drag, startPoint x: 968, startPoint y: 395, endPoint x: 973, endPoint y: 388, distance: 7.9
click at [968, 395] on icon "Expand" at bounding box center [971, 393] width 10 height 10
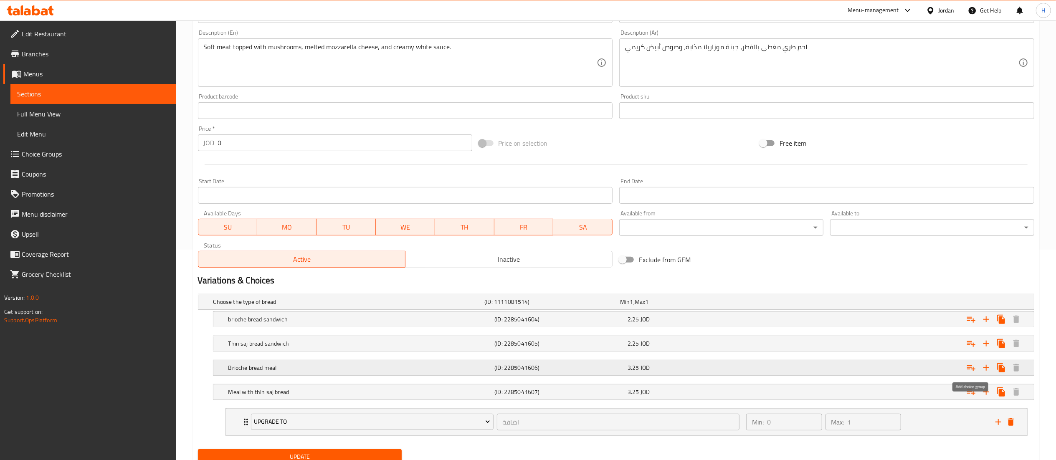
click at [969, 369] on icon "Expand" at bounding box center [971, 368] width 8 height 6
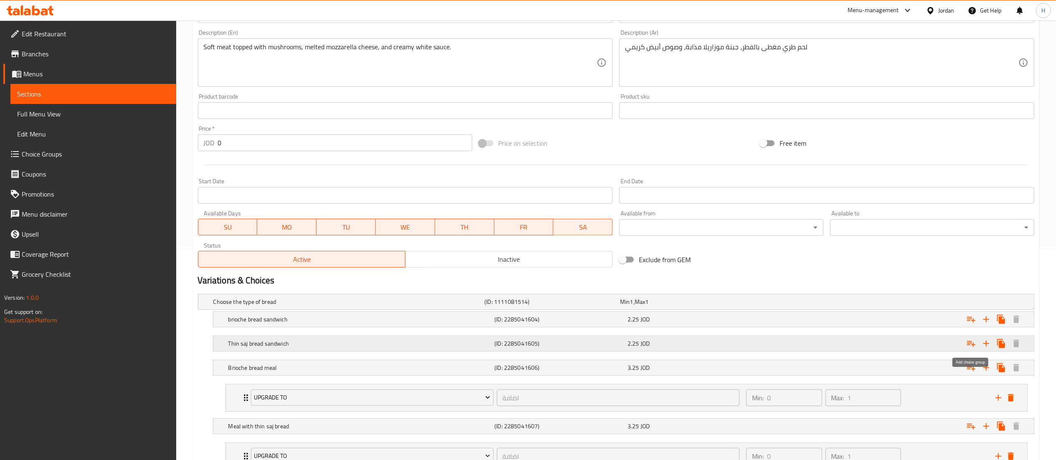
click at [969, 343] on icon "Expand" at bounding box center [971, 344] width 10 height 10
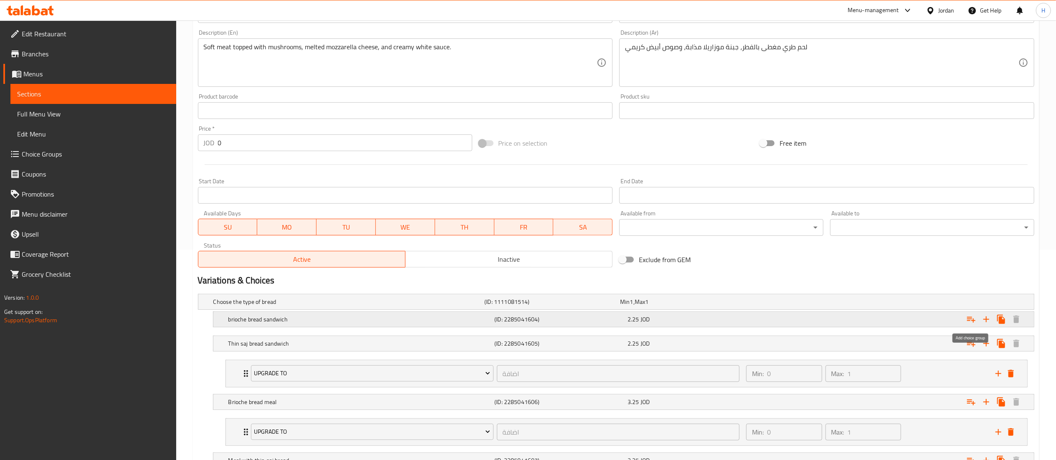
click at [968, 322] on icon "Expand" at bounding box center [971, 319] width 10 height 10
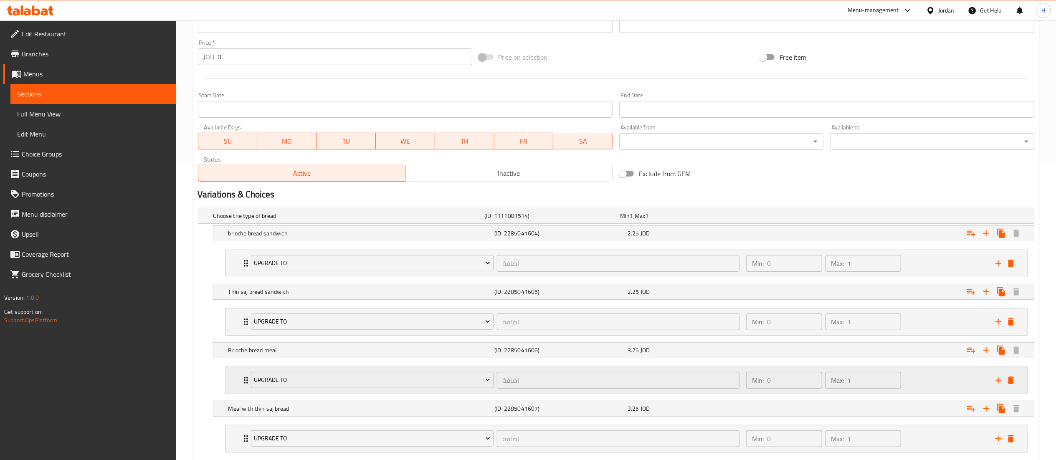
scroll to position [349, 0]
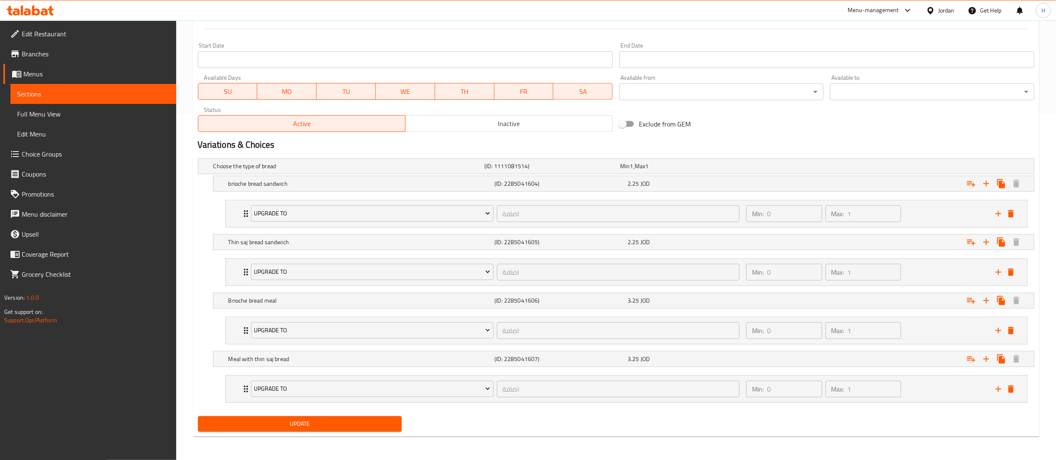
click at [311, 423] on span "Update" at bounding box center [300, 424] width 191 height 10
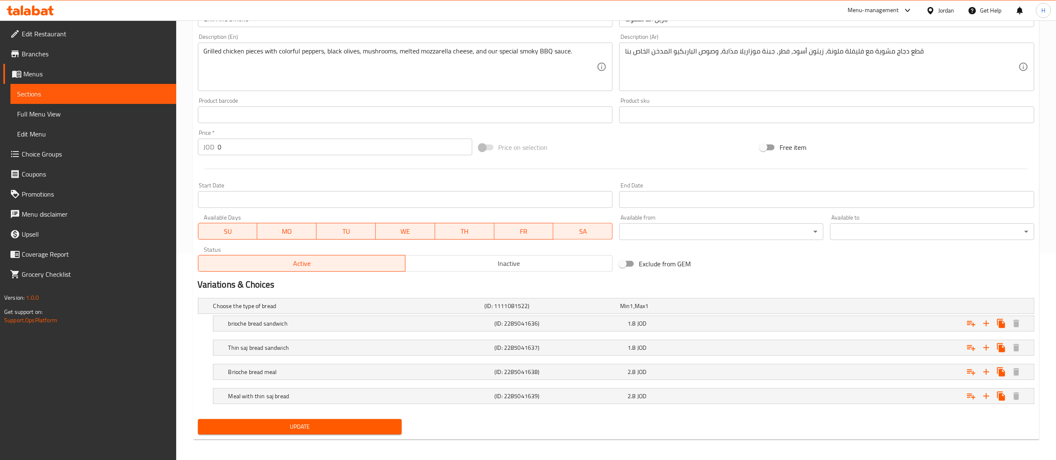
scroll to position [210, 0]
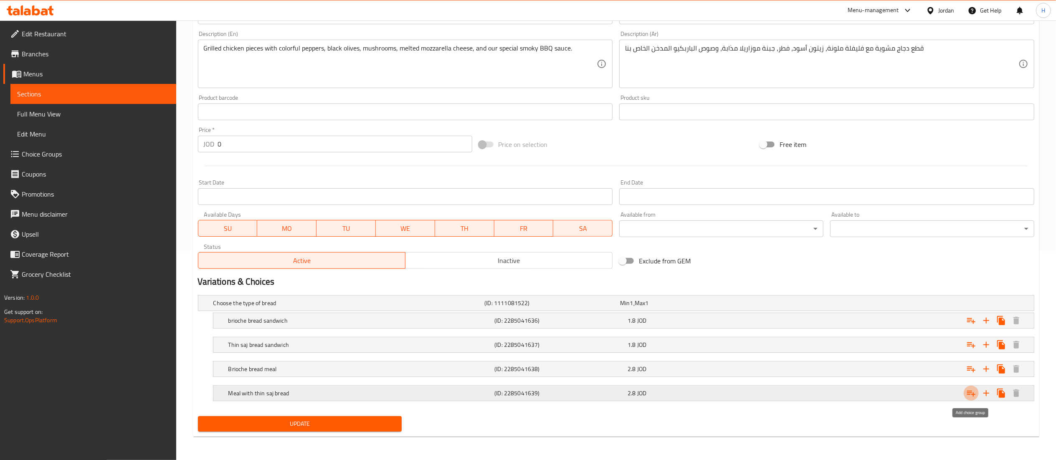
click at [970, 393] on icon "Expand" at bounding box center [971, 394] width 8 height 6
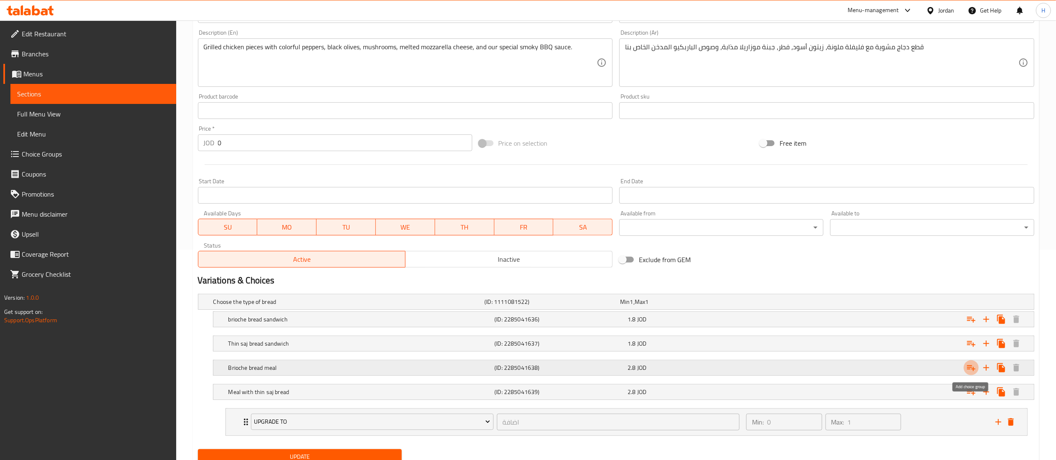
click at [970, 362] on button "Expand" at bounding box center [970, 367] width 15 height 15
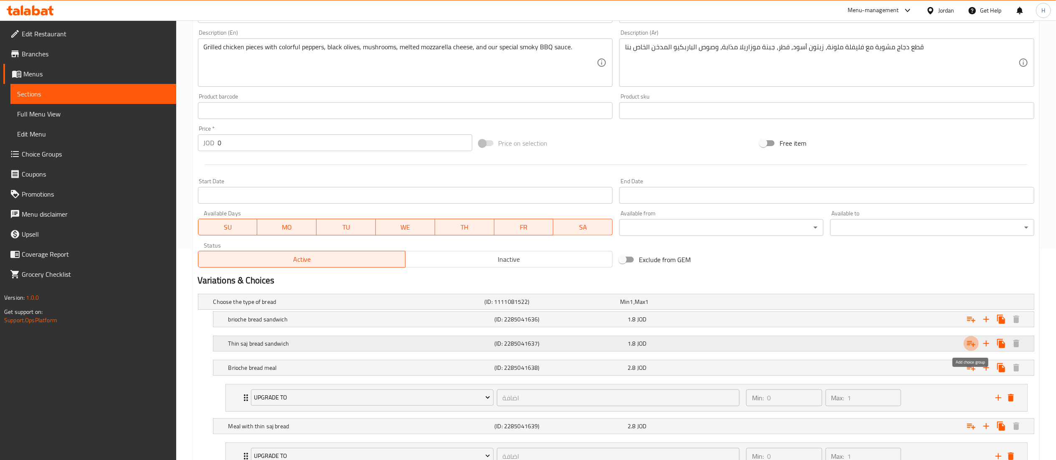
click at [968, 349] on icon "Expand" at bounding box center [971, 344] width 10 height 10
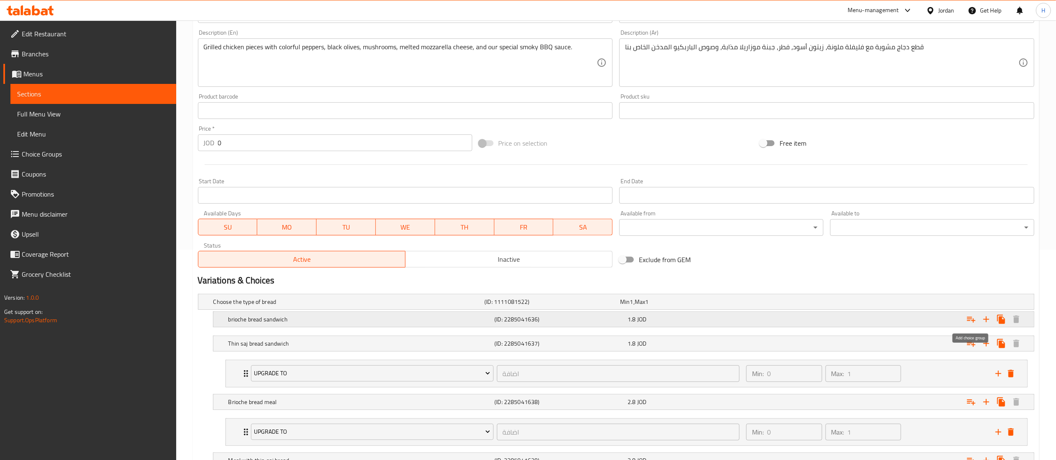
click at [966, 318] on icon "Expand" at bounding box center [971, 319] width 10 height 10
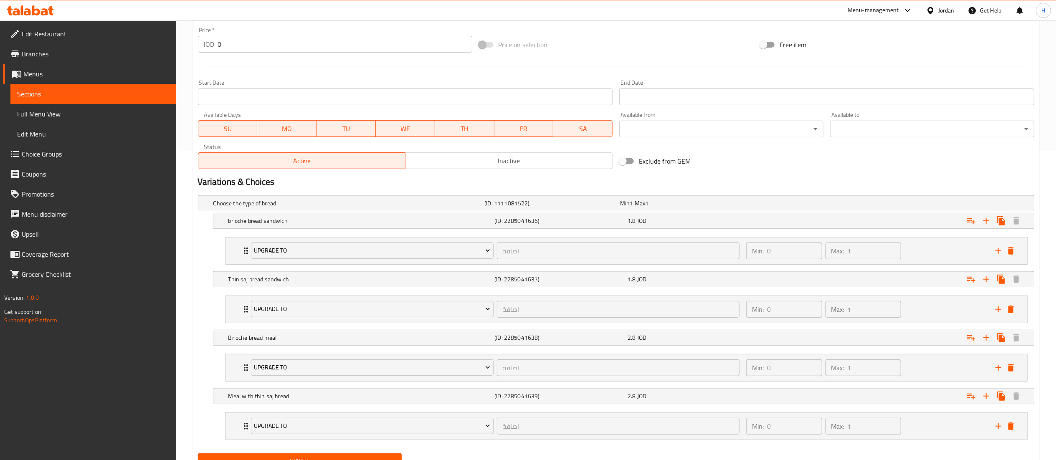
scroll to position [349, 0]
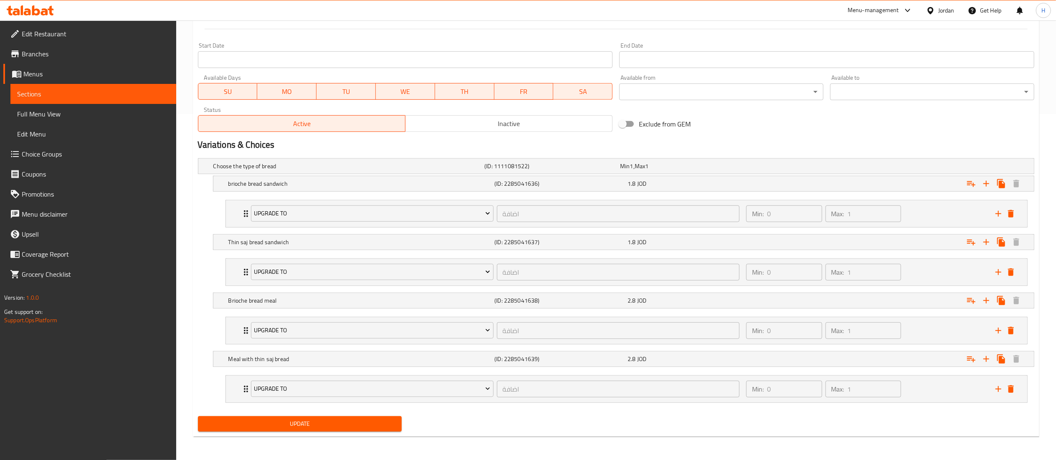
click at [285, 415] on div "Update" at bounding box center [300, 424] width 211 height 22
click at [286, 417] on button "Update" at bounding box center [300, 423] width 204 height 15
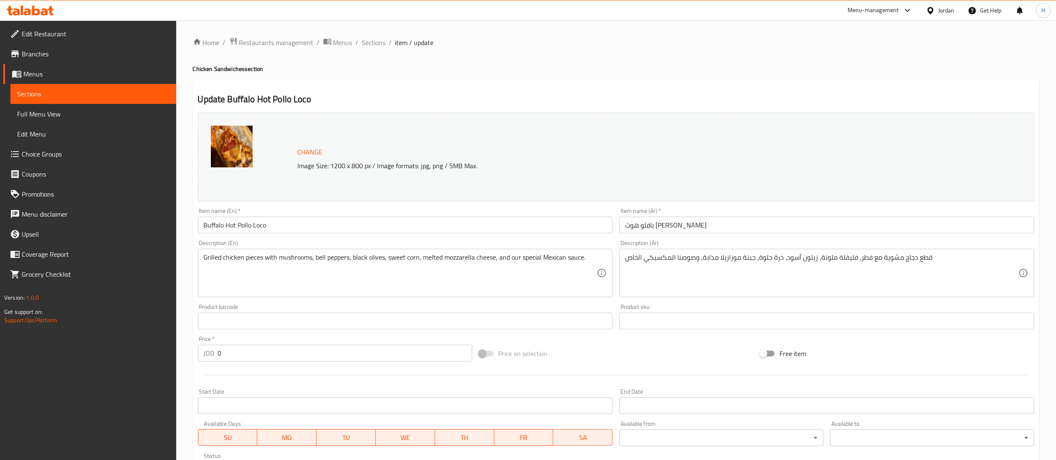
scroll to position [210, 0]
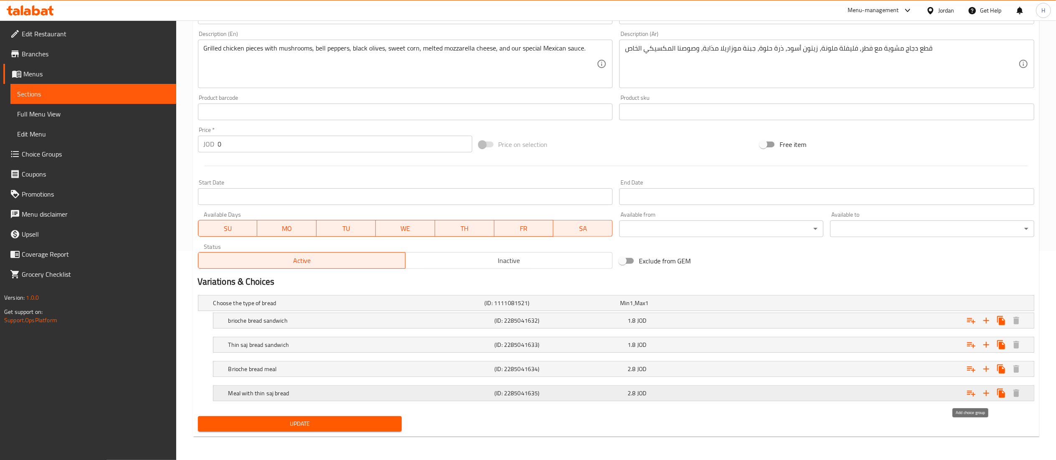
click at [968, 394] on icon "Expand" at bounding box center [971, 393] width 10 height 10
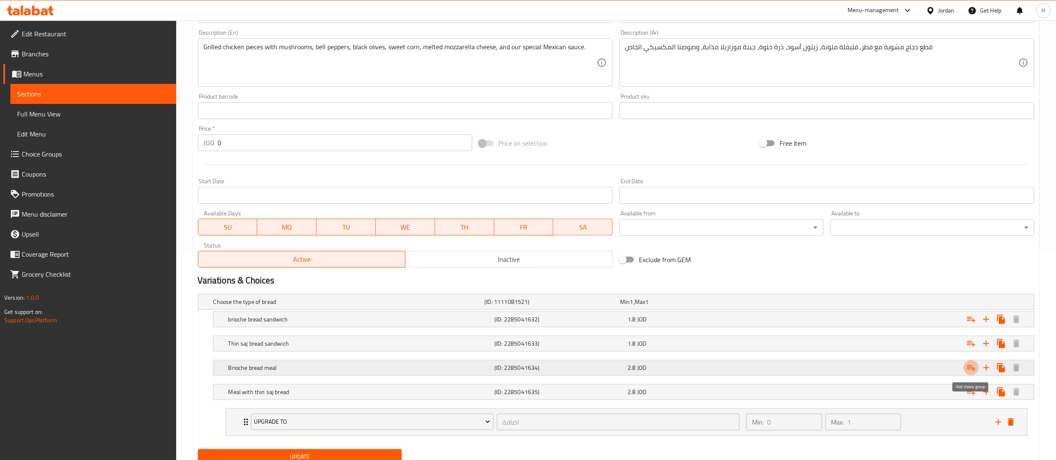
click at [971, 366] on icon "Expand" at bounding box center [971, 368] width 10 height 10
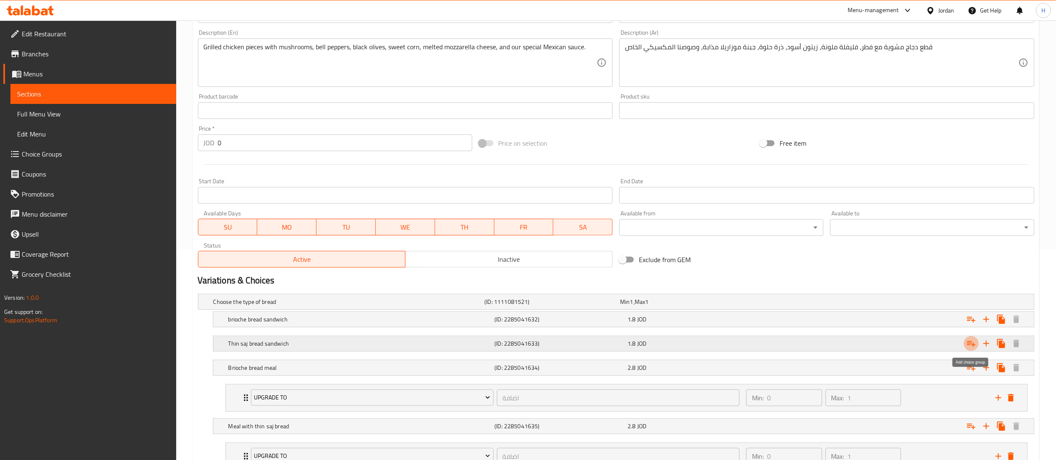
click at [968, 344] on icon "Expand" at bounding box center [971, 344] width 10 height 10
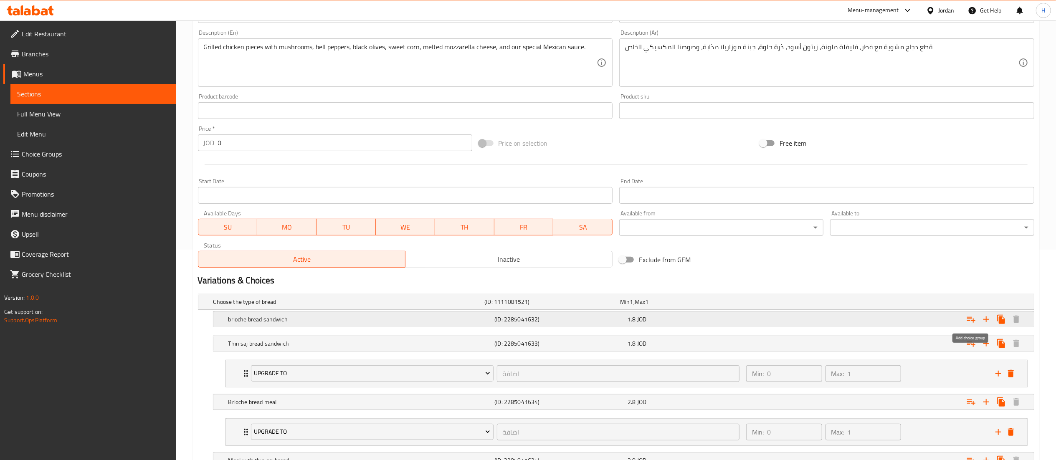
click at [970, 321] on icon "Expand" at bounding box center [971, 319] width 10 height 10
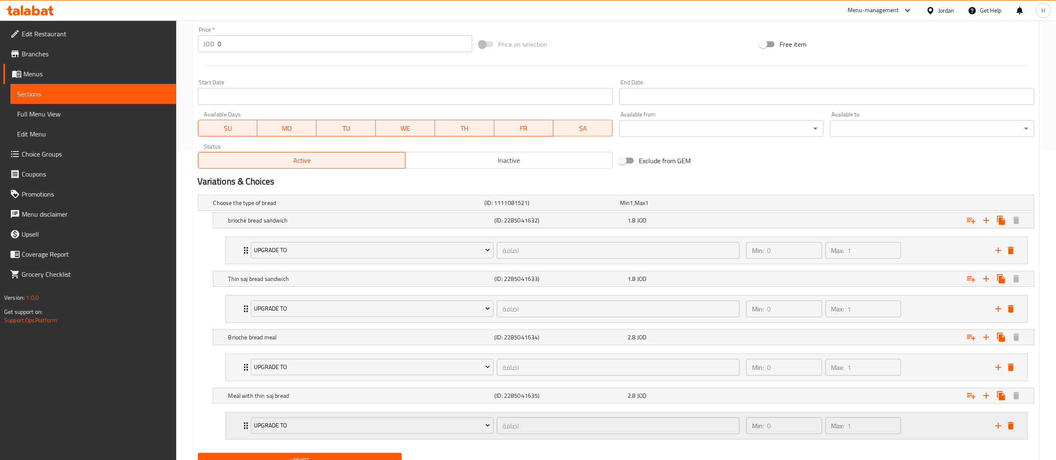
scroll to position [349, 0]
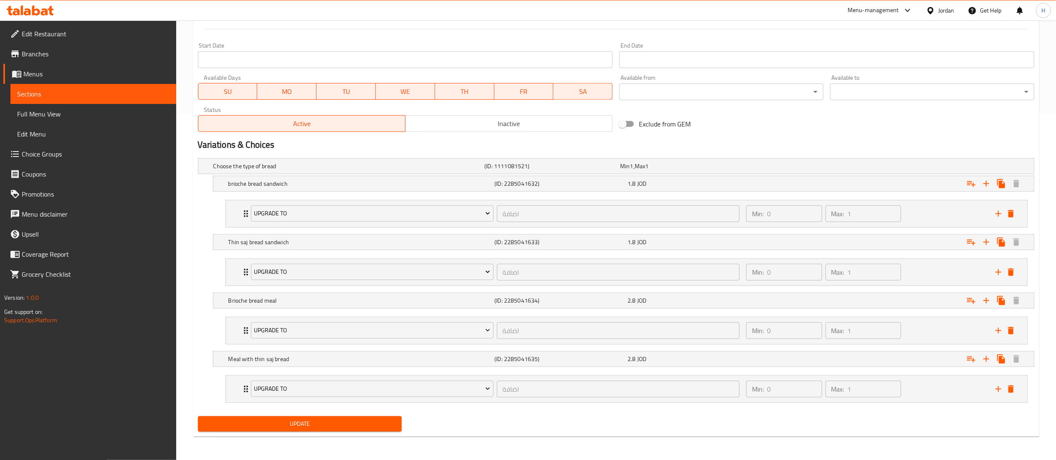
click at [246, 425] on span "Update" at bounding box center [300, 424] width 191 height 10
click at [316, 416] on button "Update" at bounding box center [300, 423] width 204 height 15
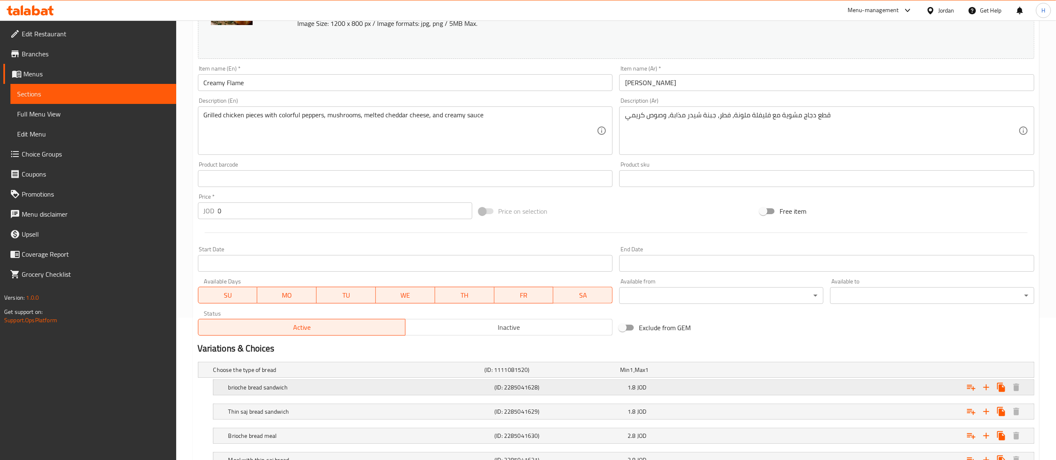
scroll to position [210, 0]
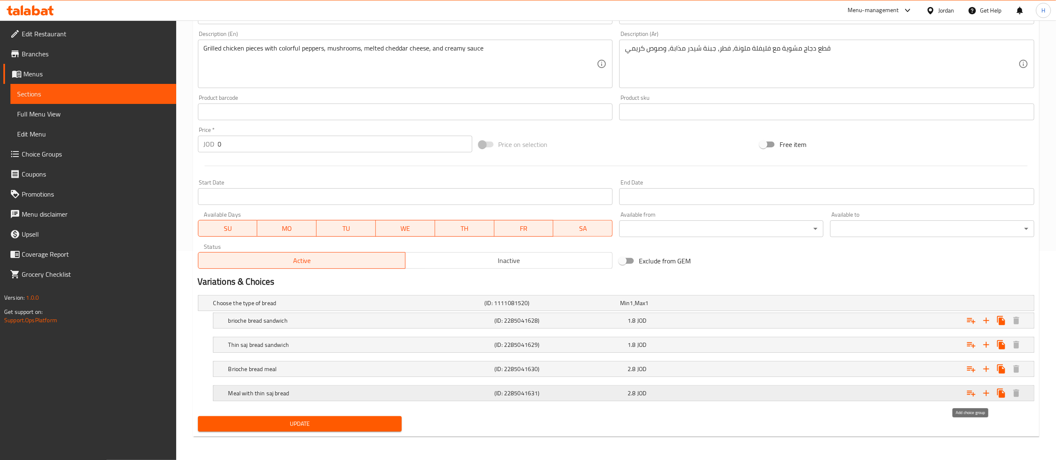
click at [972, 392] on icon "Expand" at bounding box center [971, 393] width 10 height 10
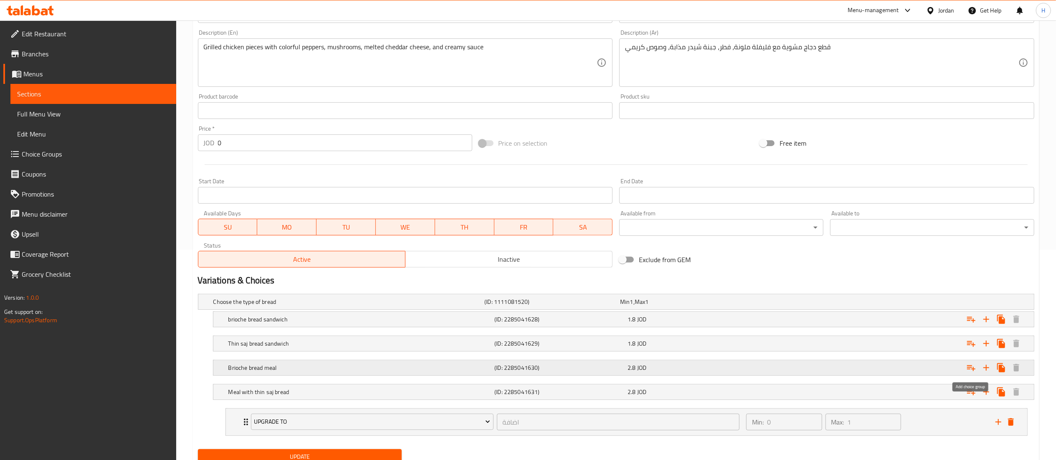
click at [970, 370] on icon "Expand" at bounding box center [971, 368] width 10 height 10
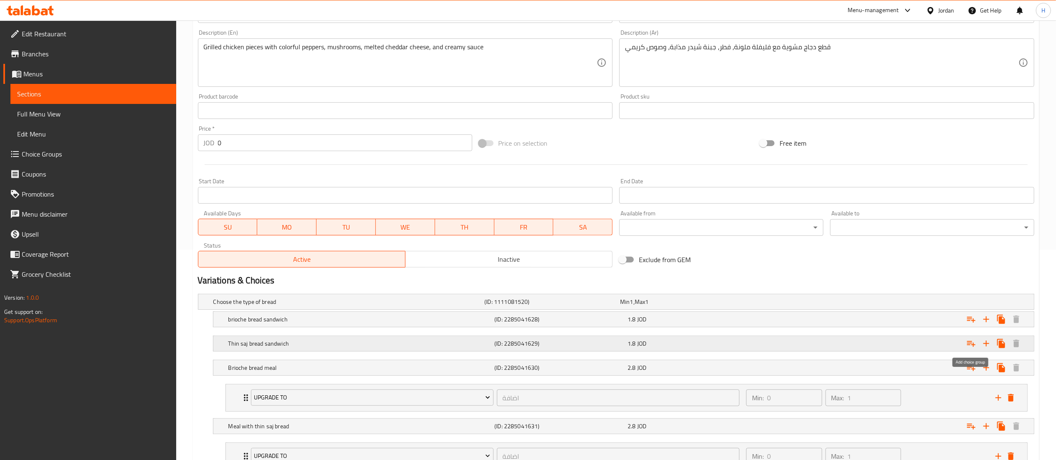
click at [968, 345] on icon "Expand" at bounding box center [971, 344] width 10 height 10
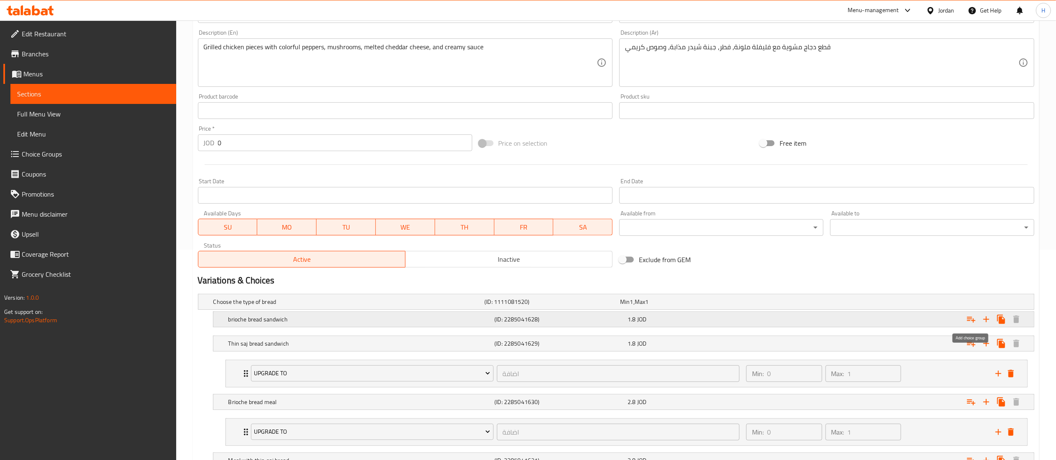
click at [967, 316] on icon "Expand" at bounding box center [971, 319] width 10 height 10
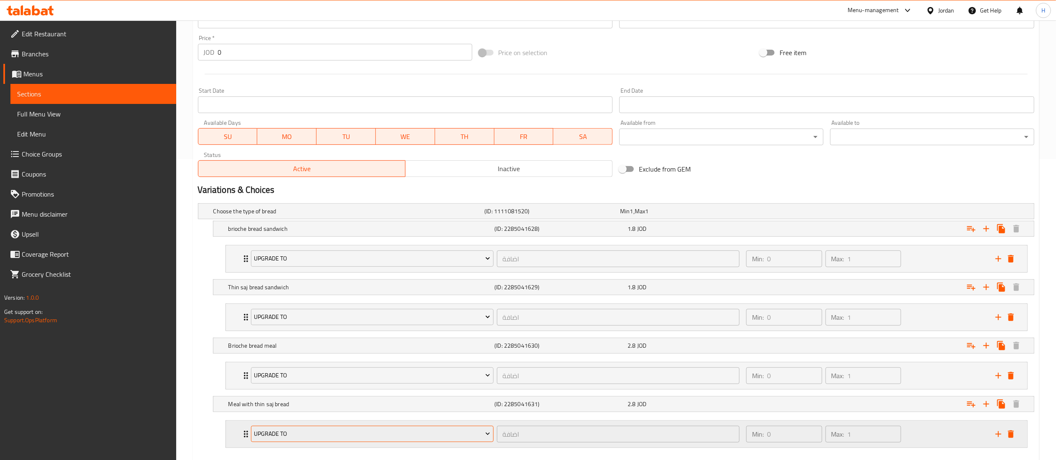
scroll to position [349, 0]
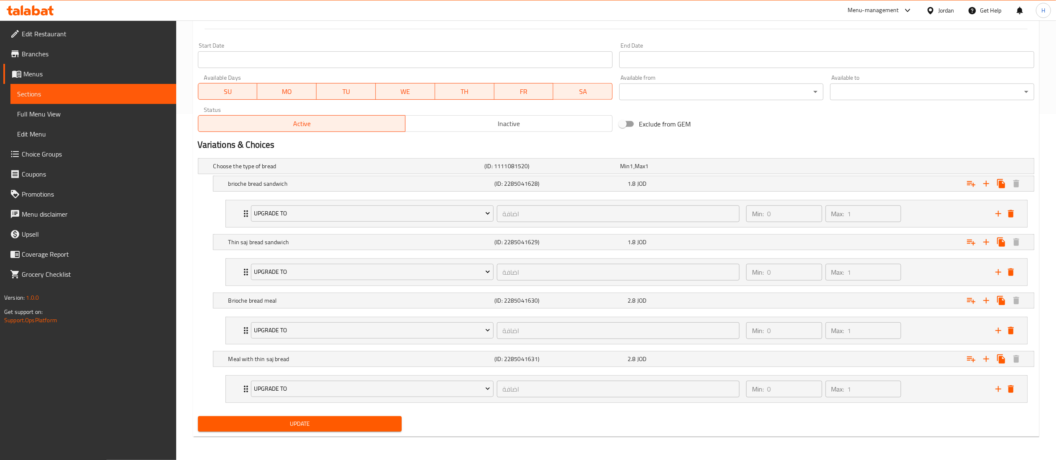
click at [331, 421] on span "Update" at bounding box center [300, 424] width 191 height 10
click at [317, 428] on span "Update" at bounding box center [300, 424] width 191 height 10
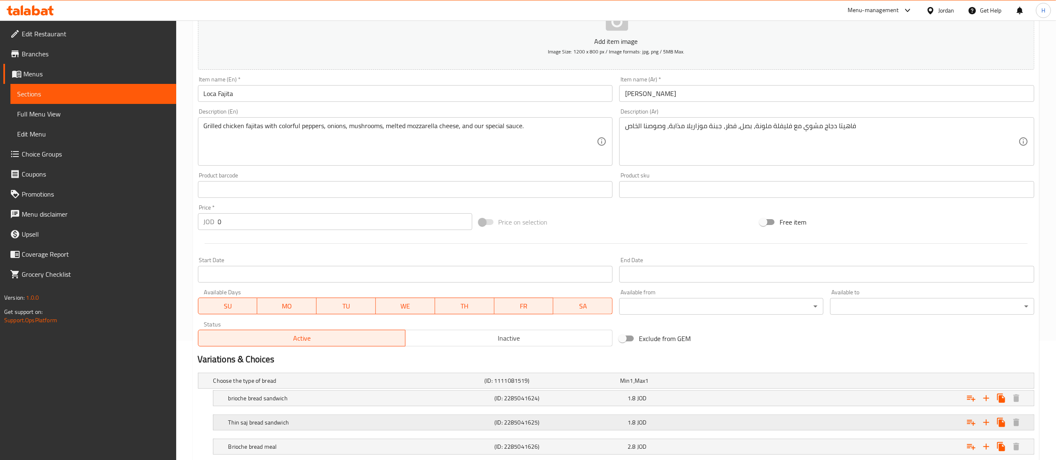
scroll to position [199, 0]
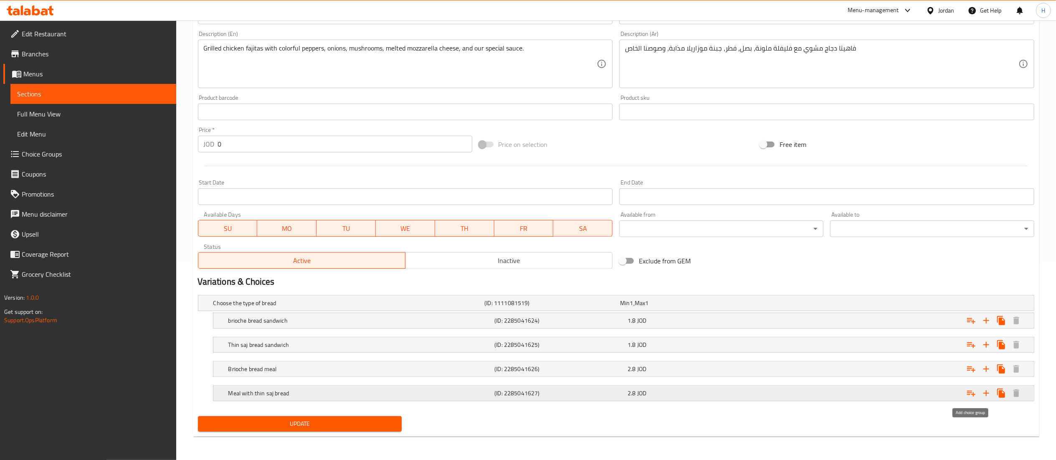
click at [971, 395] on icon "Expand" at bounding box center [971, 394] width 8 height 6
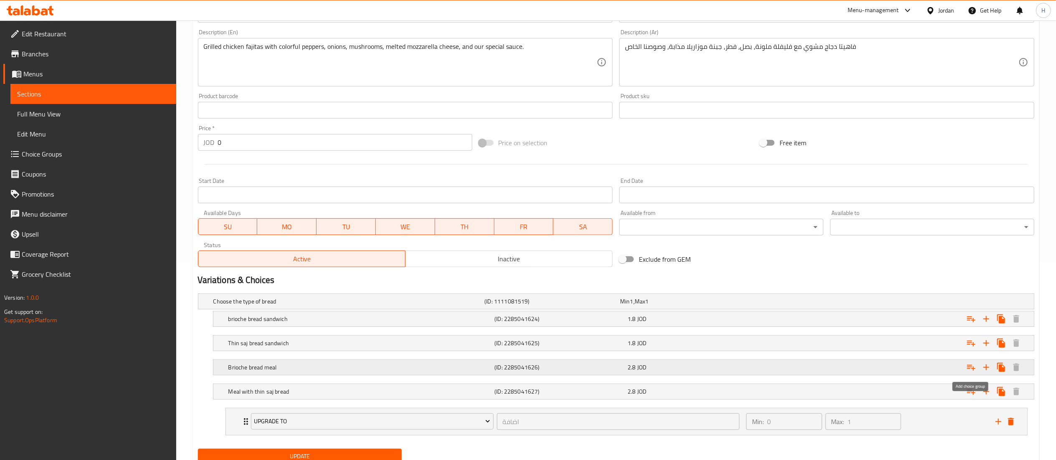
click at [972, 371] on icon "Expand" at bounding box center [971, 367] width 10 height 10
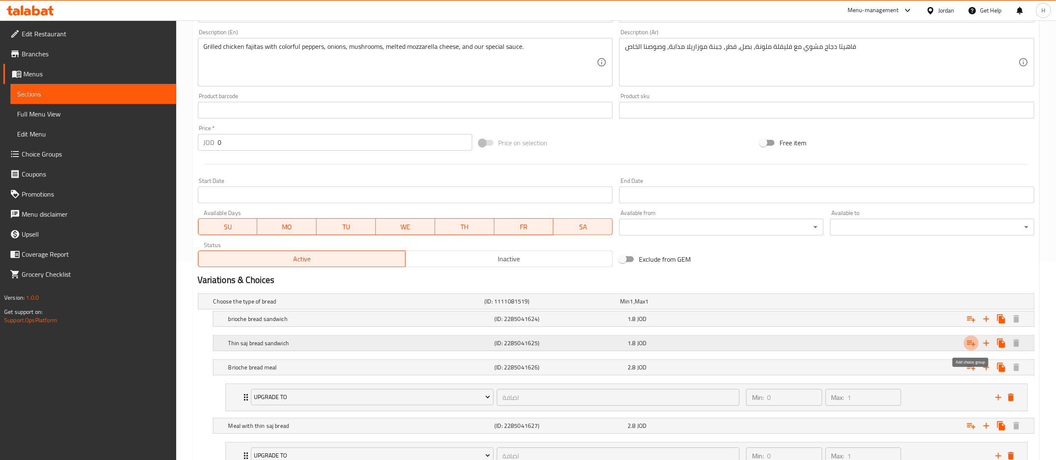
click at [970, 346] on icon "Expand" at bounding box center [971, 343] width 10 height 10
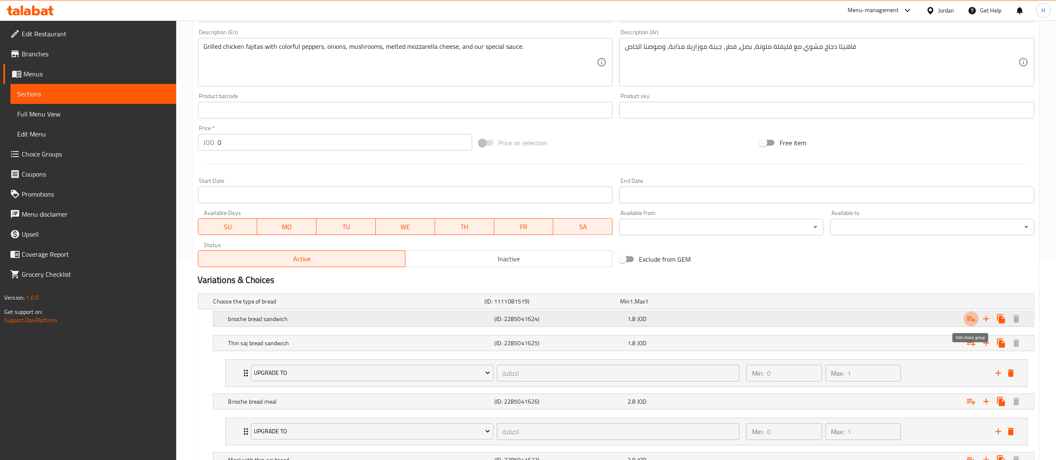
click at [966, 318] on icon "Expand" at bounding box center [971, 319] width 10 height 10
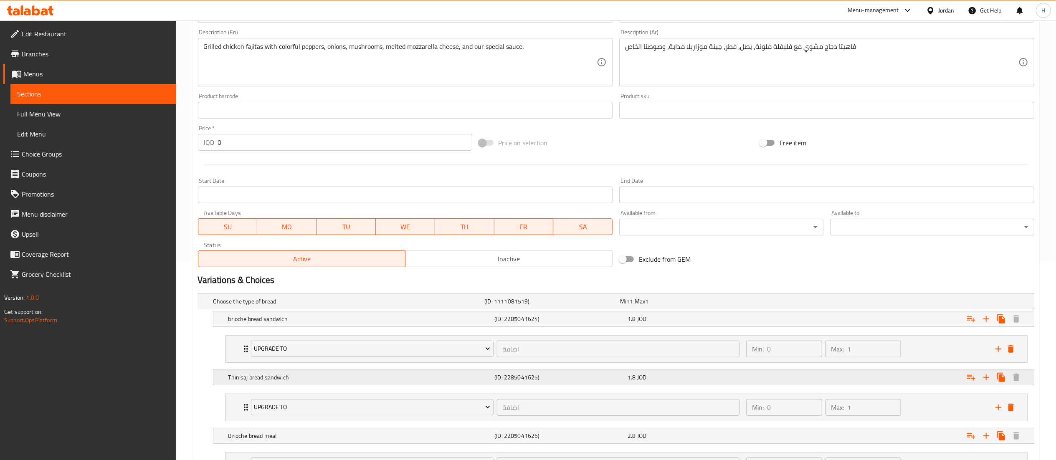
scroll to position [337, 0]
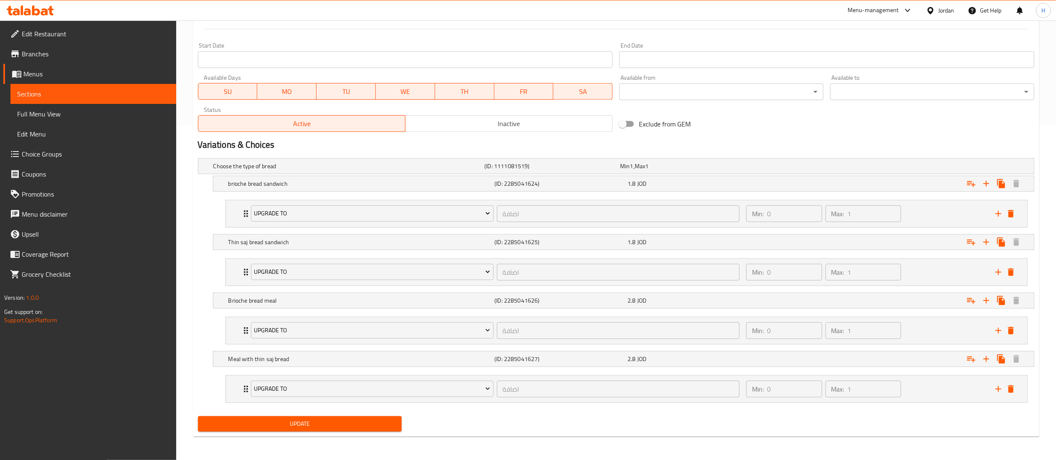
click at [294, 420] on button "Update" at bounding box center [300, 423] width 204 height 15
click at [349, 416] on button "Update" at bounding box center [300, 423] width 204 height 15
click at [329, 429] on span "Update" at bounding box center [300, 424] width 191 height 10
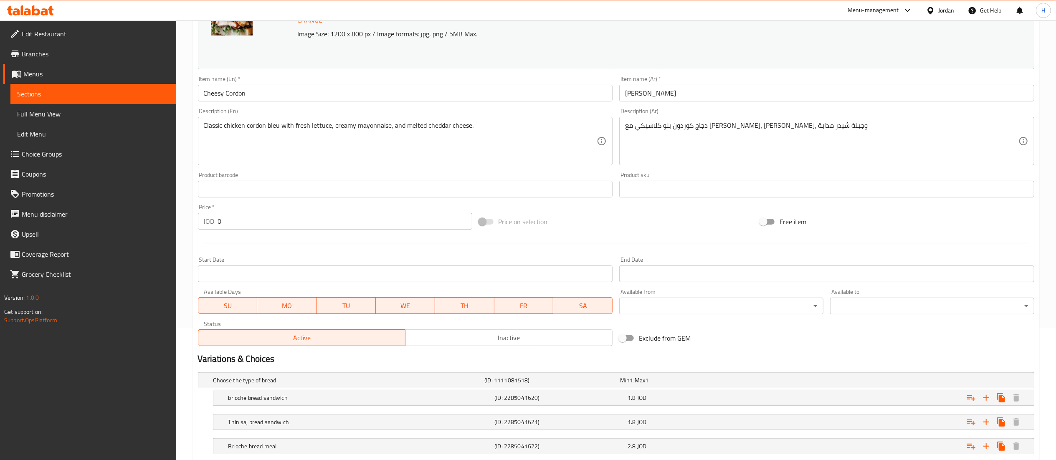
scroll to position [210, 0]
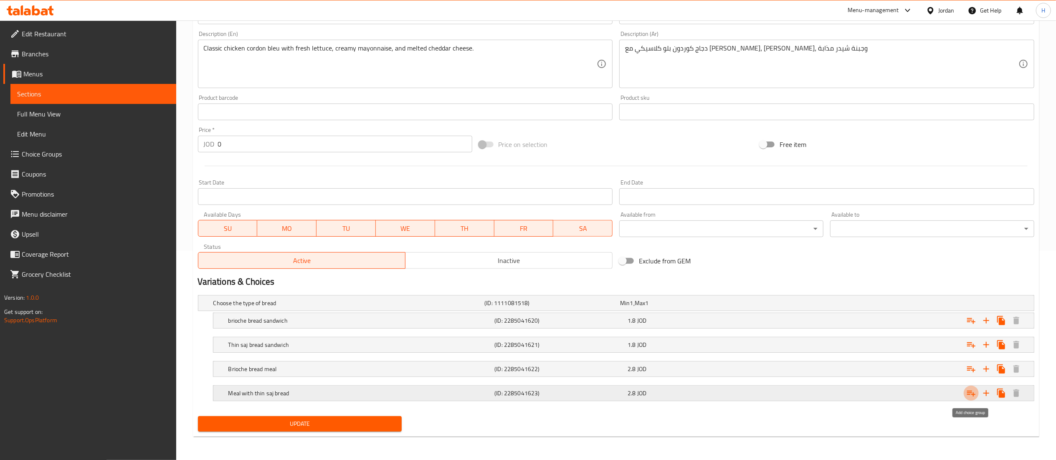
click at [972, 388] on icon "Expand" at bounding box center [971, 393] width 10 height 10
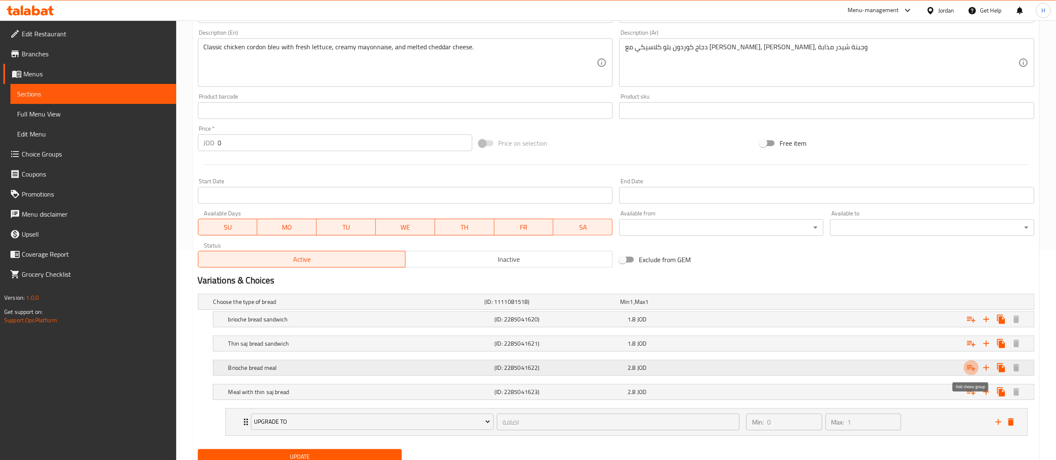
click at [970, 372] on icon "Expand" at bounding box center [971, 368] width 10 height 10
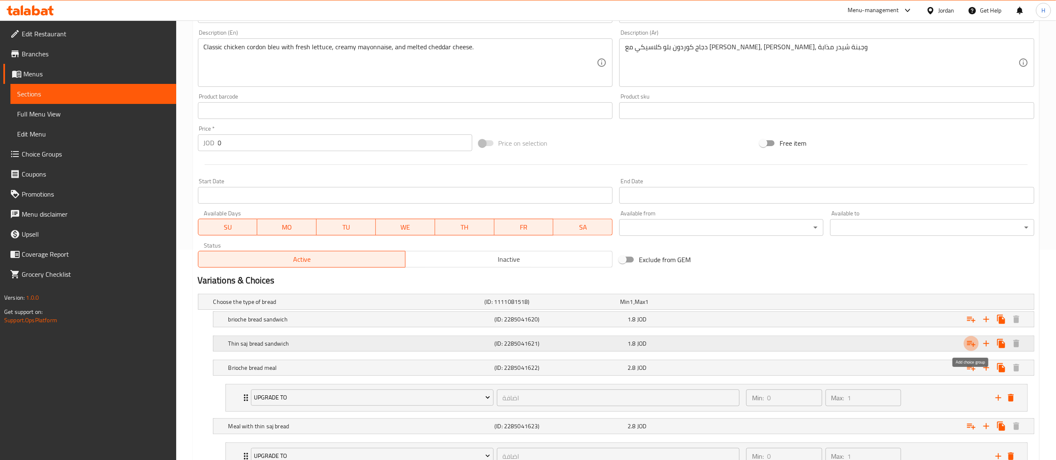
click at [971, 344] on icon "Expand" at bounding box center [971, 344] width 10 height 10
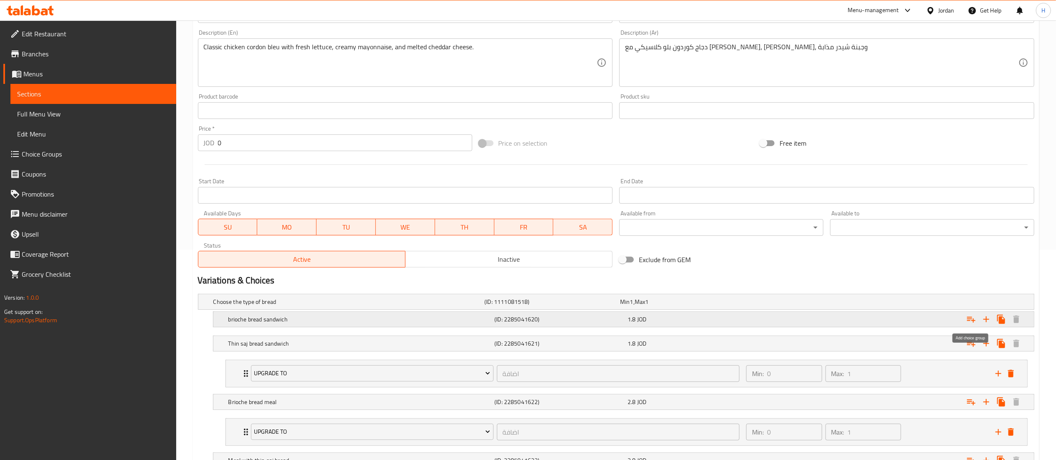
click at [970, 317] on icon "Expand" at bounding box center [971, 319] width 10 height 10
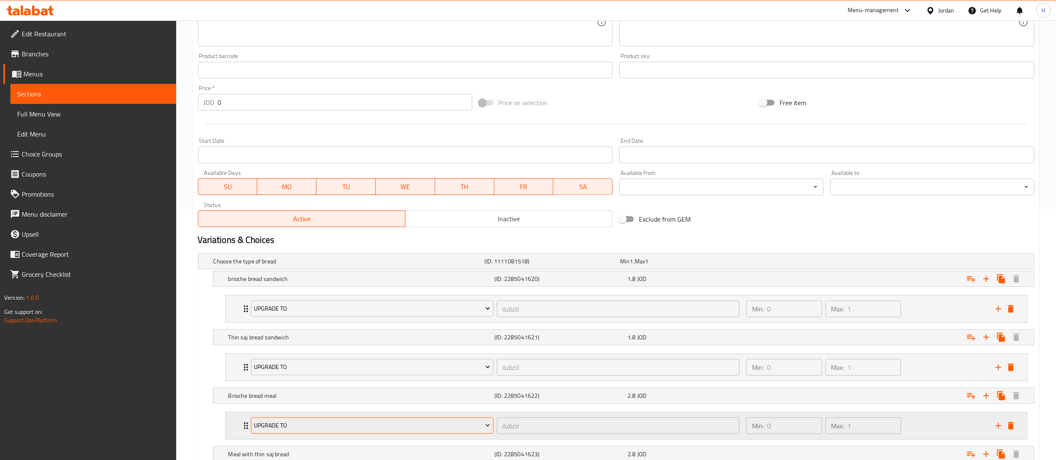
scroll to position [349, 0]
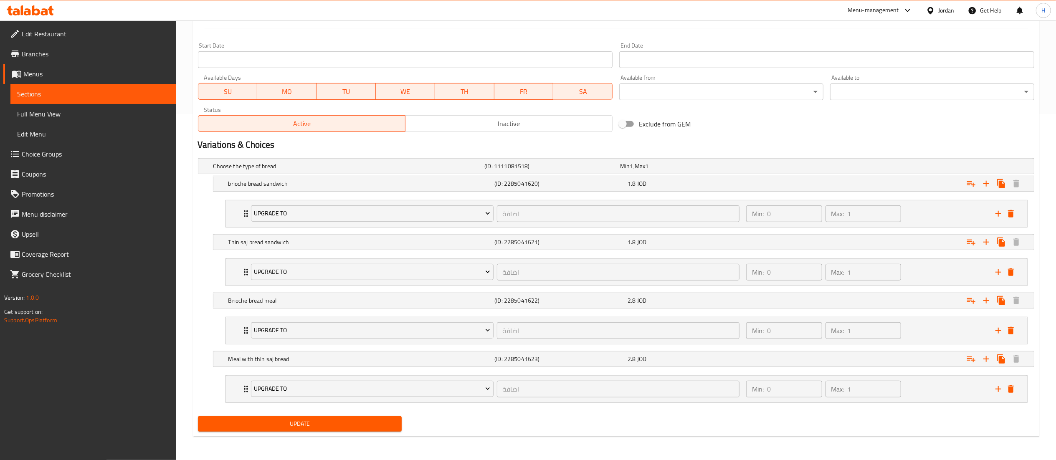
click at [331, 415] on div "Update" at bounding box center [300, 424] width 211 height 22
click at [328, 422] on span "Update" at bounding box center [300, 424] width 191 height 10
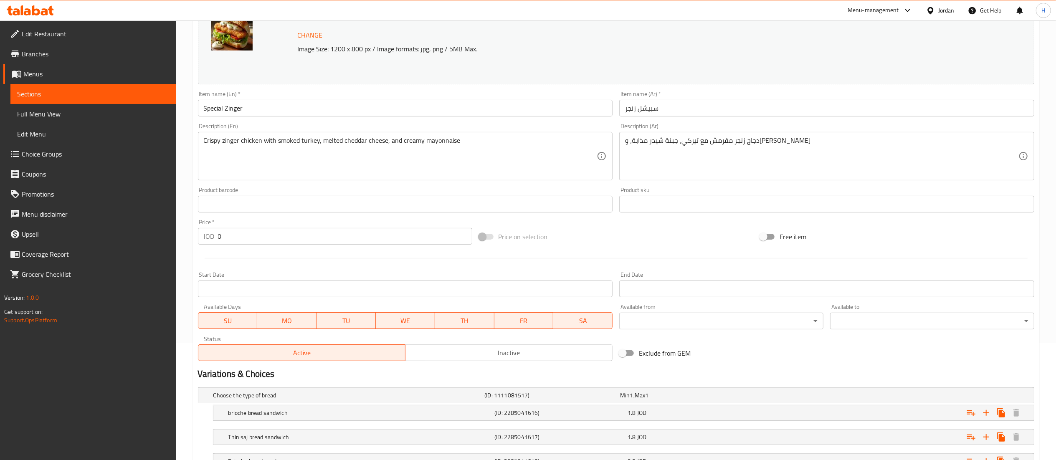
scroll to position [210, 0]
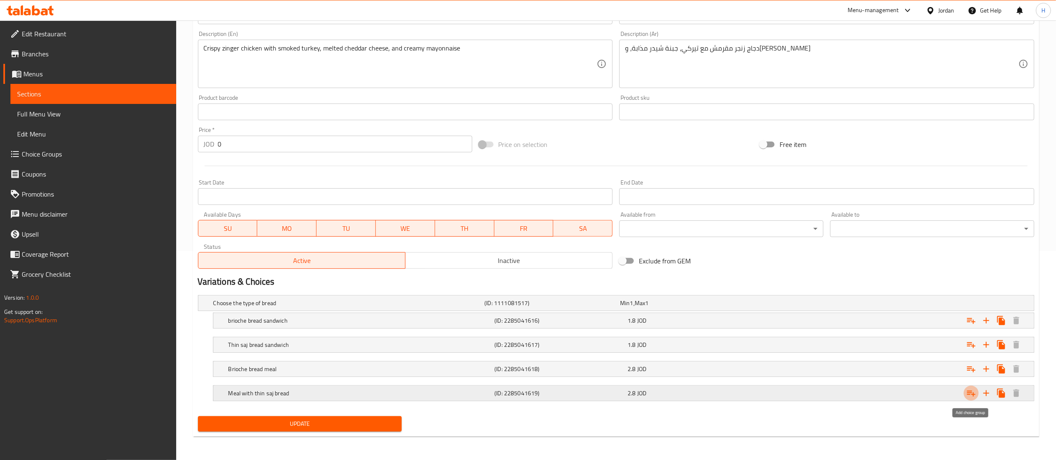
click at [969, 394] on icon "Expand" at bounding box center [971, 393] width 10 height 10
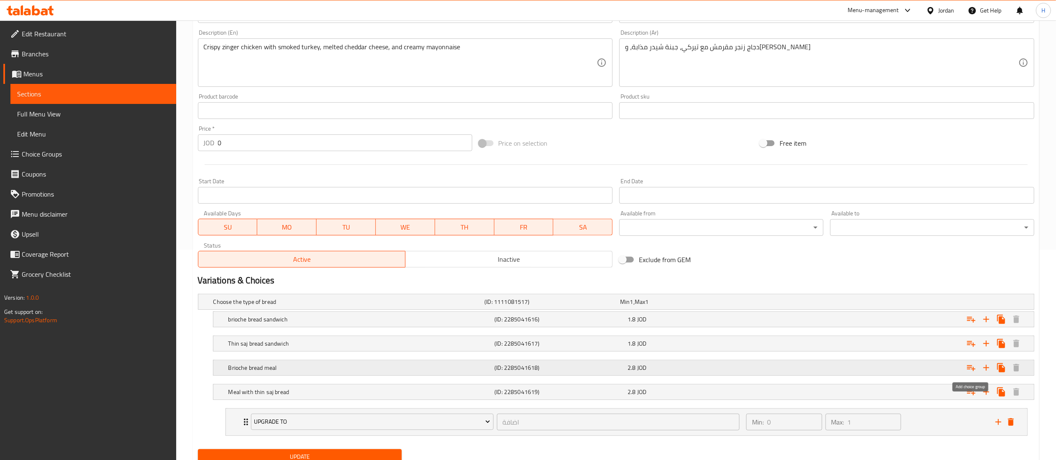
click at [972, 367] on icon "Expand" at bounding box center [971, 368] width 10 height 10
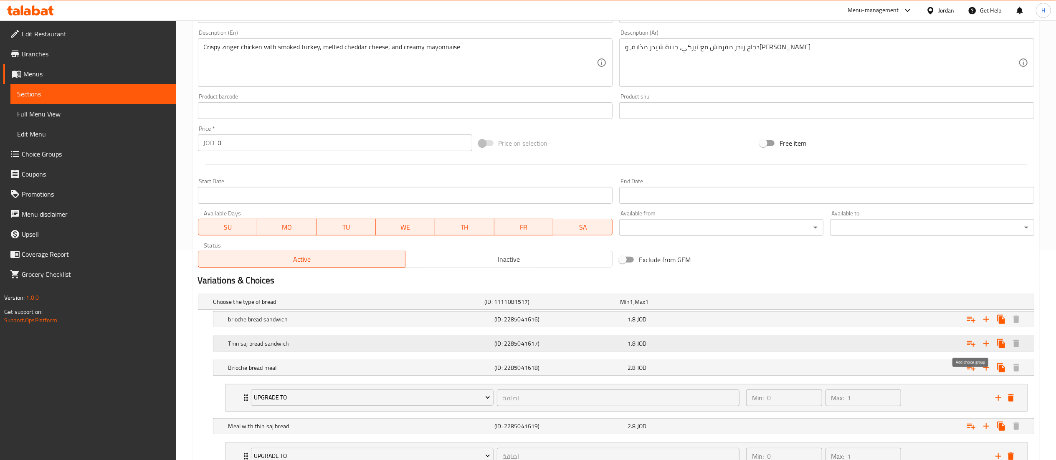
click at [973, 344] on icon "Expand" at bounding box center [971, 344] width 10 height 10
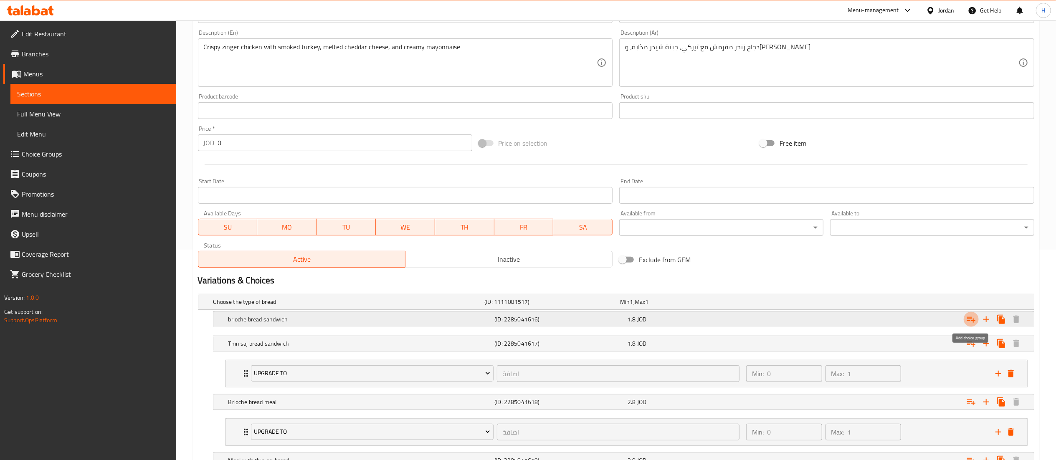
click at [971, 322] on icon "Expand" at bounding box center [971, 319] width 10 height 10
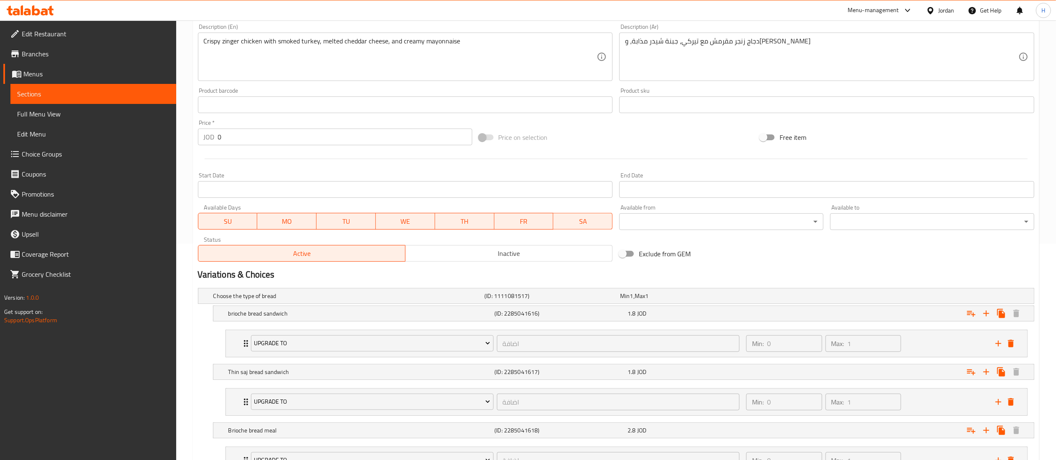
scroll to position [349, 0]
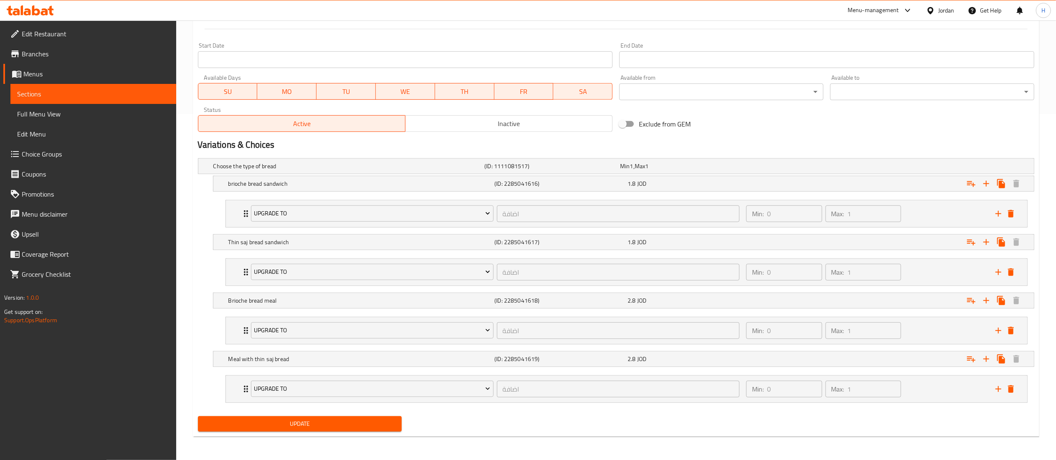
click at [227, 421] on span "Update" at bounding box center [300, 424] width 191 height 10
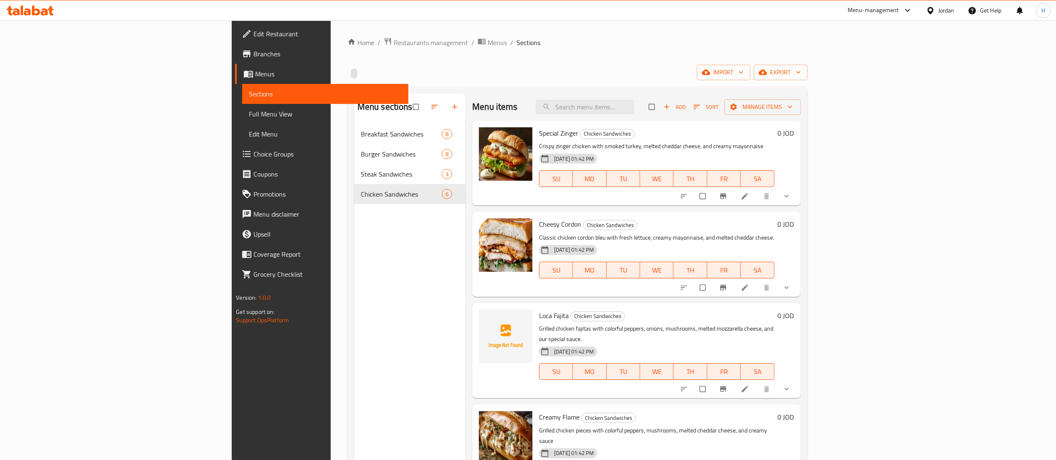
click at [797, 380] on button "show more" at bounding box center [787, 389] width 20 height 18
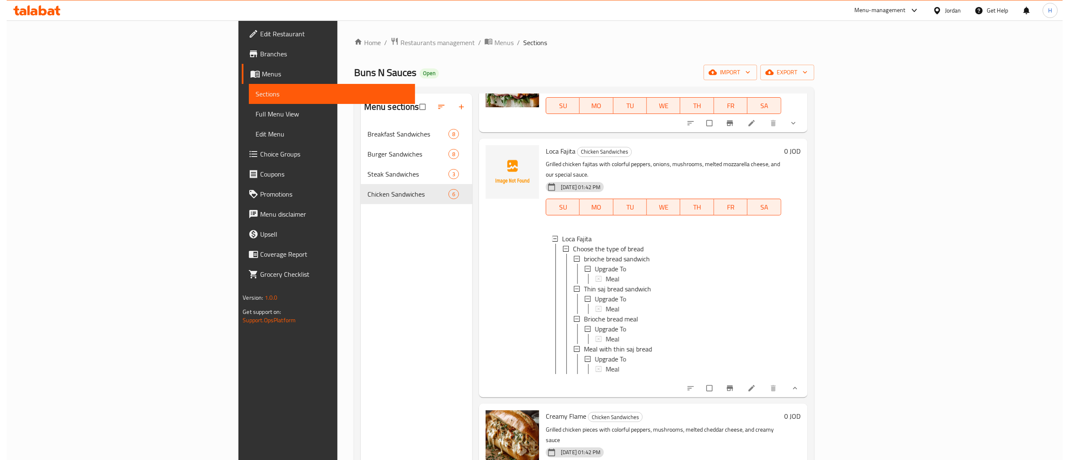
scroll to position [167, 0]
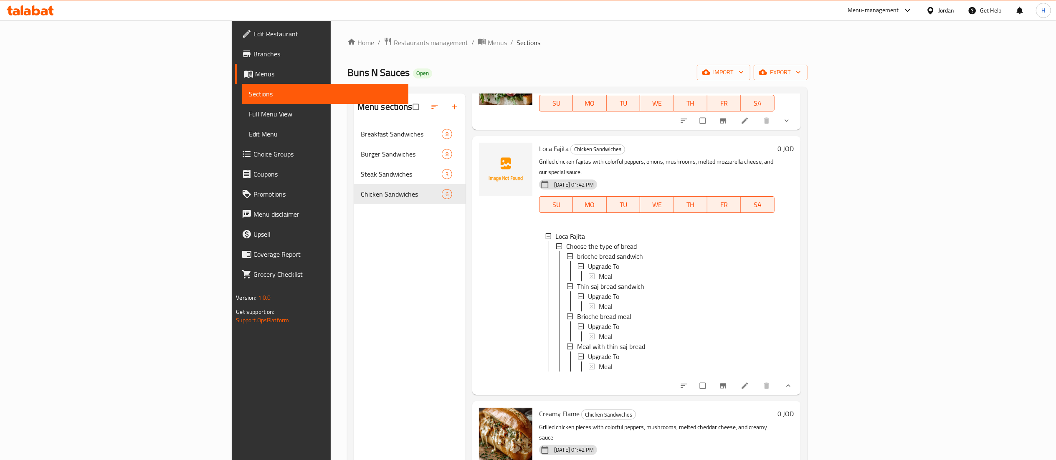
click at [253, 154] on span "Choice Groups" at bounding box center [327, 154] width 148 height 10
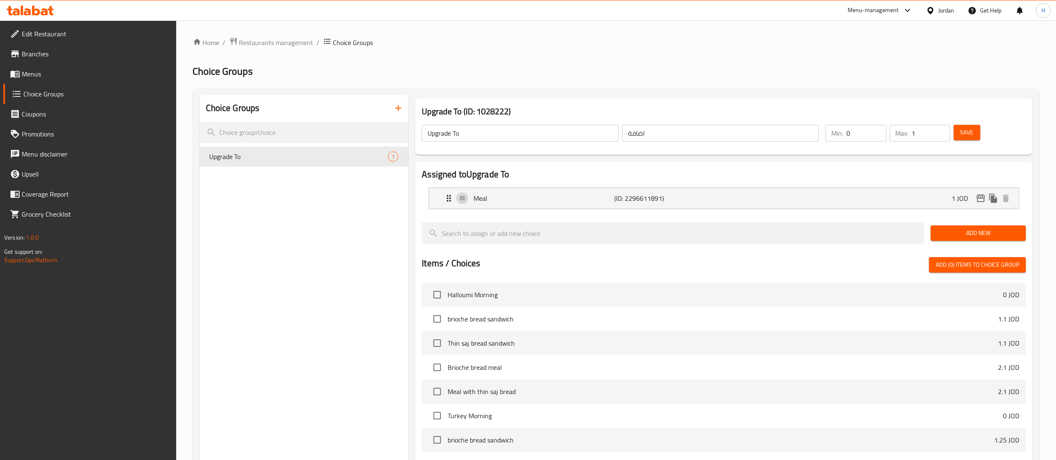
click at [969, 133] on span "Save" at bounding box center [966, 132] width 13 height 10
